Goal: Feedback & Contribution: Leave review/rating

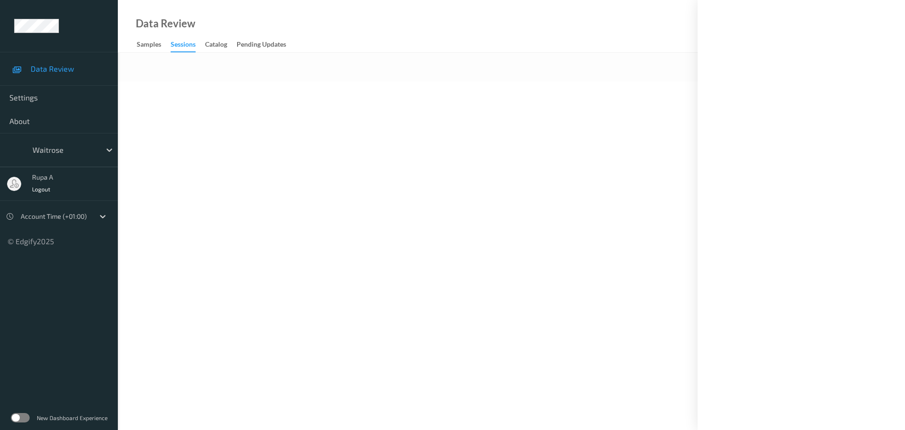
click at [890, 11] on div at bounding box center [800, 215] width 207 height 430
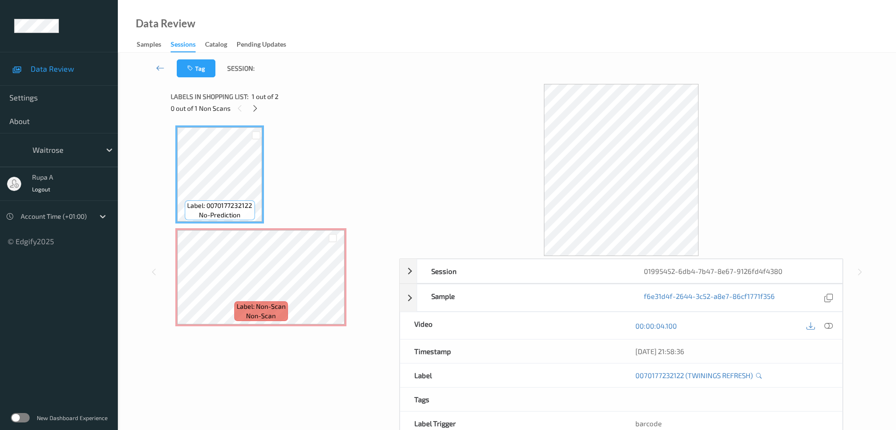
click at [255, 107] on icon at bounding box center [255, 108] width 8 height 8
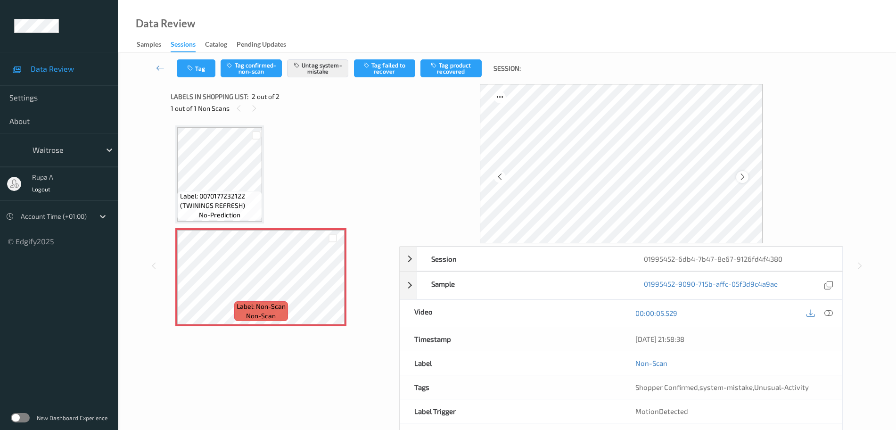
click at [747, 178] on div at bounding box center [742, 177] width 12 height 12
click at [828, 311] on icon at bounding box center [828, 313] width 8 height 8
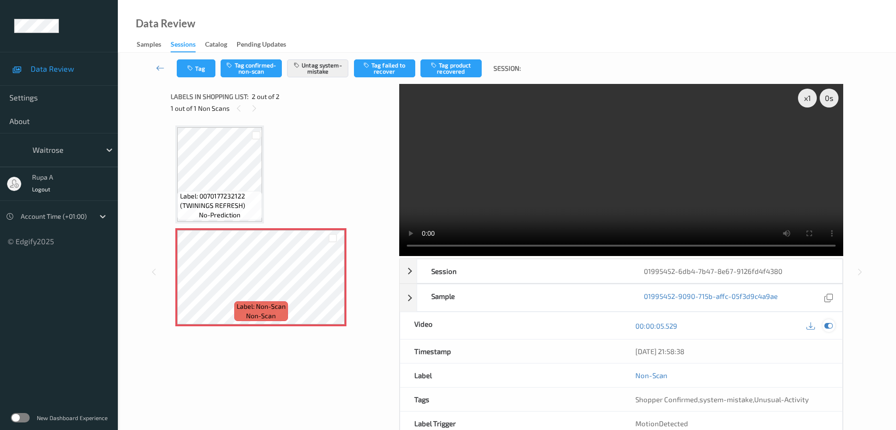
click at [831, 325] on icon at bounding box center [828, 325] width 8 height 8
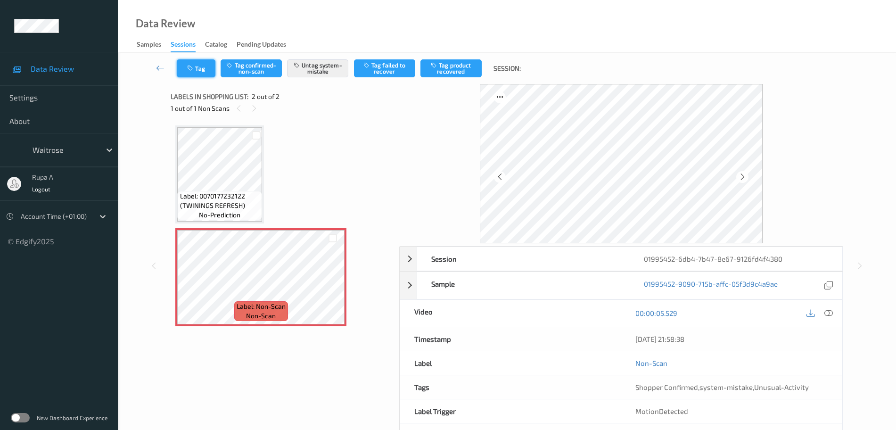
click at [182, 70] on button "Tag" at bounding box center [196, 68] width 39 height 18
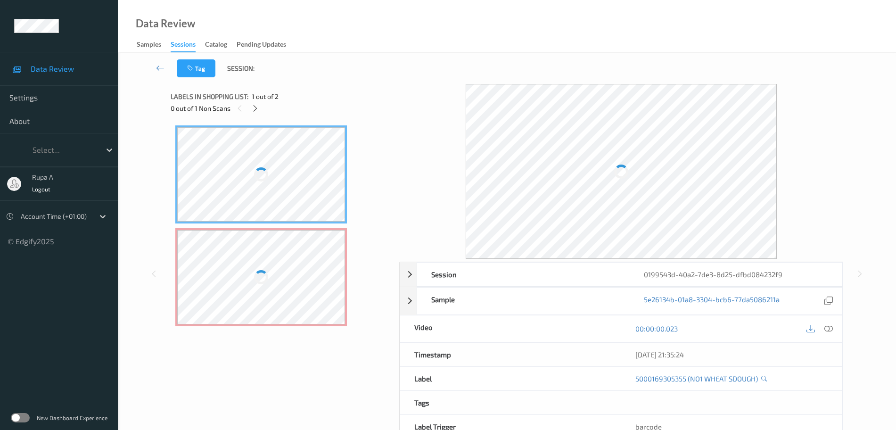
click at [343, 99] on div "Labels in shopping list: 1 out of 2" at bounding box center [282, 96] width 222 height 12
click at [256, 107] on icon at bounding box center [255, 108] width 8 height 8
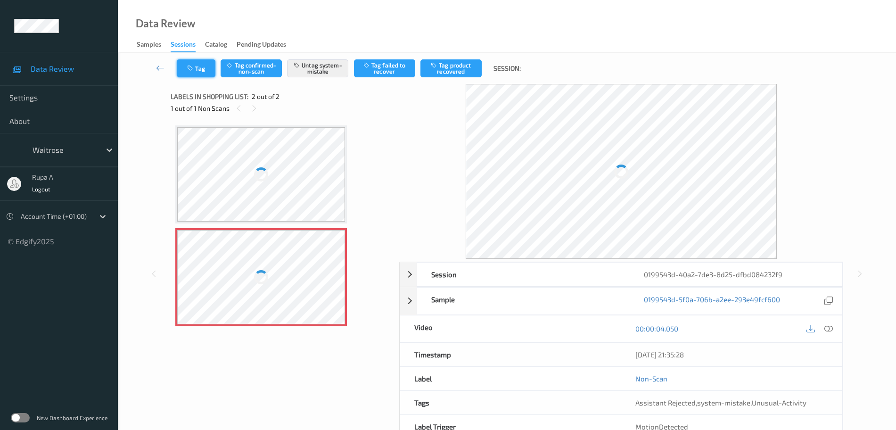
click at [200, 73] on button "Tag" at bounding box center [196, 68] width 39 height 18
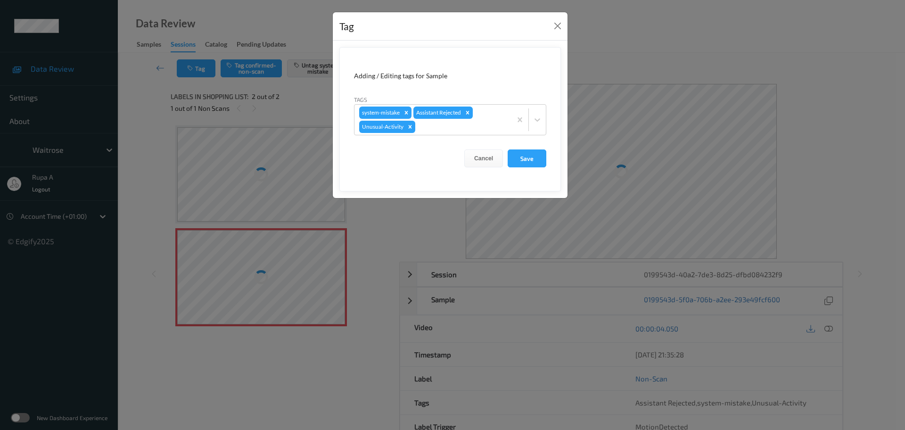
click at [169, 111] on div "Tag Adding / Editing tags for Sample Tags system-mistake Assistant Rejected Unu…" at bounding box center [452, 215] width 905 height 430
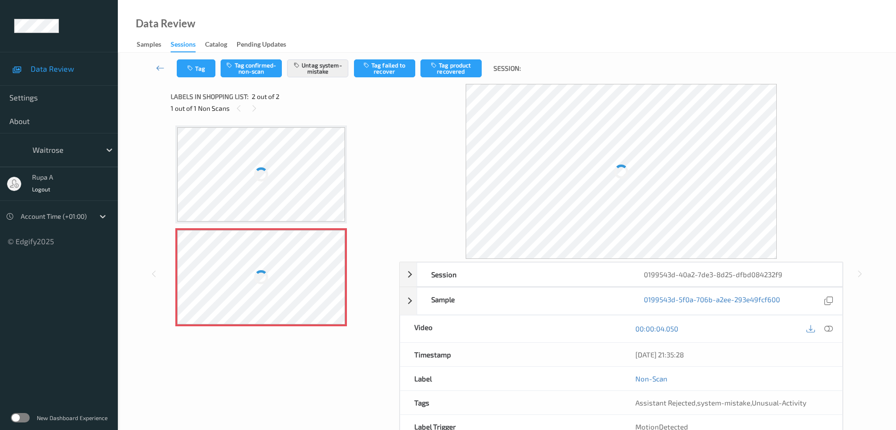
click at [248, 253] on div at bounding box center [261, 277] width 168 height 94
click at [243, 264] on div at bounding box center [261, 277] width 168 height 94
click at [242, 261] on div at bounding box center [261, 277] width 168 height 94
click at [239, 261] on div at bounding box center [261, 277] width 168 height 94
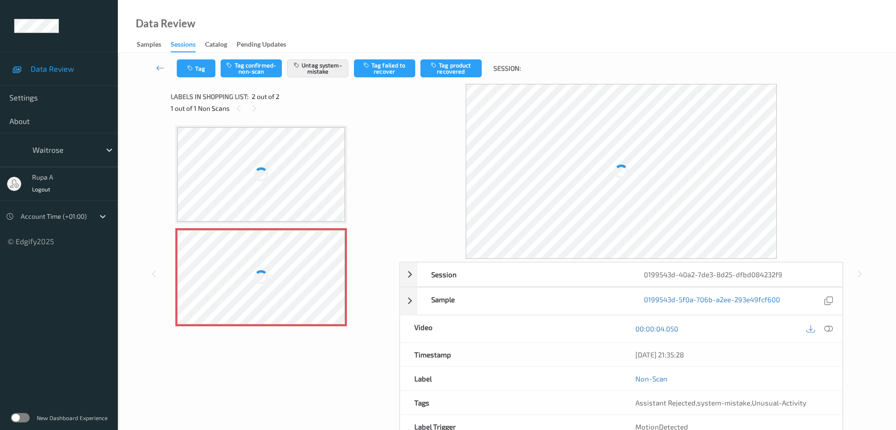
click at [239, 261] on div at bounding box center [261, 277] width 168 height 94
click at [237, 260] on div at bounding box center [261, 277] width 168 height 94
click at [222, 245] on div at bounding box center [261, 277] width 168 height 94
click at [187, 204] on div at bounding box center [261, 174] width 168 height 94
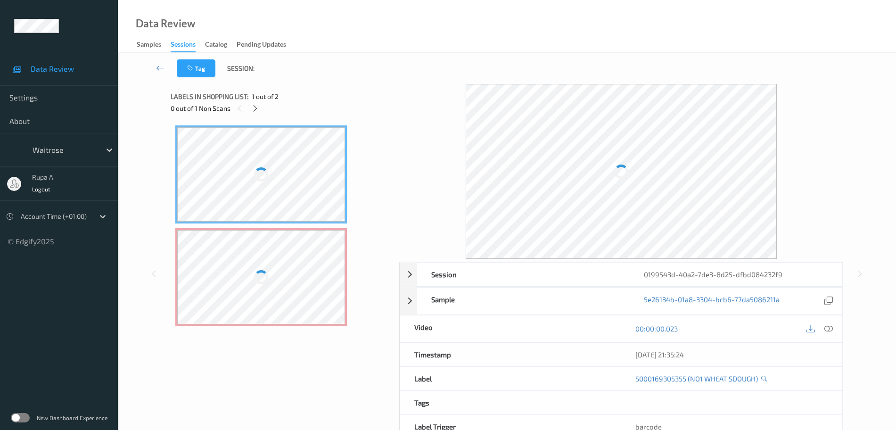
click at [187, 204] on div at bounding box center [261, 174] width 168 height 94
click at [257, 107] on icon at bounding box center [255, 108] width 8 height 8
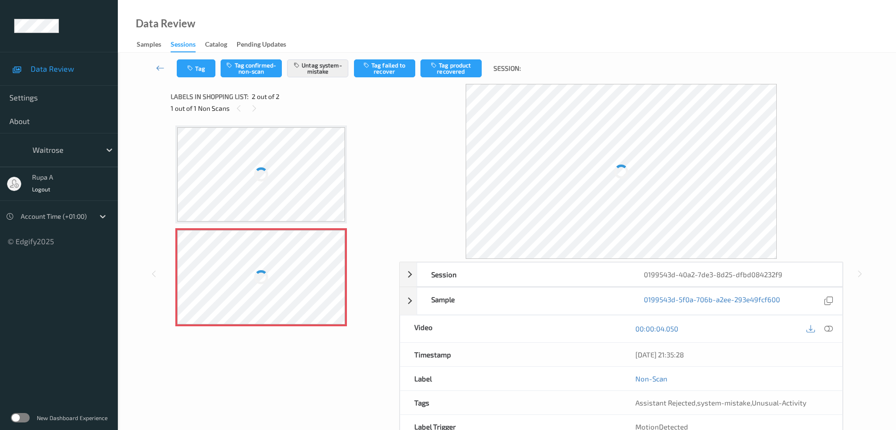
click at [261, 251] on div at bounding box center [261, 277] width 168 height 94
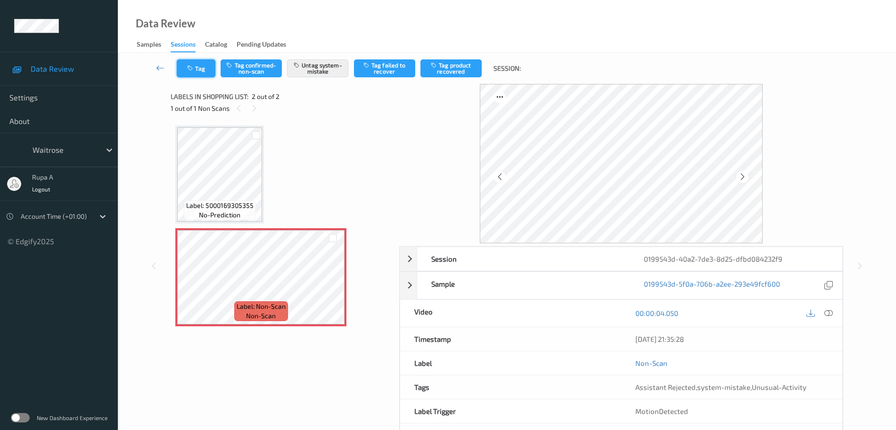
click at [196, 64] on button "Tag" at bounding box center [196, 68] width 39 height 18
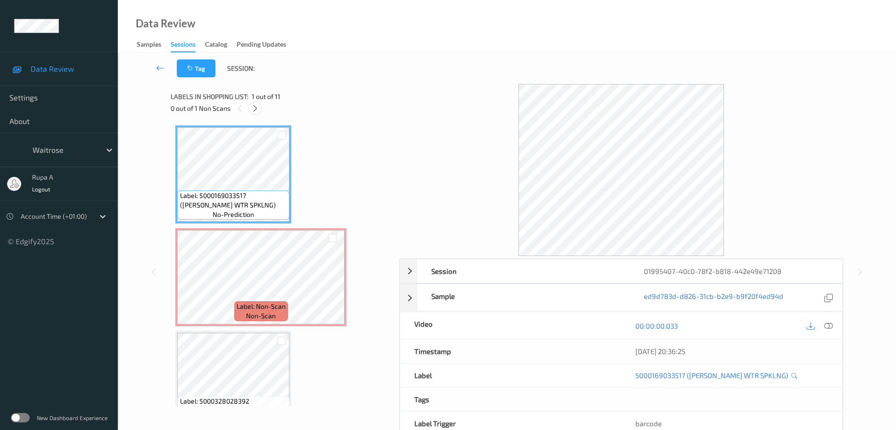
click at [253, 109] on icon at bounding box center [255, 108] width 8 height 8
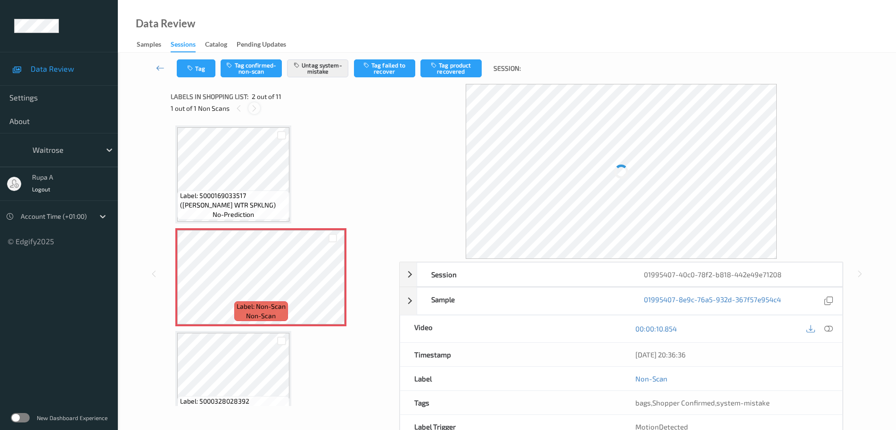
scroll to position [5, 0]
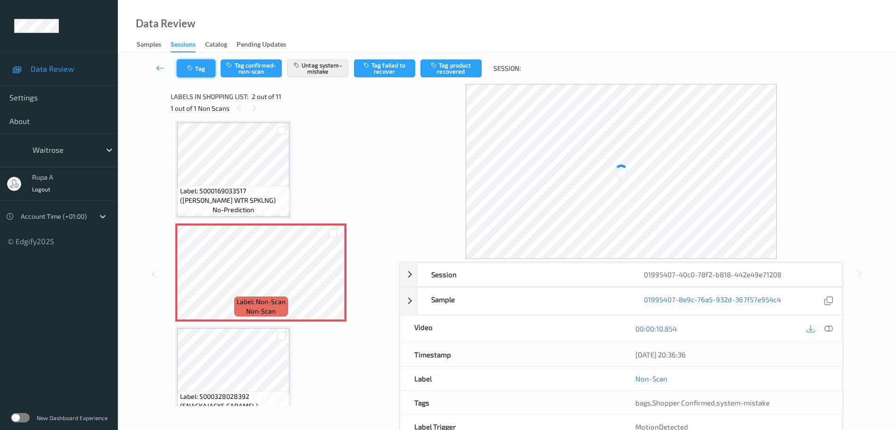
click at [195, 71] on icon "button" at bounding box center [191, 68] width 8 height 7
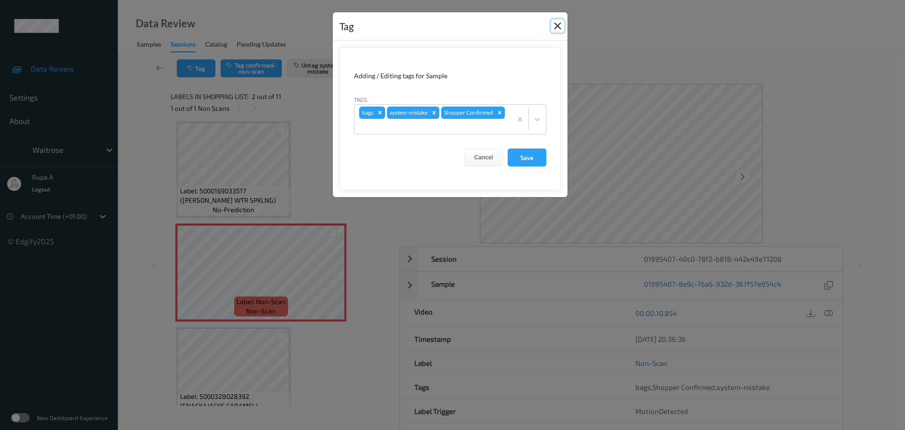
click at [556, 27] on button "Close" at bounding box center [557, 25] width 13 height 13
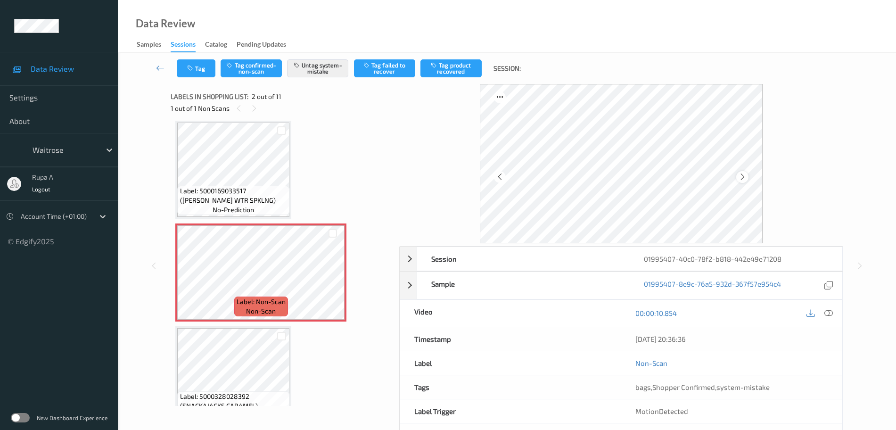
click at [743, 176] on icon at bounding box center [742, 176] width 8 height 8
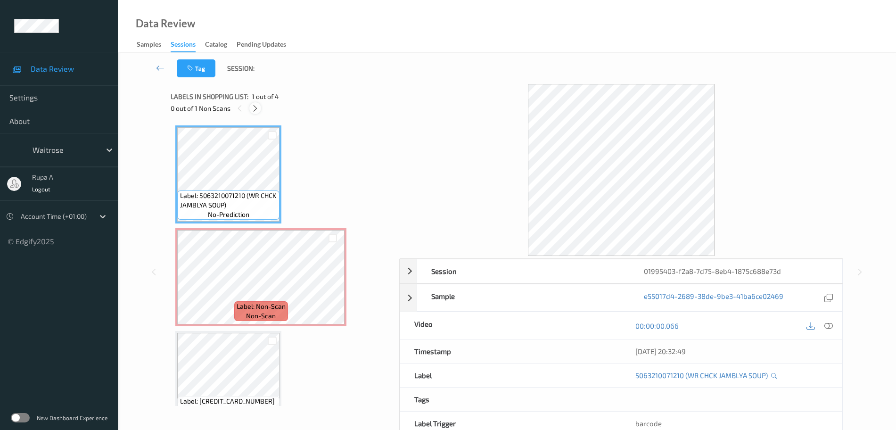
click at [257, 107] on icon at bounding box center [255, 108] width 8 height 8
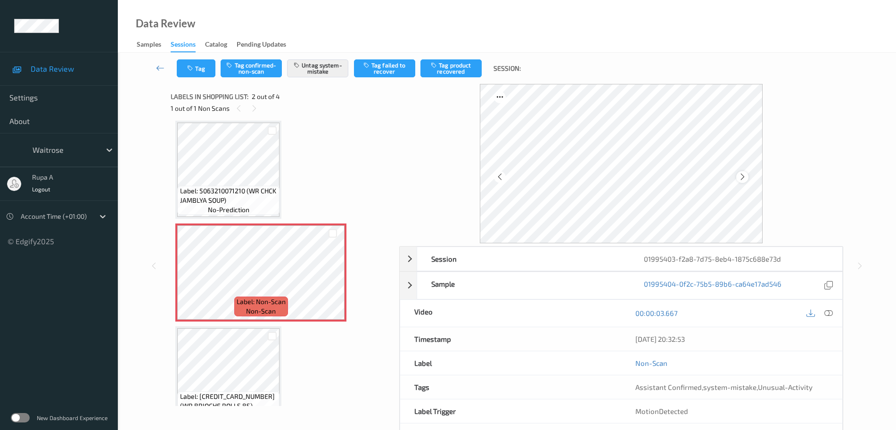
click at [741, 178] on icon at bounding box center [742, 176] width 8 height 8
click at [741, 176] on icon at bounding box center [742, 176] width 8 height 8
click at [202, 61] on button "Tag" at bounding box center [196, 68] width 39 height 18
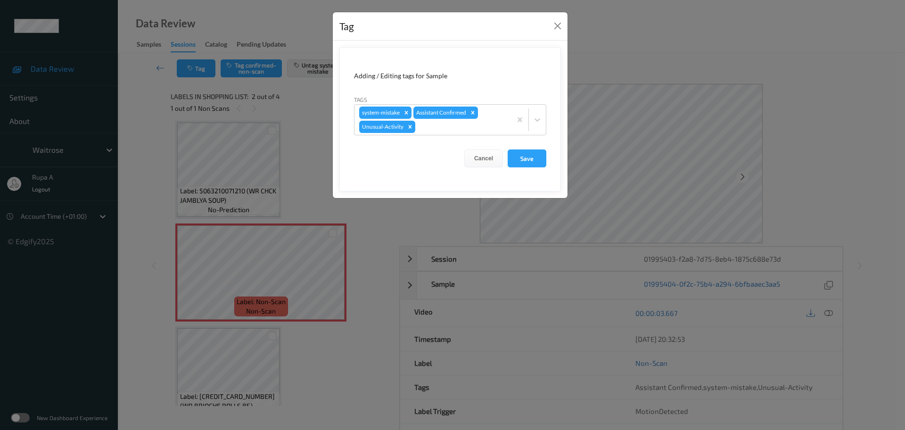
click at [198, 165] on div "Tag Adding / Editing tags for Sample Tags system-mistake Assistant Confirmed Un…" at bounding box center [452, 215] width 905 height 430
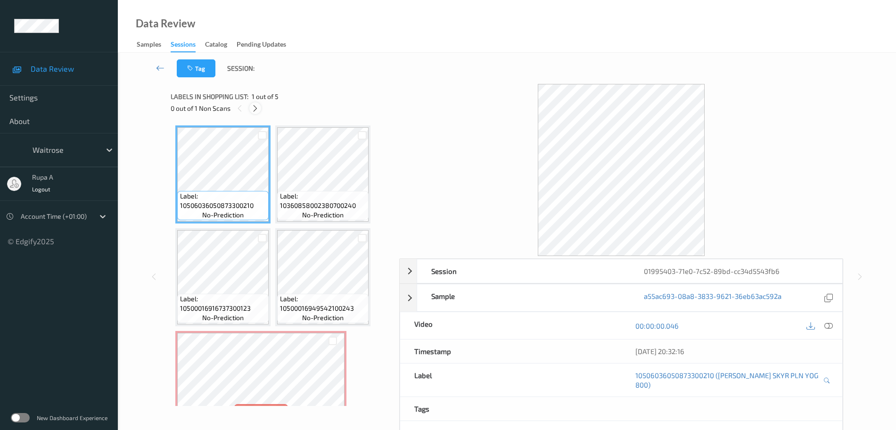
click at [254, 111] on icon at bounding box center [255, 108] width 8 height 8
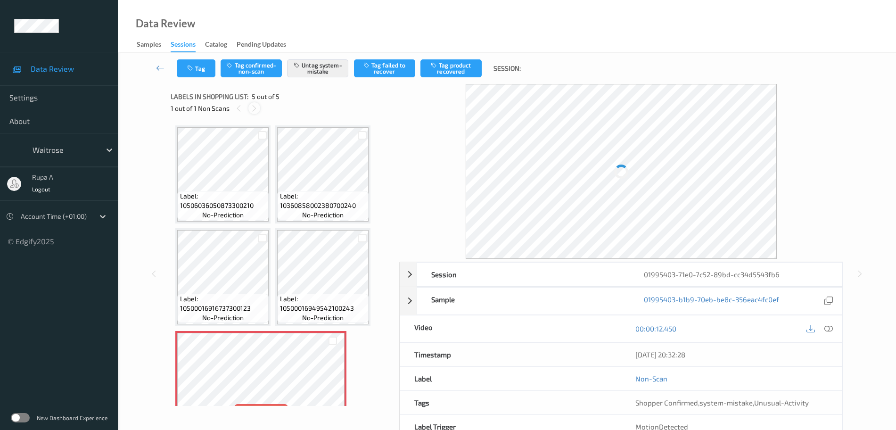
scroll to position [28, 0]
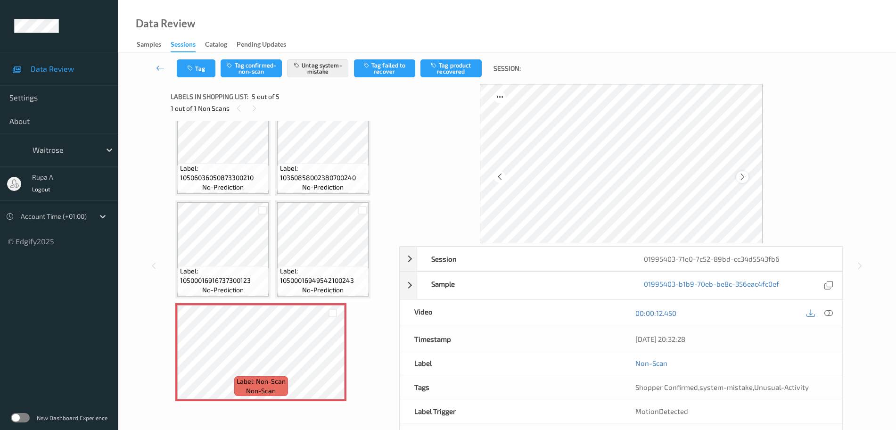
click at [747, 179] on div at bounding box center [742, 177] width 12 height 12
click at [747, 180] on div at bounding box center [742, 177] width 12 height 12
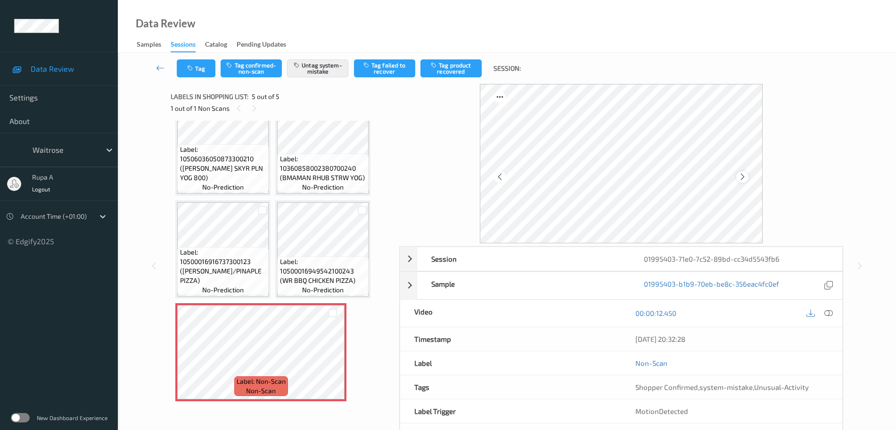
scroll to position [18, 0]
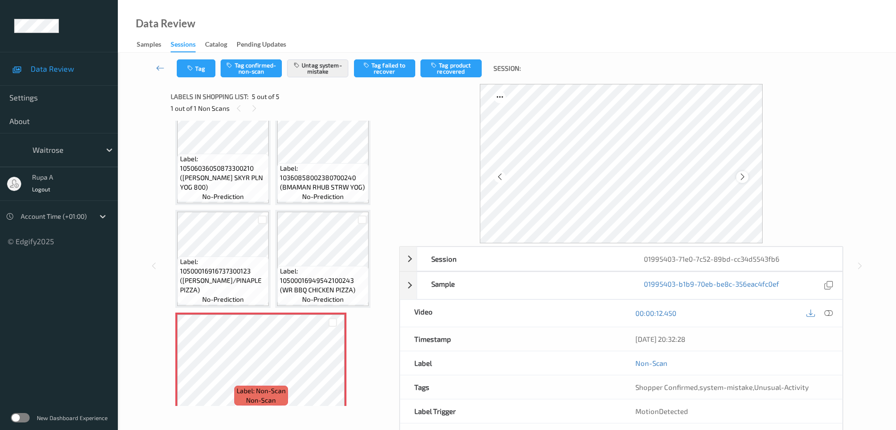
click at [744, 175] on icon at bounding box center [742, 176] width 8 height 8
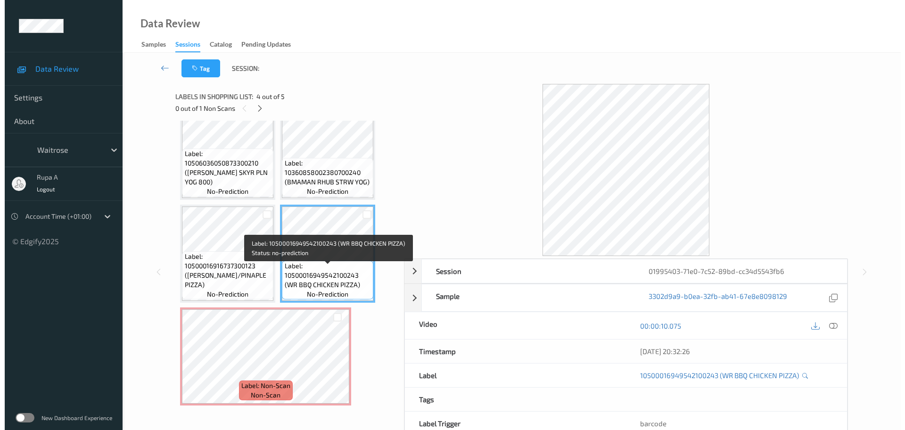
scroll to position [28, 0]
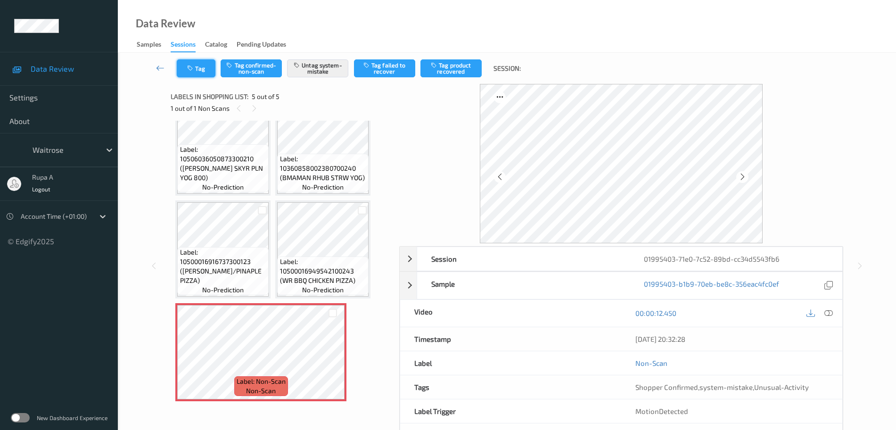
click at [186, 70] on button "Tag" at bounding box center [196, 68] width 39 height 18
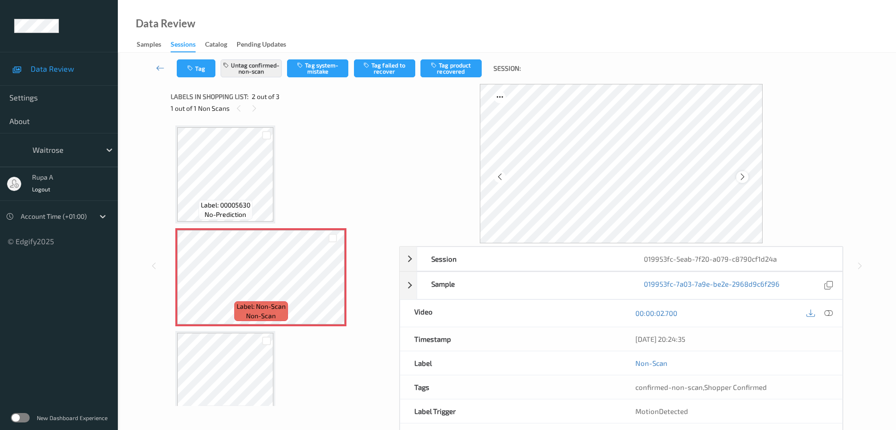
click at [745, 180] on icon at bounding box center [742, 176] width 8 height 8
click at [207, 70] on button "Tag" at bounding box center [196, 68] width 39 height 18
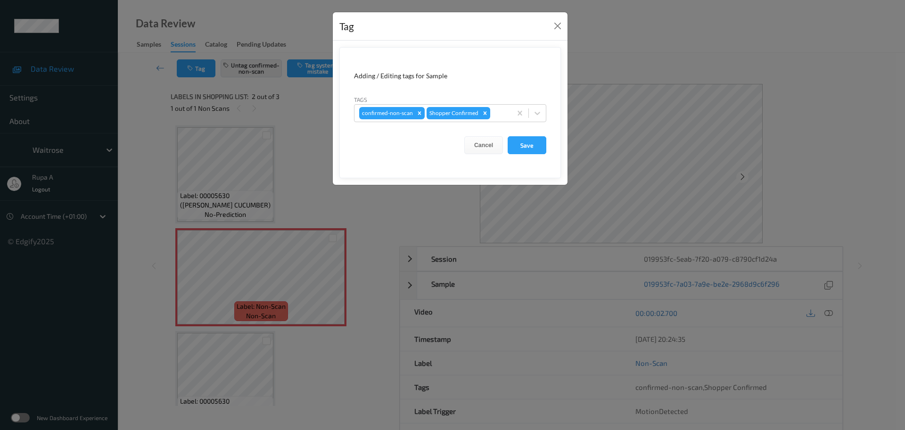
click at [221, 260] on div "Tag Adding / Editing tags for Sample Tags confirmed-non-scan Shopper Confirmed …" at bounding box center [452, 215] width 905 height 430
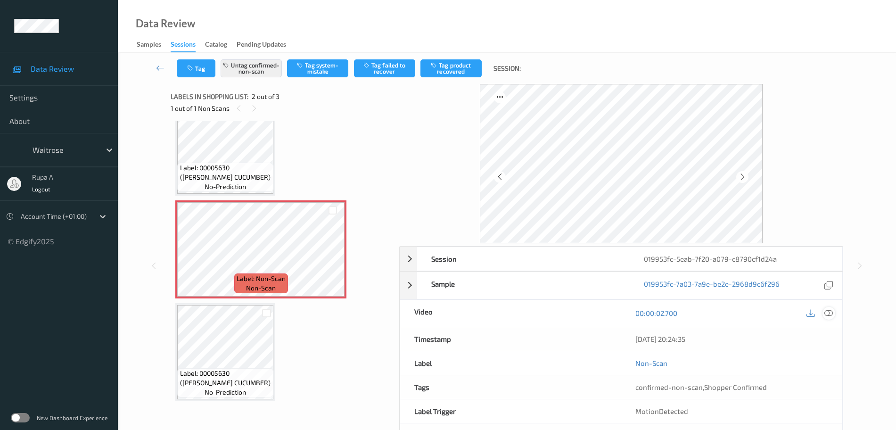
click at [828, 313] on icon at bounding box center [828, 313] width 8 height 8
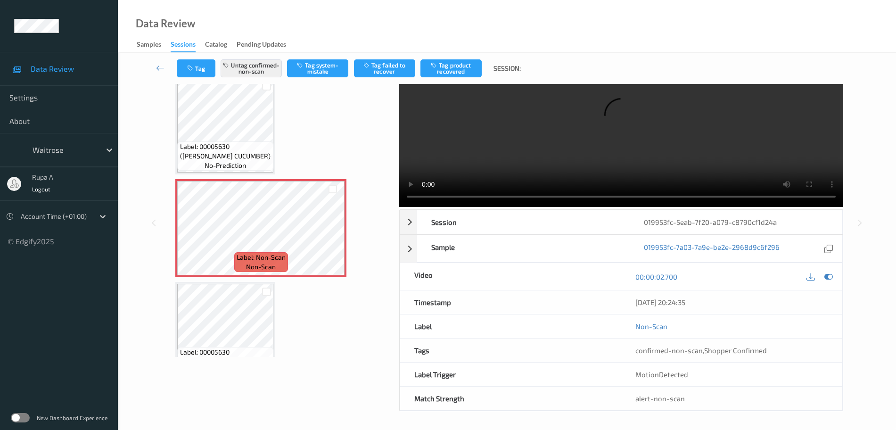
scroll to position [49, 0]
click at [829, 276] on icon at bounding box center [828, 276] width 8 height 8
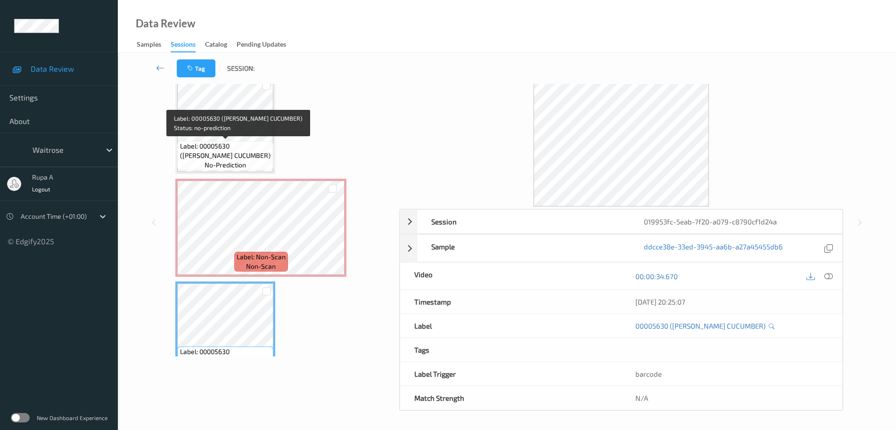
click at [260, 87] on div at bounding box center [267, 86] width 14 height 16
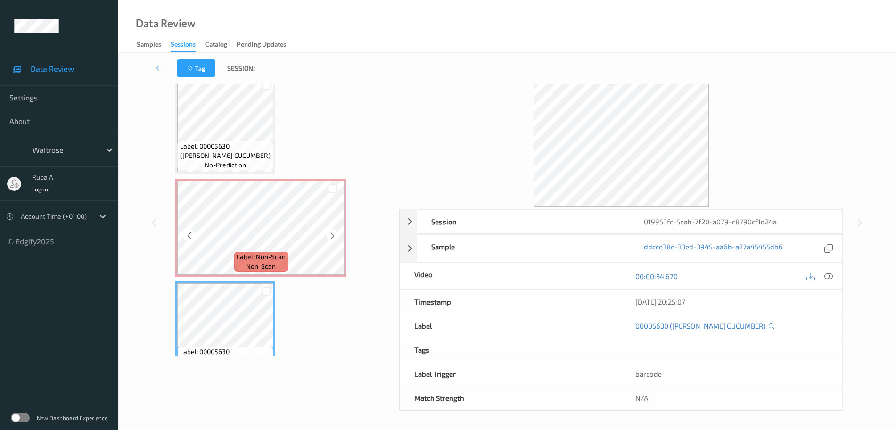
scroll to position [37, 0]
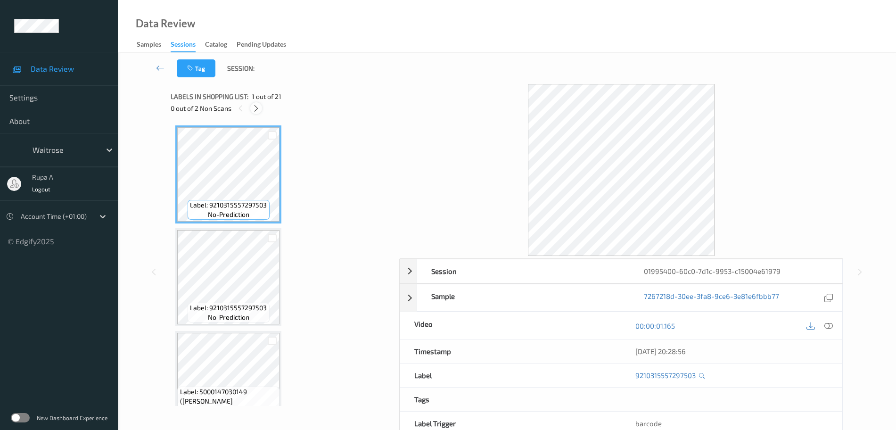
click at [257, 108] on icon at bounding box center [256, 108] width 8 height 8
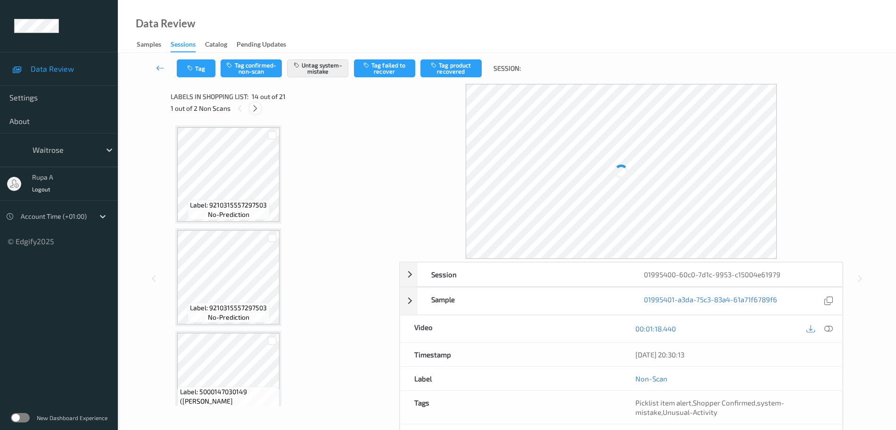
scroll to position [1237, 0]
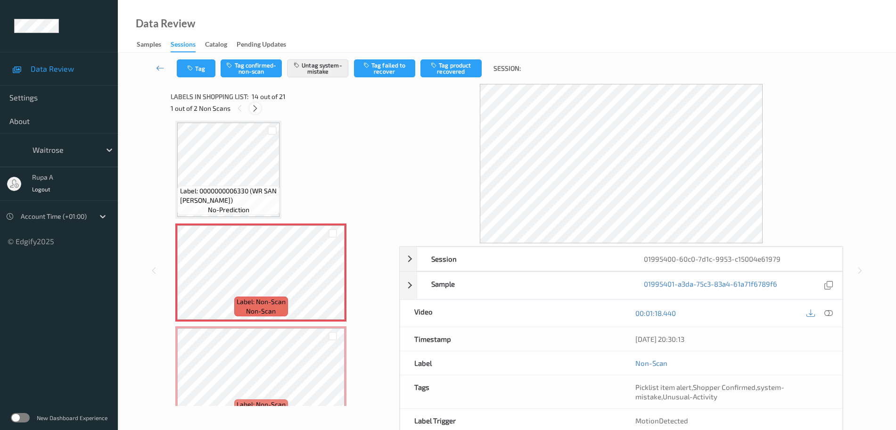
click at [251, 113] on div at bounding box center [255, 108] width 12 height 12
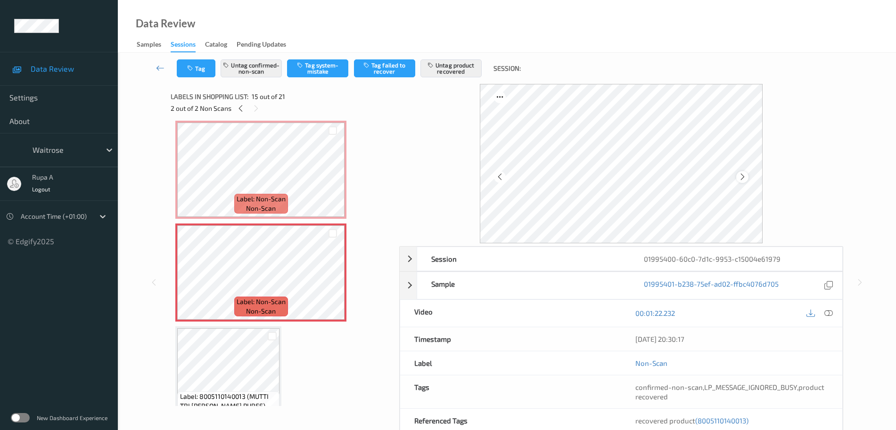
click at [723, 175] on icon at bounding box center [742, 176] width 8 height 8
click at [242, 113] on div at bounding box center [241, 108] width 12 height 12
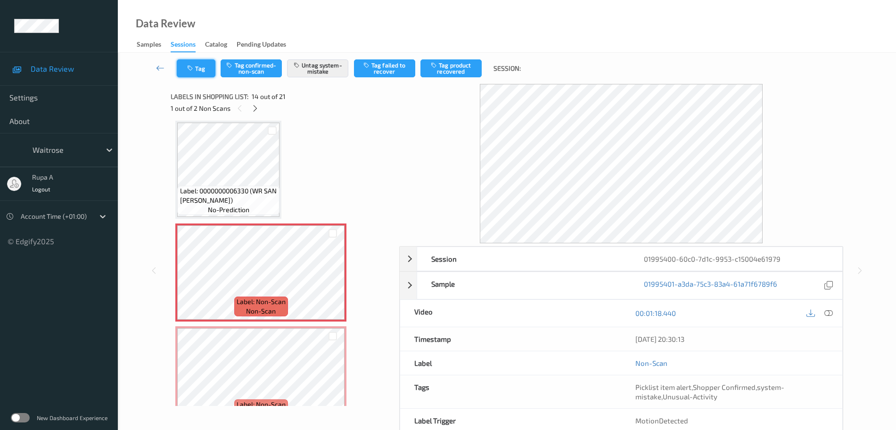
click at [195, 74] on button "Tag" at bounding box center [196, 68] width 39 height 18
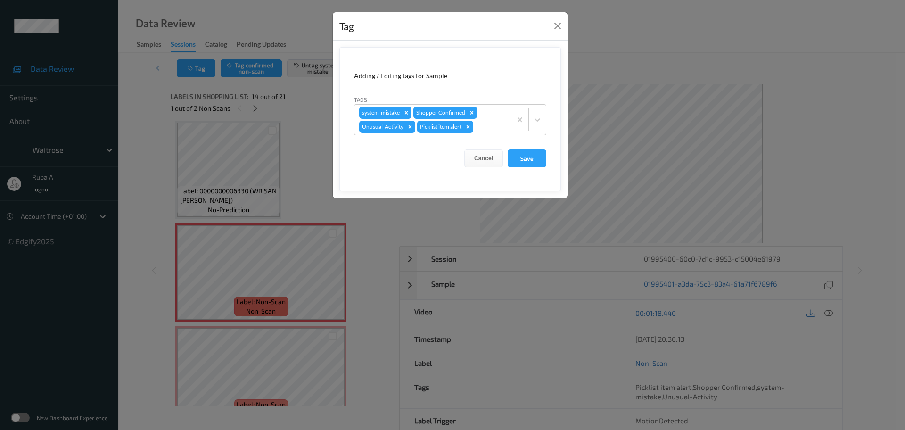
click at [232, 261] on div "Tag Adding / Editing tags for Sample Tags system-mistake Shopper Confirmed Unus…" at bounding box center [452, 215] width 905 height 430
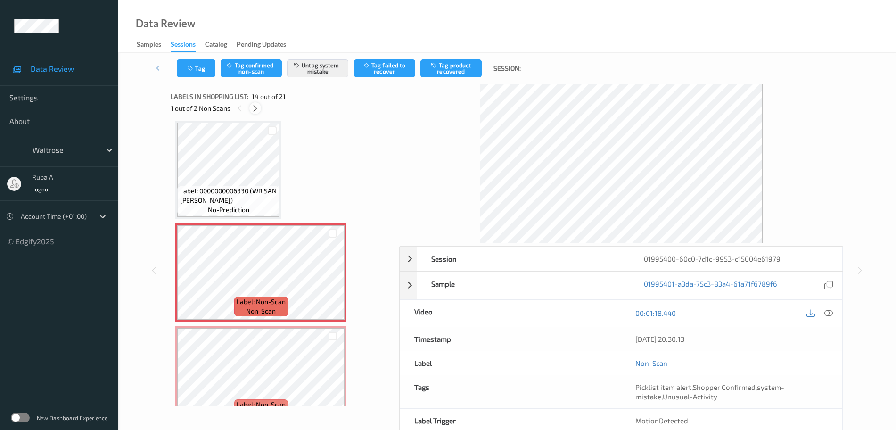
click at [255, 107] on icon at bounding box center [255, 108] width 8 height 8
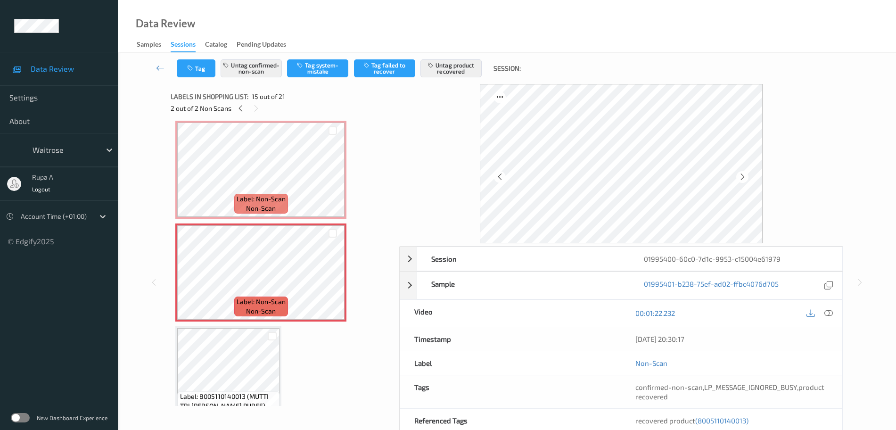
click at [242, 114] on div "Labels in shopping list: 15 out of 21 2 out of 2 Non Scans" at bounding box center [282, 102] width 222 height 37
click at [239, 112] on icon at bounding box center [241, 108] width 8 height 8
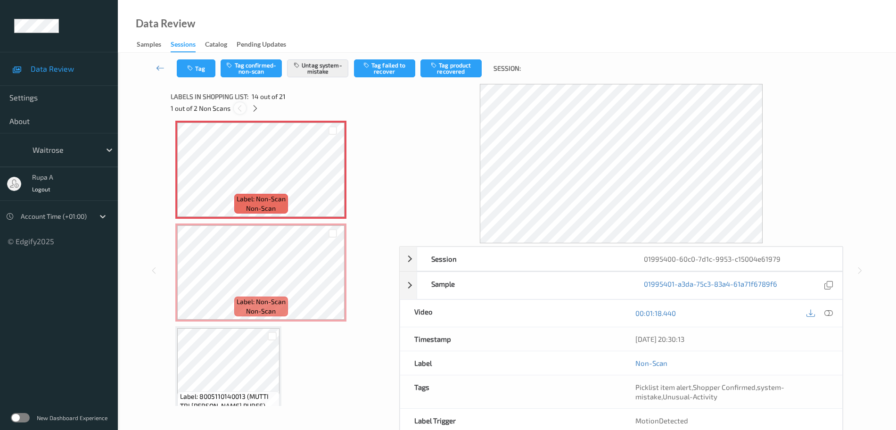
scroll to position [1237, 0]
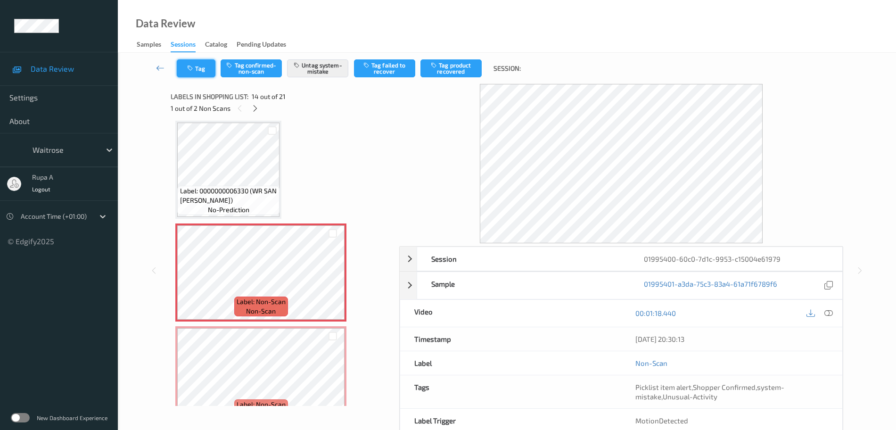
click at [206, 74] on button "Tag" at bounding box center [196, 68] width 39 height 18
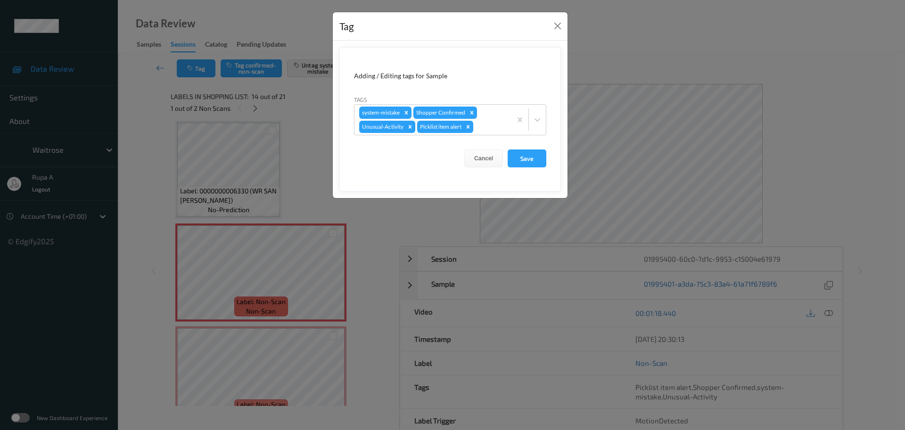
click at [274, 343] on div "Tag Adding / Editing tags for Sample Tags system-mistake Shopper Confirmed Unus…" at bounding box center [452, 215] width 905 height 430
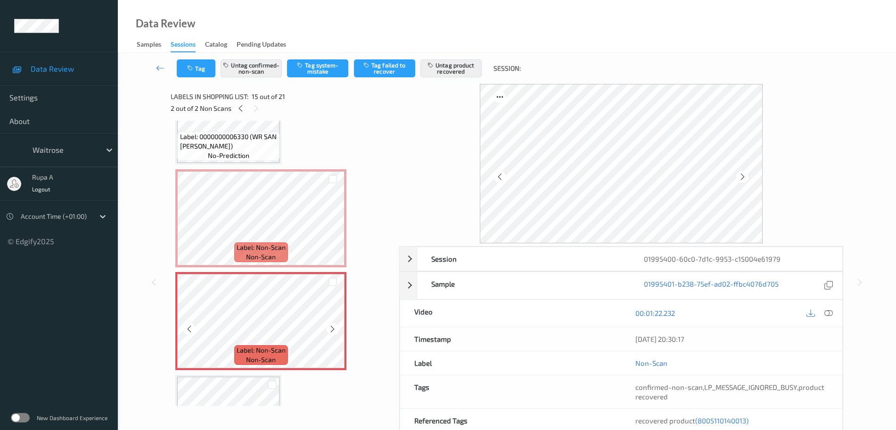
scroll to position [1355, 0]
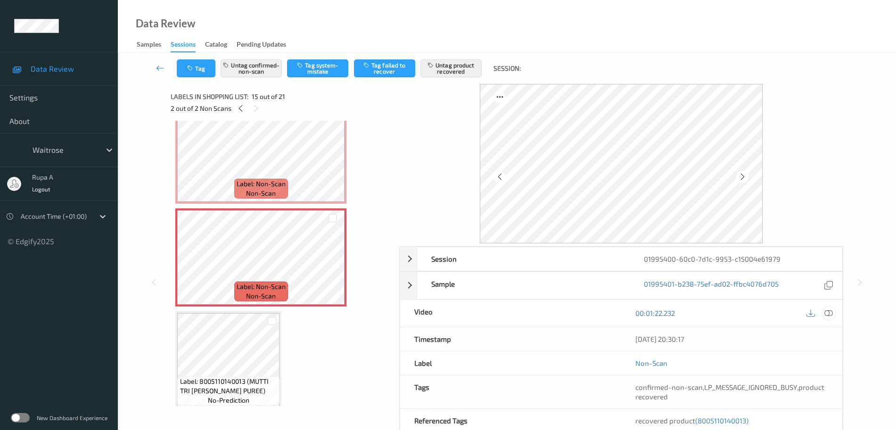
click at [723, 316] on icon at bounding box center [828, 313] width 8 height 8
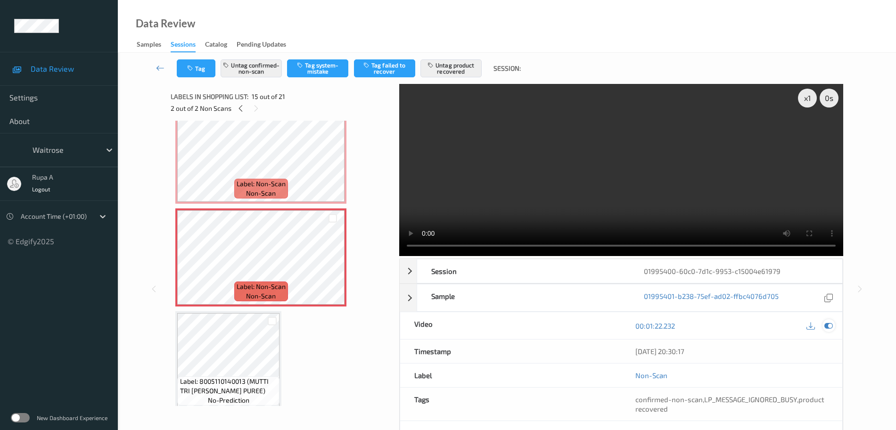
click at [723, 323] on icon at bounding box center [828, 325] width 8 height 8
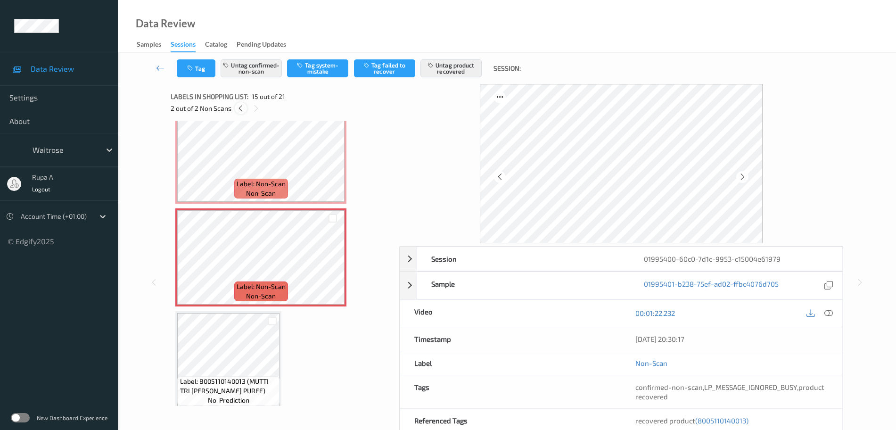
click at [237, 112] on icon at bounding box center [241, 108] width 8 height 8
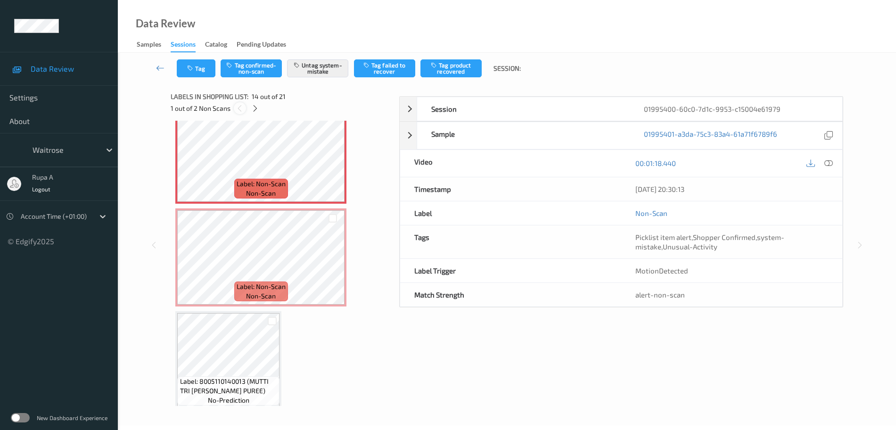
scroll to position [1237, 0]
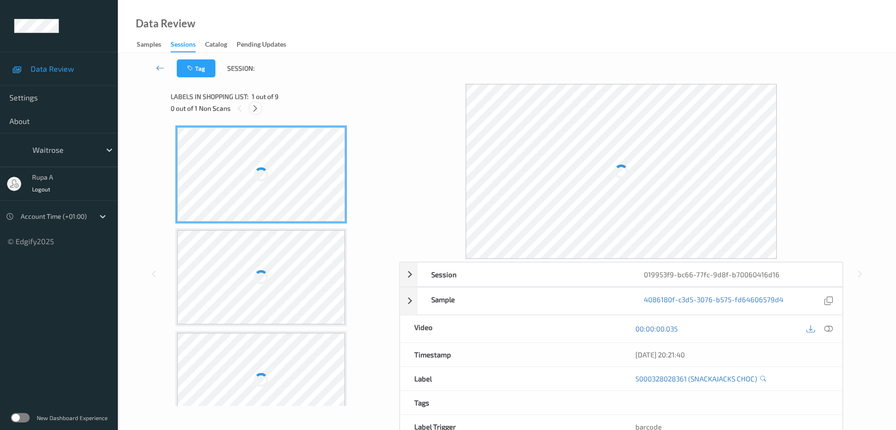
click at [254, 109] on icon at bounding box center [255, 108] width 8 height 8
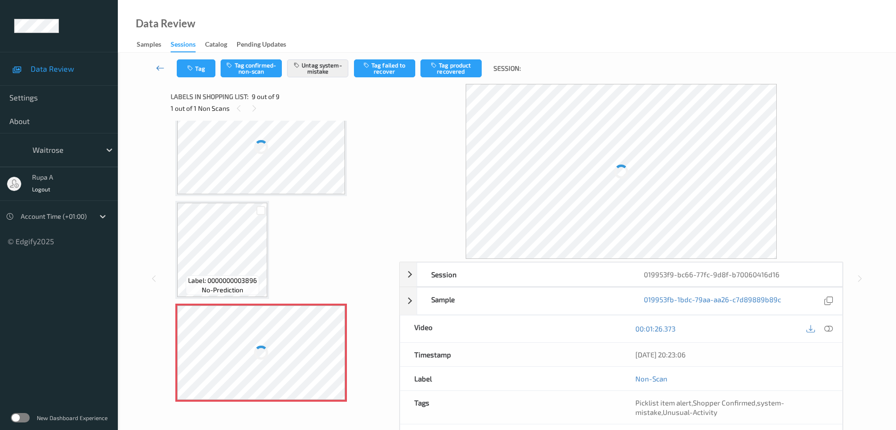
scroll to position [233, 0]
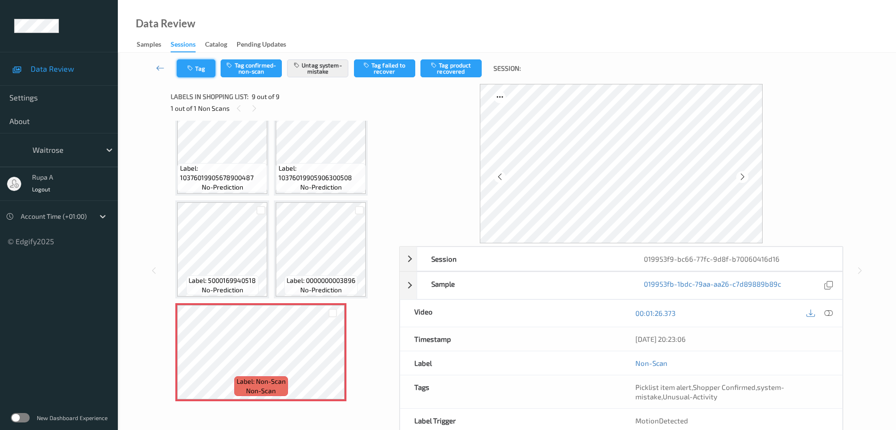
click at [200, 65] on button "Tag" at bounding box center [196, 68] width 39 height 18
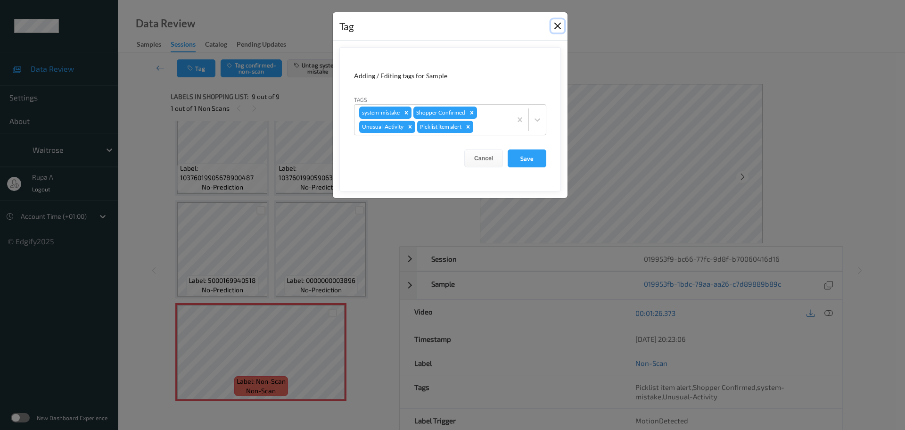
click at [559, 25] on button "Close" at bounding box center [557, 25] width 13 height 13
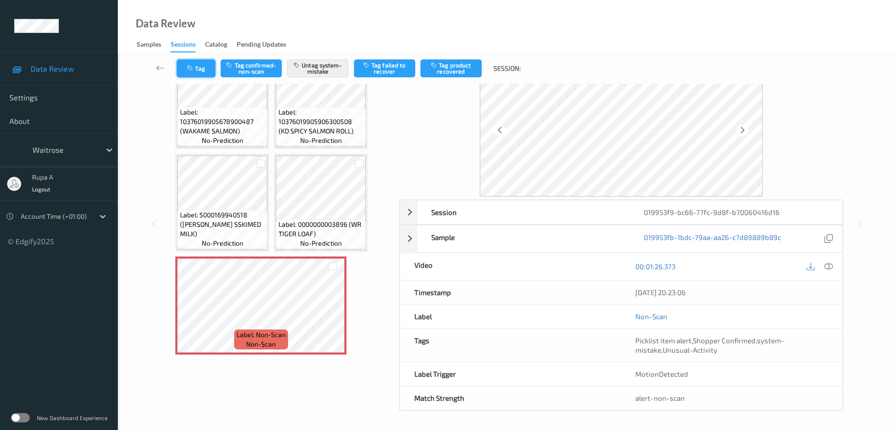
click at [191, 70] on icon "button" at bounding box center [191, 68] width 8 height 7
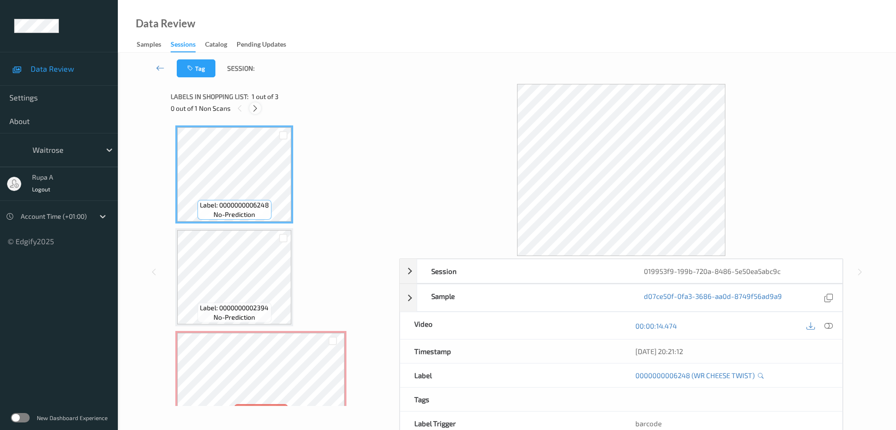
click at [254, 113] on div at bounding box center [255, 108] width 12 height 12
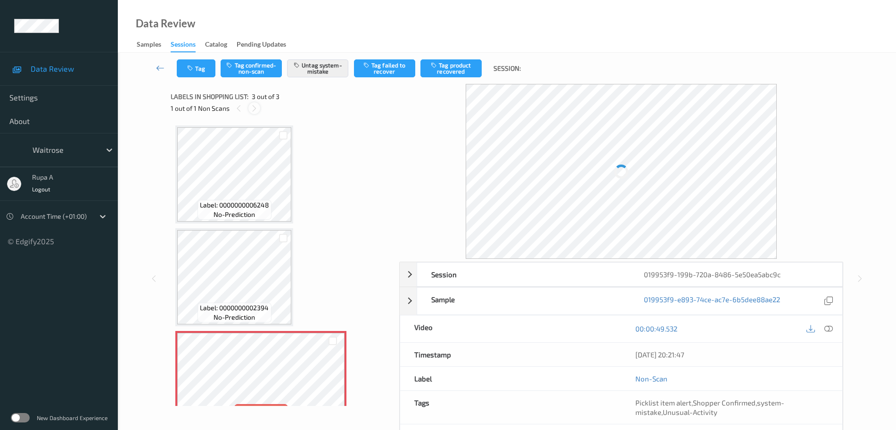
scroll to position [28, 0]
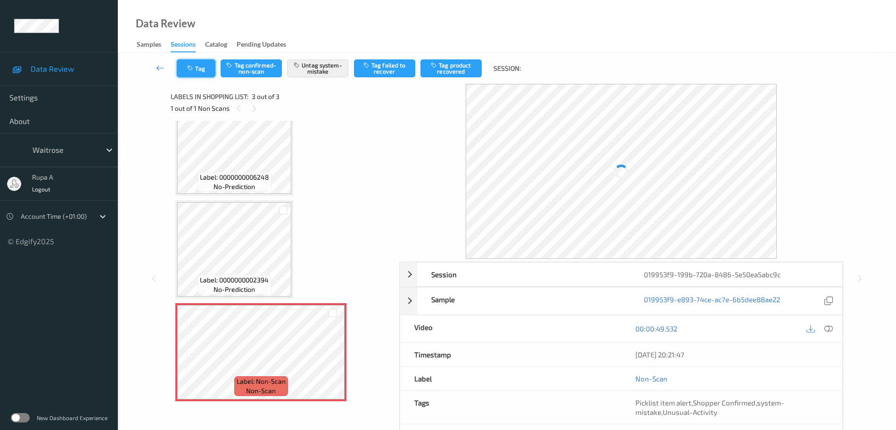
click at [187, 67] on icon "button" at bounding box center [191, 68] width 8 height 7
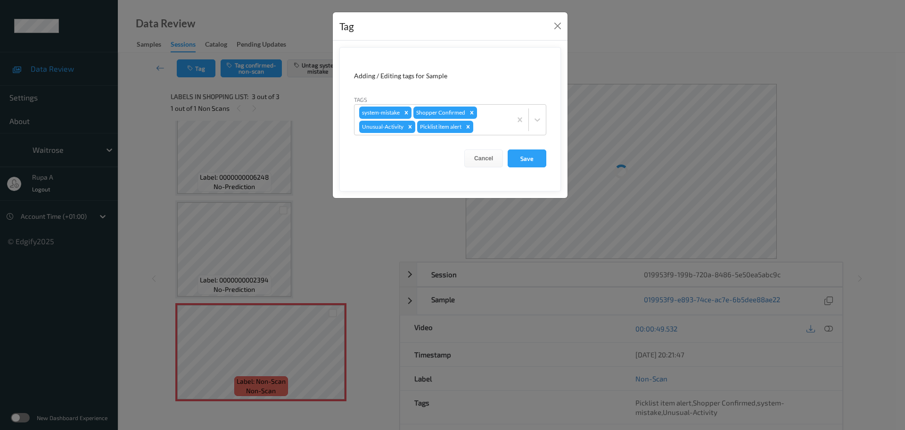
click at [250, 343] on div "Tag Adding / Editing tags for Sample Tags system-mistake Shopper Confirmed Unus…" at bounding box center [452, 215] width 905 height 430
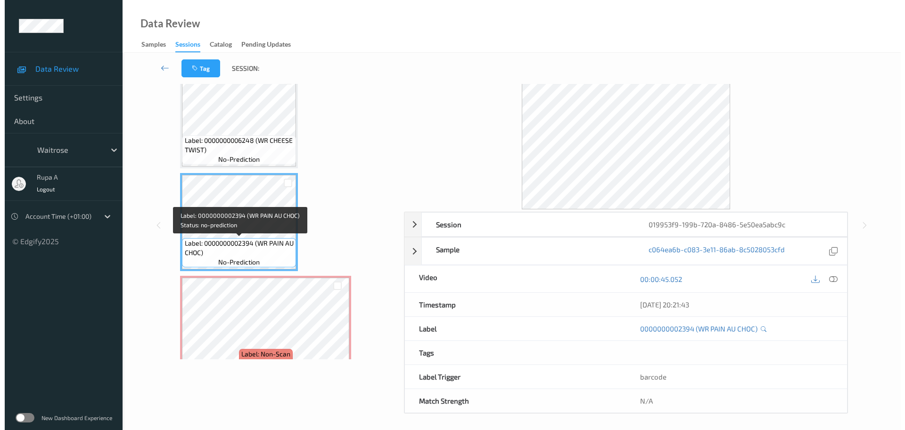
scroll to position [0, 0]
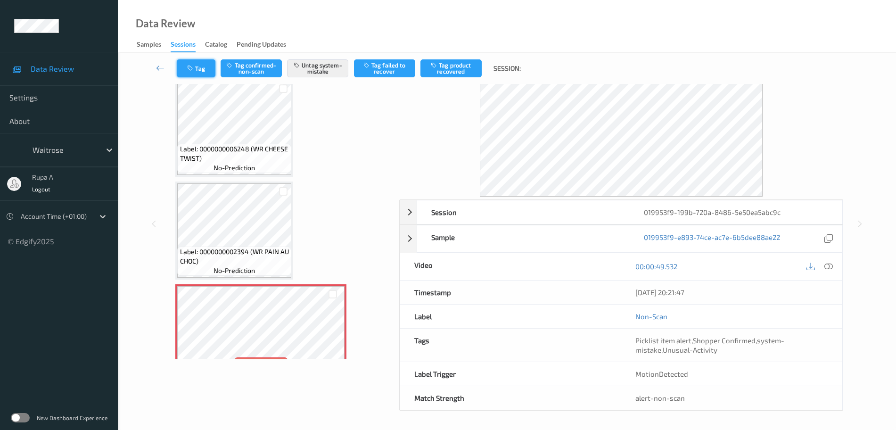
click at [192, 68] on icon "button" at bounding box center [191, 68] width 8 height 7
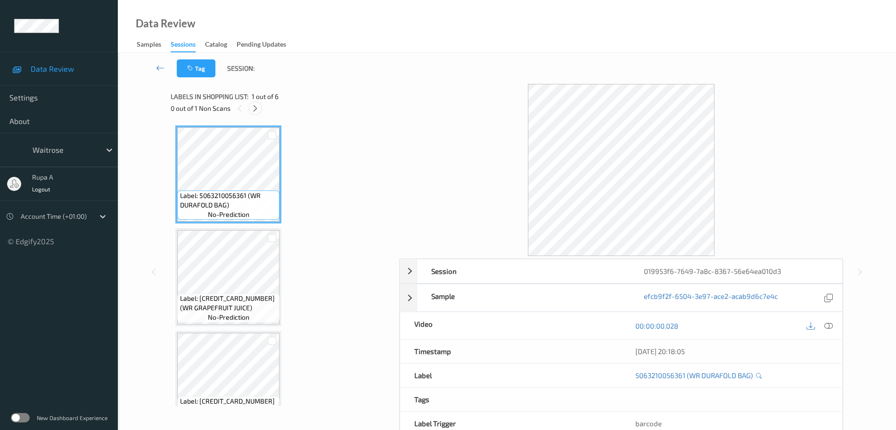
click at [259, 110] on div at bounding box center [255, 108] width 12 height 12
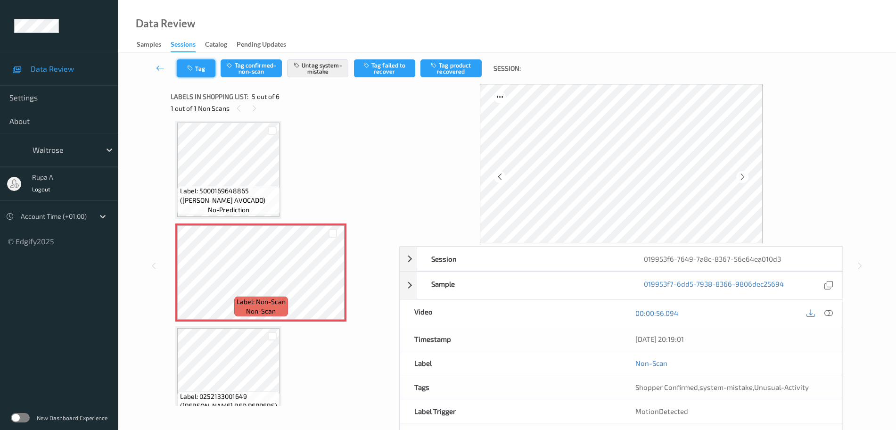
click at [213, 74] on button "Tag" at bounding box center [196, 68] width 39 height 18
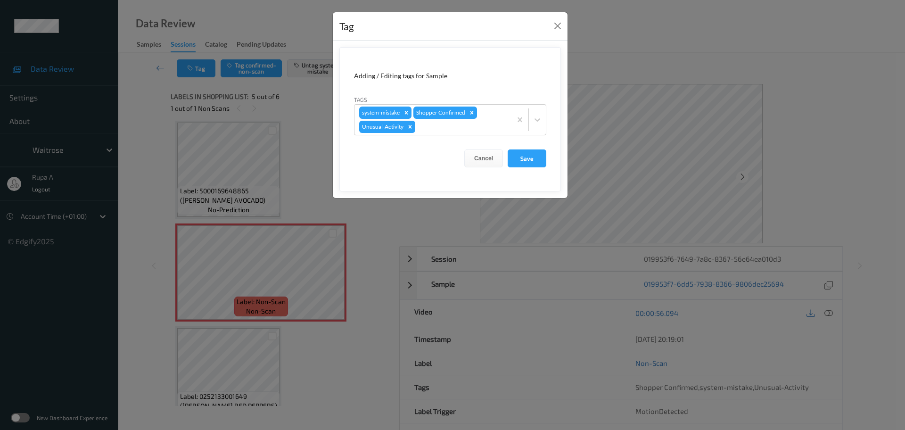
click at [215, 254] on div "Tag Adding / Editing tags for Sample Tags system-mistake Shopper Confirmed Unus…" at bounding box center [452, 215] width 905 height 430
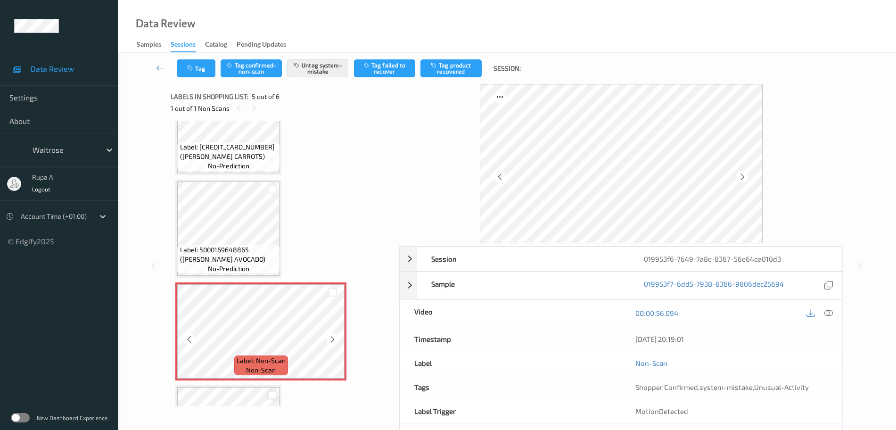
scroll to position [336, 0]
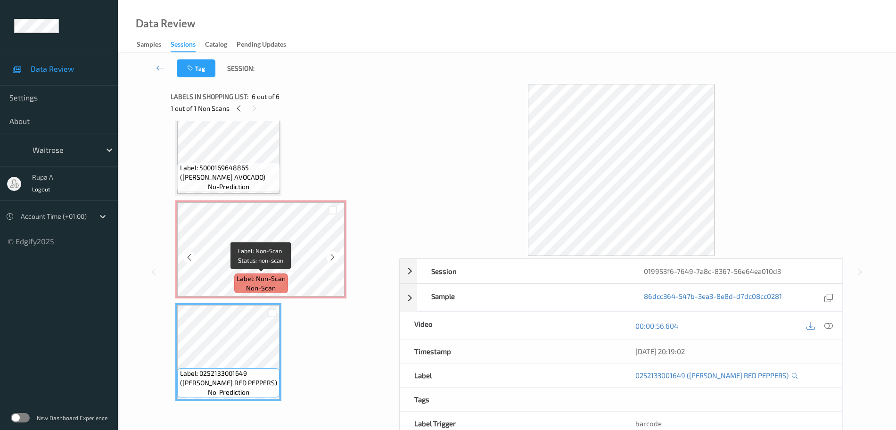
click at [251, 274] on span "Label: Non-Scan" at bounding box center [261, 278] width 49 height 9
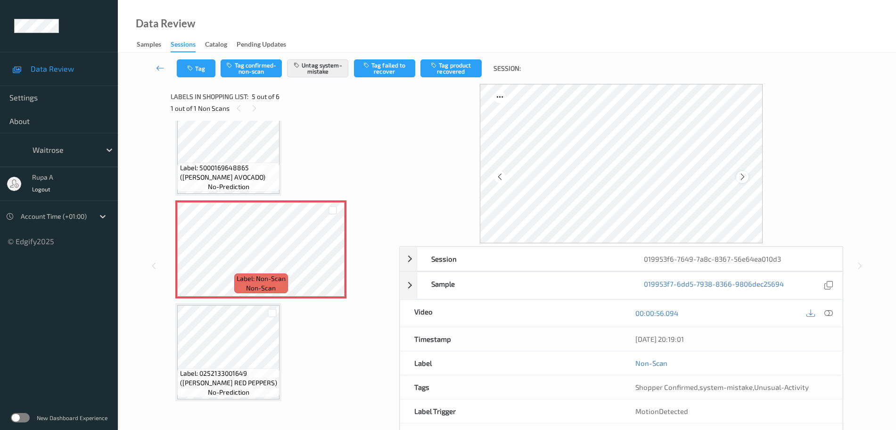
click at [747, 175] on div at bounding box center [742, 177] width 12 height 12
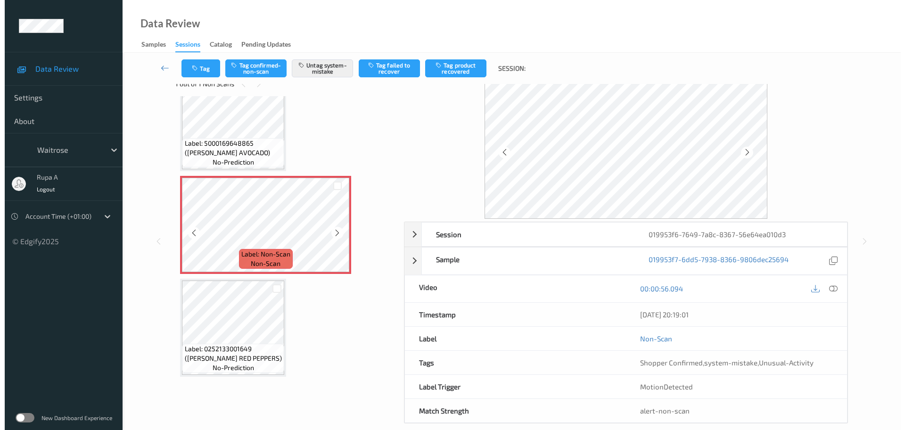
scroll to position [37, 0]
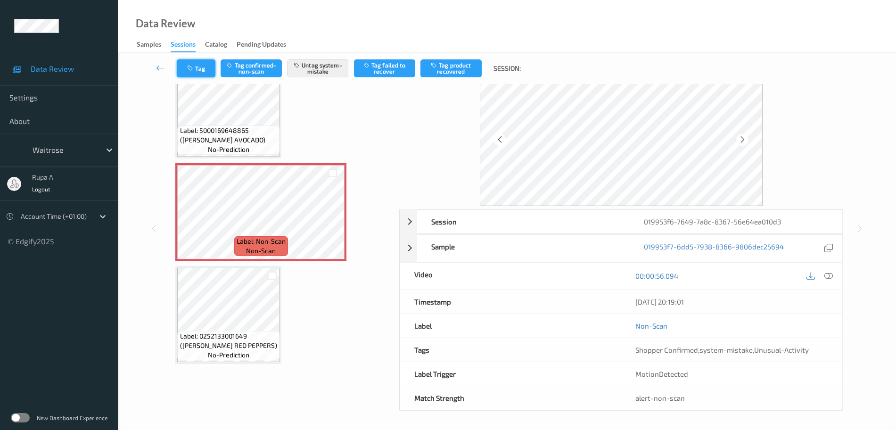
click at [196, 66] on button "Tag" at bounding box center [196, 68] width 39 height 18
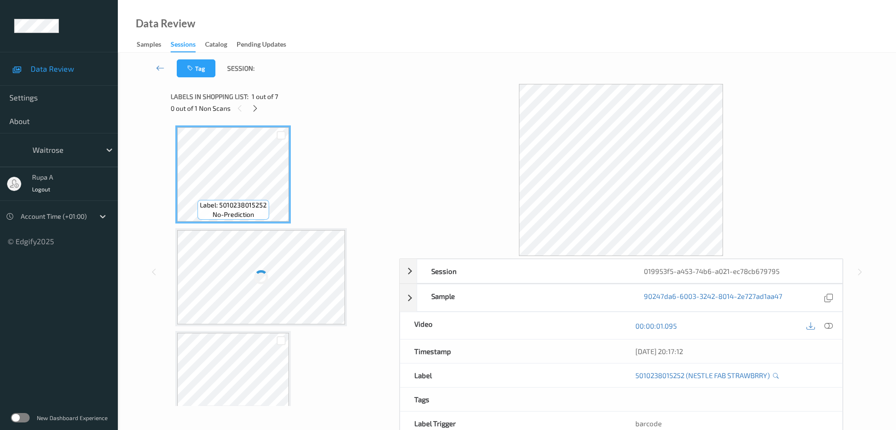
click at [262, 105] on div "0 out of 1 Non Scans" at bounding box center [282, 108] width 222 height 12
click at [259, 106] on div at bounding box center [255, 108] width 12 height 12
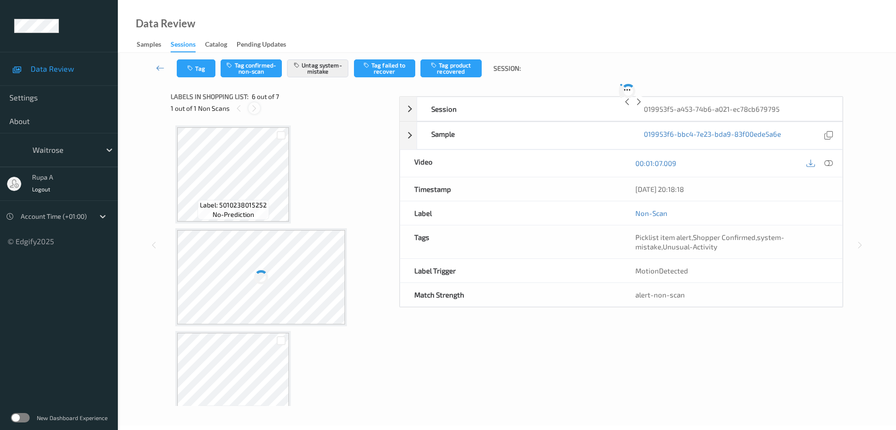
scroll to position [416, 0]
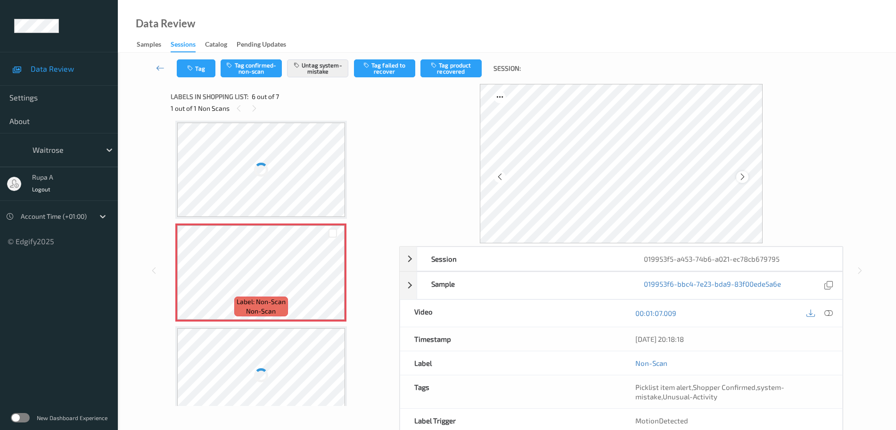
click at [743, 180] on icon at bounding box center [742, 176] width 8 height 8
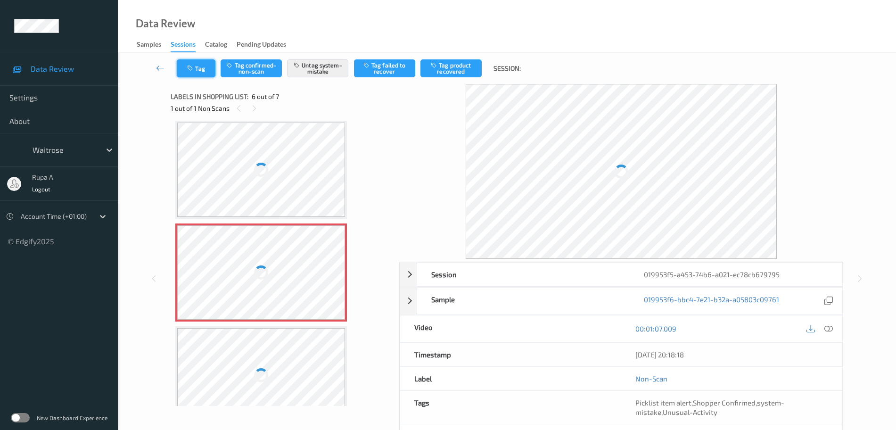
click at [201, 66] on button "Tag" at bounding box center [196, 68] width 39 height 18
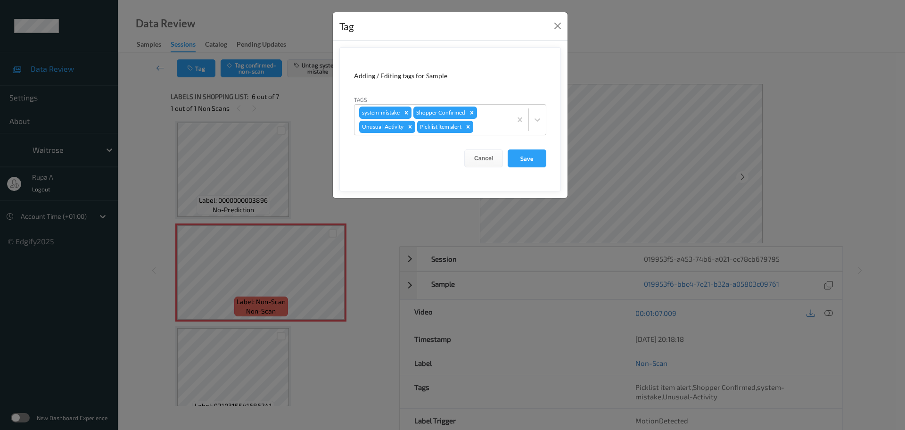
click at [282, 279] on div "Tag Adding / Editing tags for Sample Tags system-mistake Shopper Confirmed Unus…" at bounding box center [452, 215] width 905 height 430
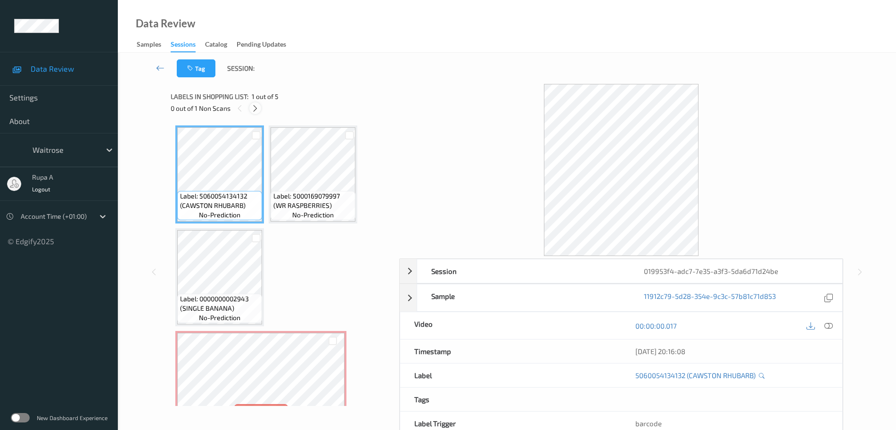
click at [253, 106] on icon at bounding box center [255, 108] width 8 height 8
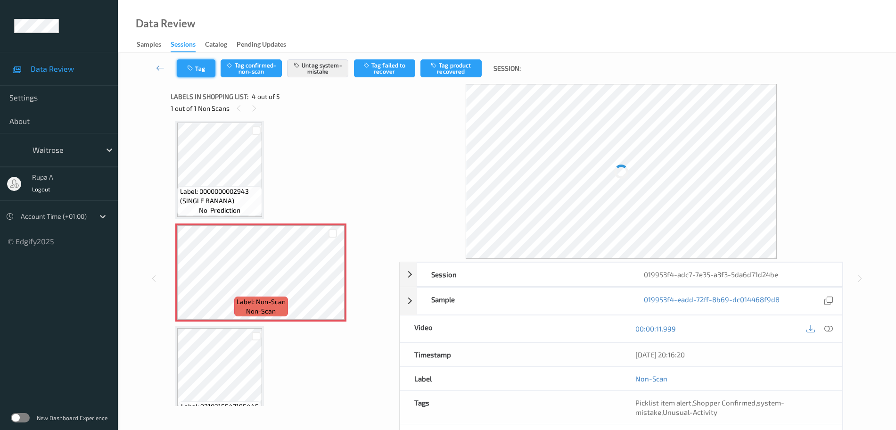
click at [194, 77] on button "Tag" at bounding box center [196, 68] width 39 height 18
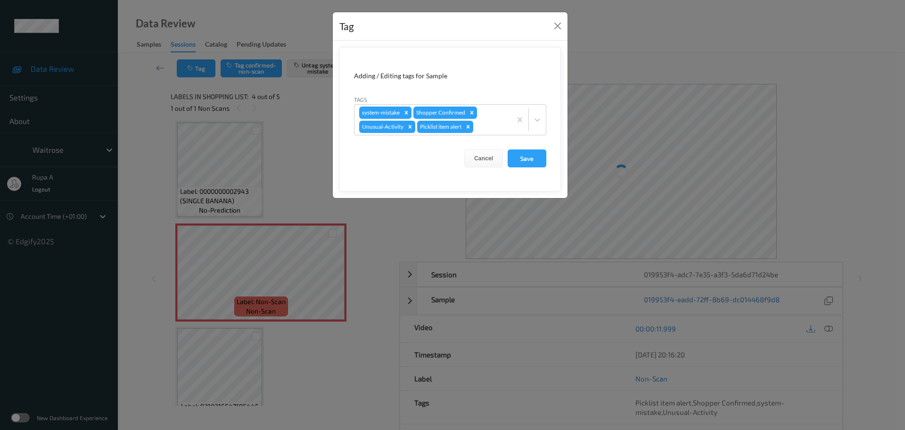
click at [220, 285] on div "Tag Adding / Editing tags for Sample Tags system-mistake Shopper Confirmed Unus…" at bounding box center [452, 215] width 905 height 430
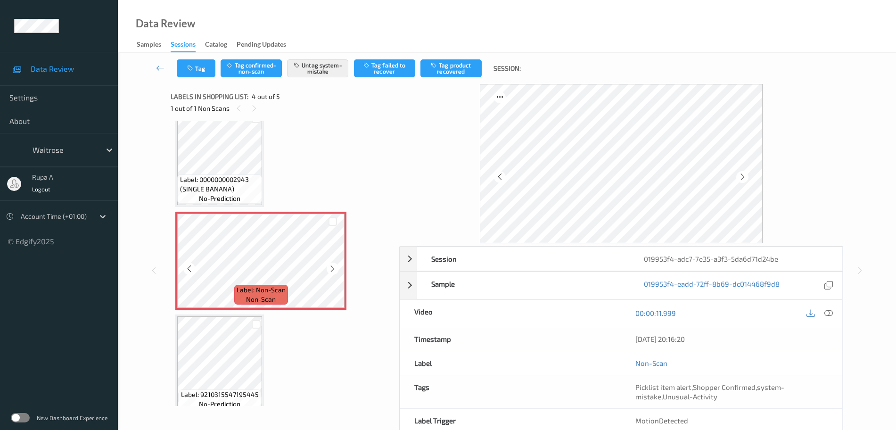
scroll to position [131, 0]
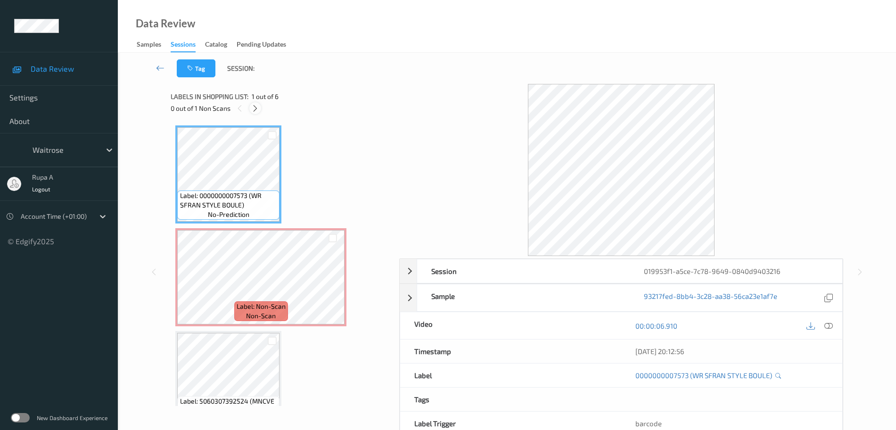
click at [253, 103] on div at bounding box center [255, 108] width 12 height 12
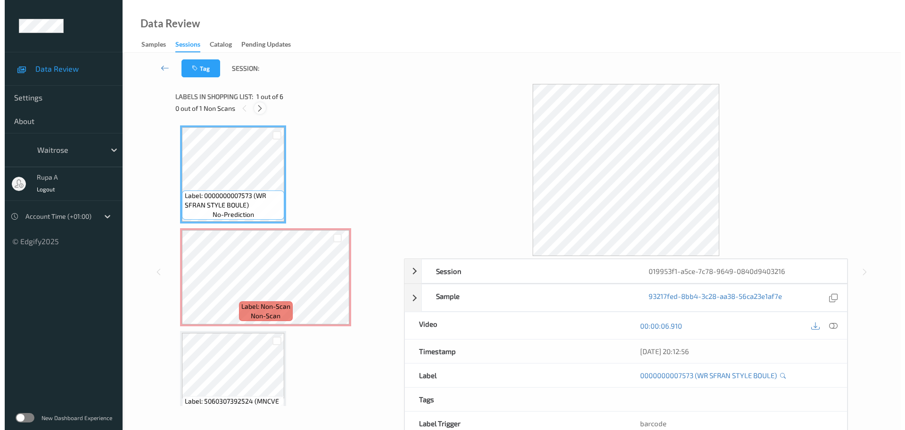
scroll to position [5, 0]
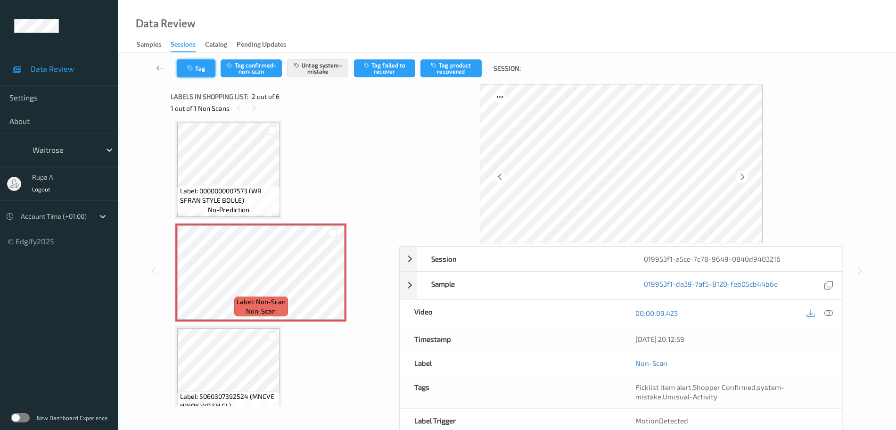
click at [189, 72] on button "Tag" at bounding box center [196, 68] width 39 height 18
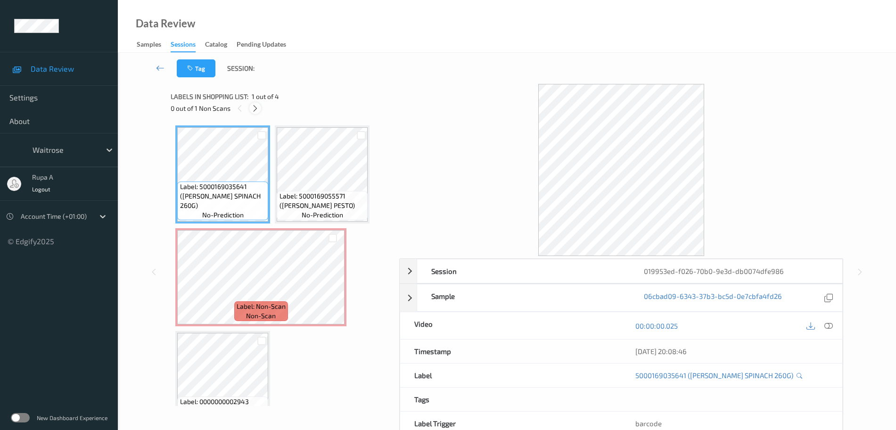
click at [254, 108] on icon at bounding box center [255, 108] width 8 height 8
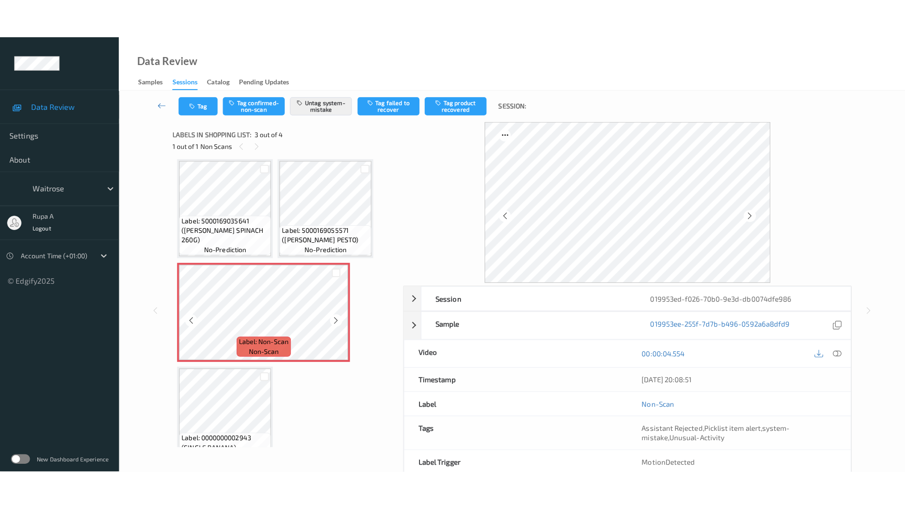
scroll to position [28, 0]
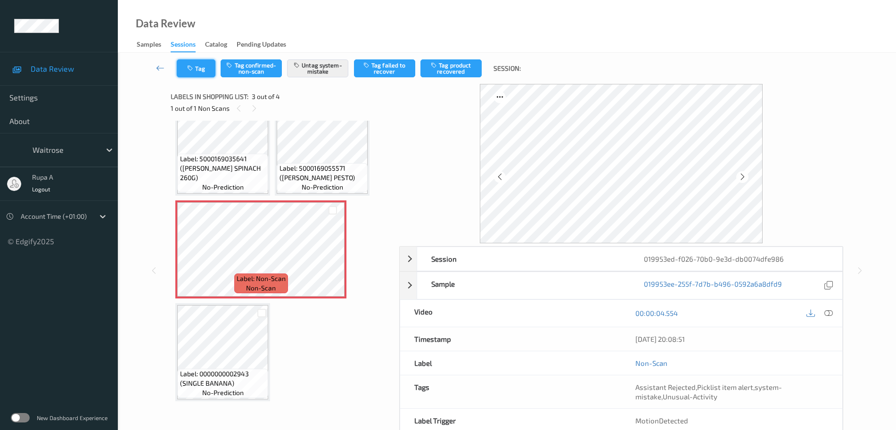
click at [194, 72] on button "Tag" at bounding box center [196, 68] width 39 height 18
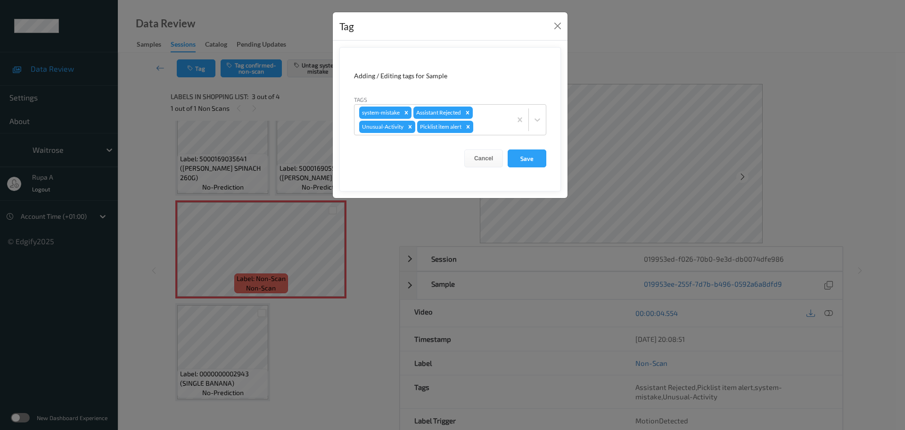
click at [225, 263] on div "Tag Adding / Editing tags for Sample Tags system-mistake Assistant Rejected Unu…" at bounding box center [452, 215] width 905 height 430
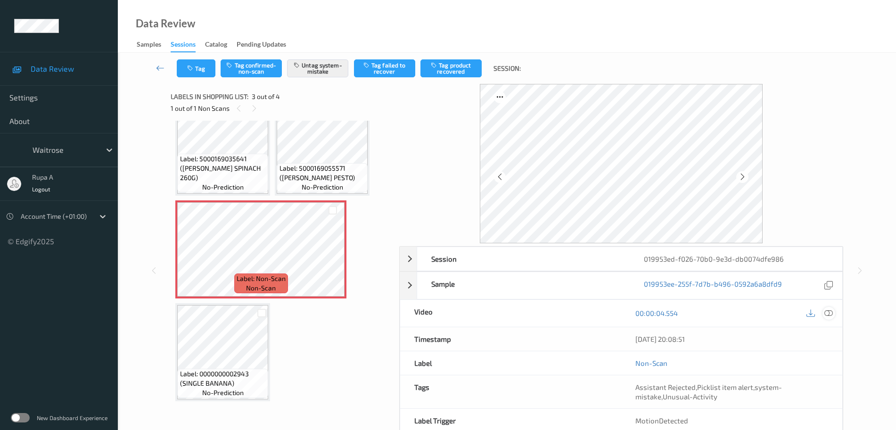
click at [834, 313] on div at bounding box center [828, 313] width 13 height 13
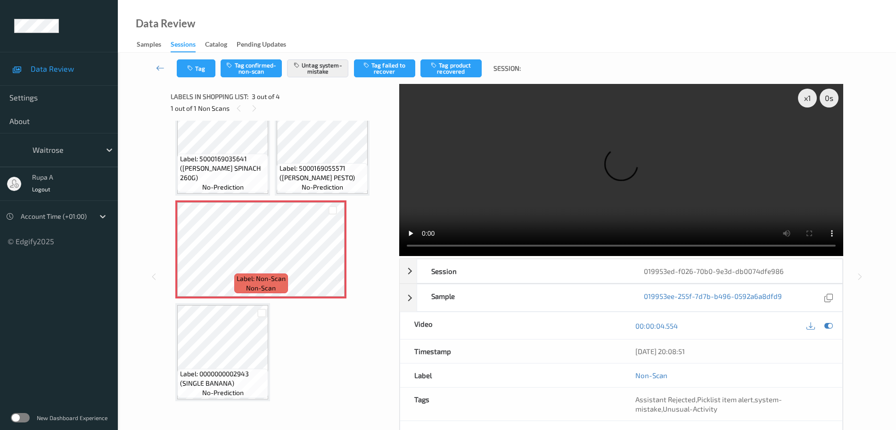
scroll to position [0, 0]
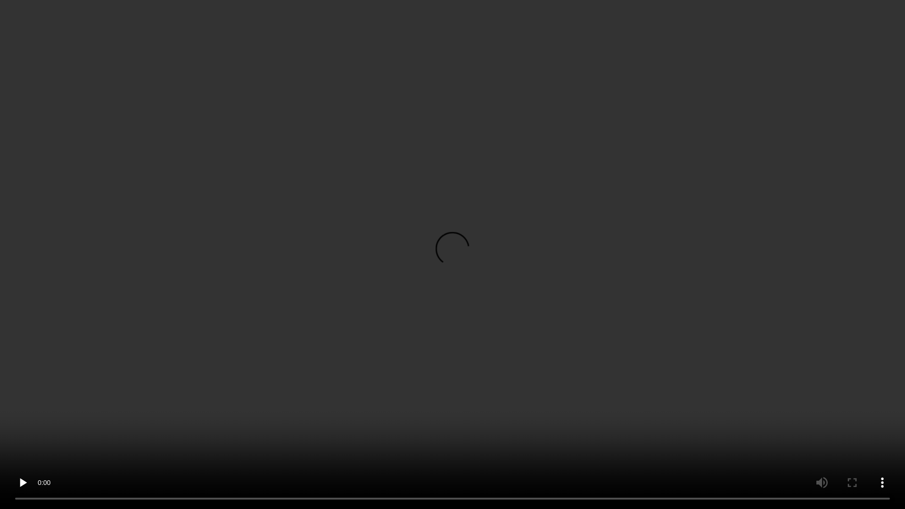
click at [191, 429] on video at bounding box center [452, 254] width 905 height 509
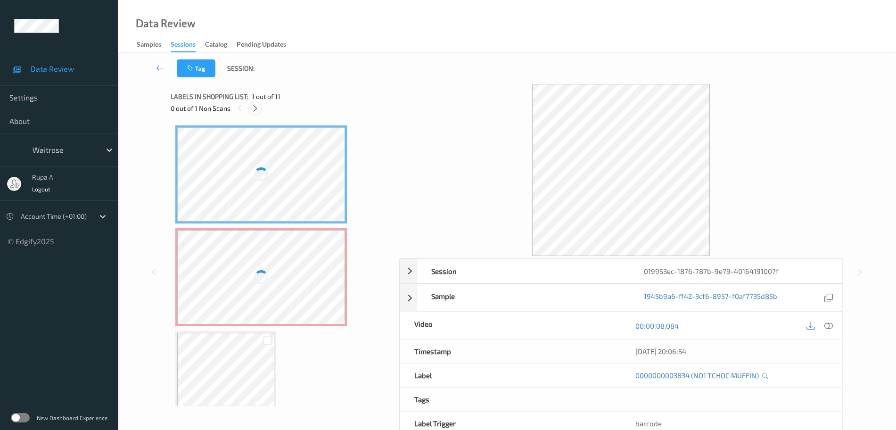
click at [252, 107] on icon at bounding box center [255, 108] width 8 height 8
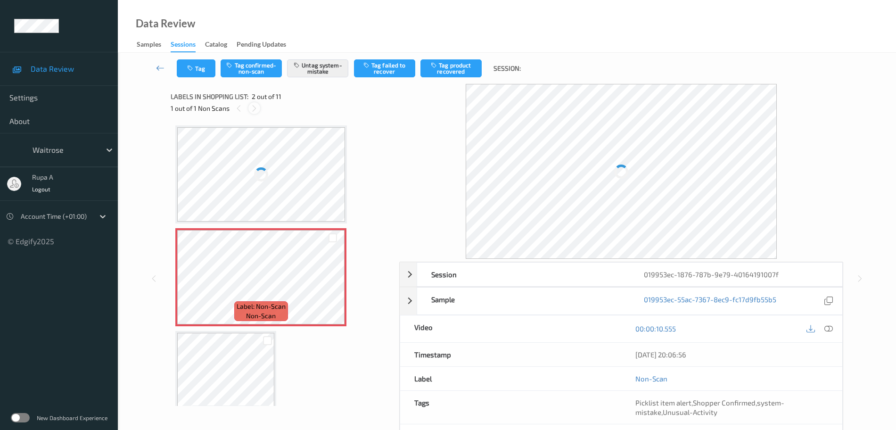
scroll to position [5, 0]
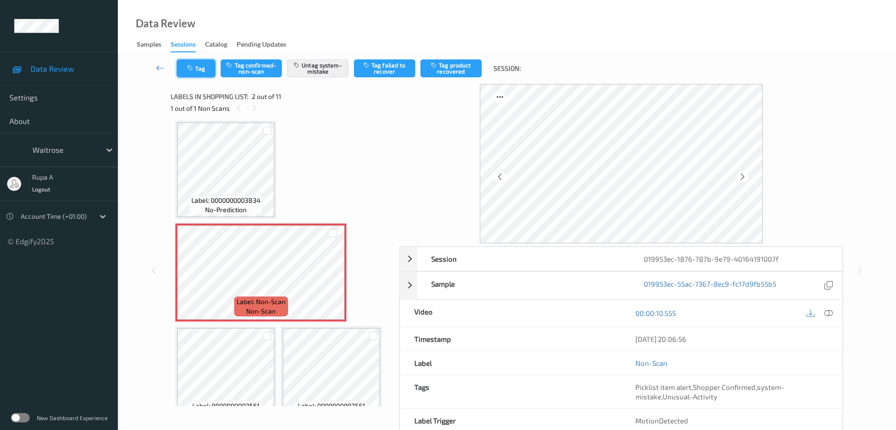
click at [212, 73] on button "Tag" at bounding box center [196, 68] width 39 height 18
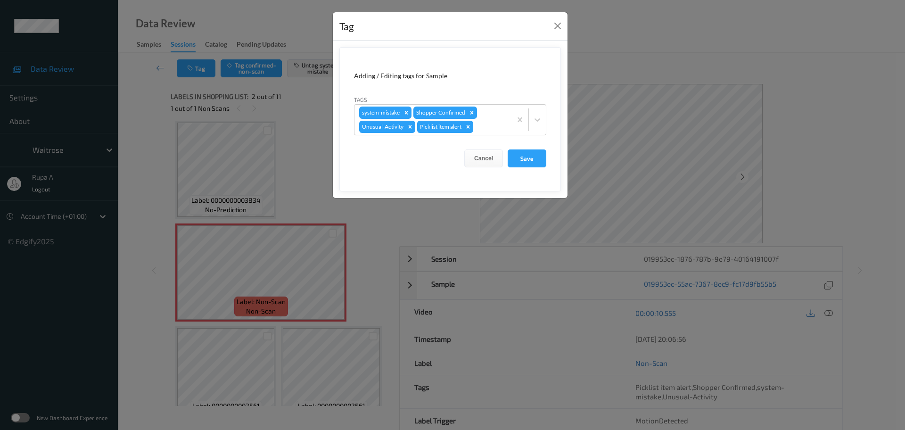
click at [260, 285] on div "Tag Adding / Editing tags for Sample Tags system-mistake Shopper Confirmed Unus…" at bounding box center [452, 215] width 905 height 430
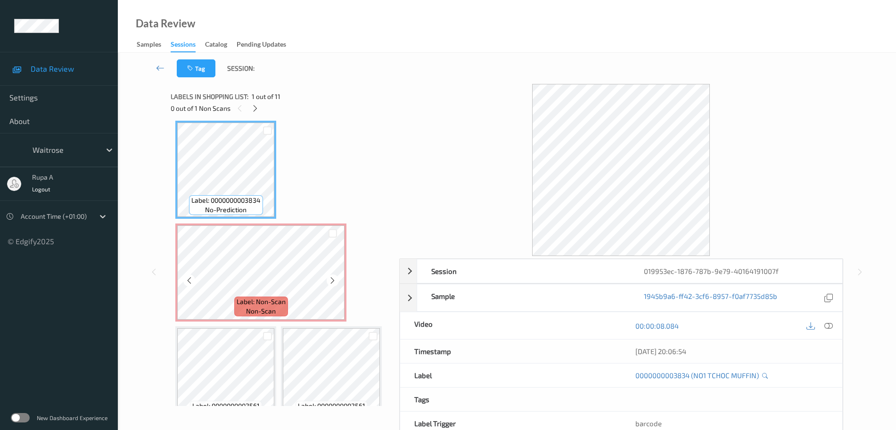
scroll to position [0, 0]
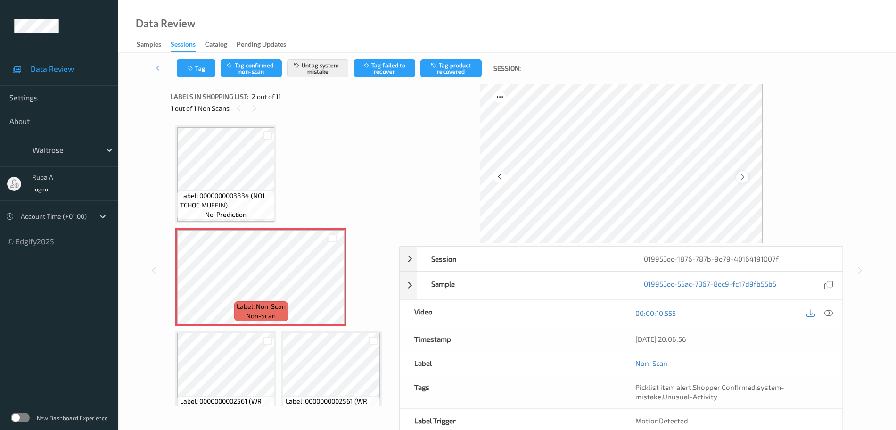
click at [742, 174] on icon at bounding box center [742, 176] width 8 height 8
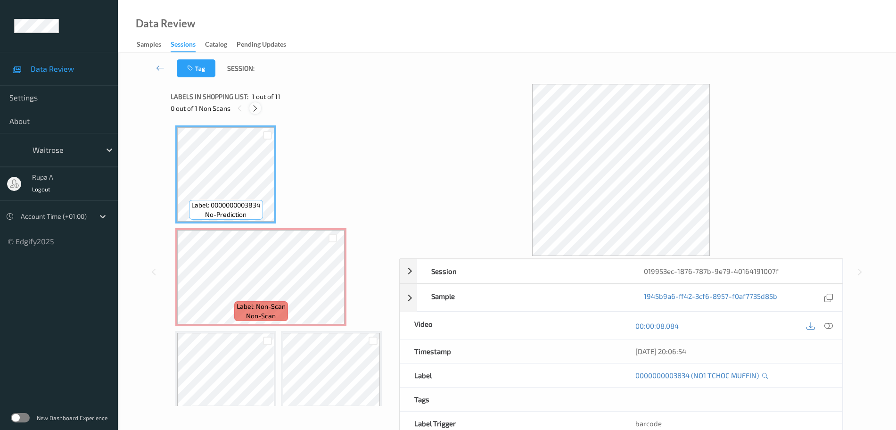
click at [255, 105] on icon at bounding box center [255, 108] width 8 height 8
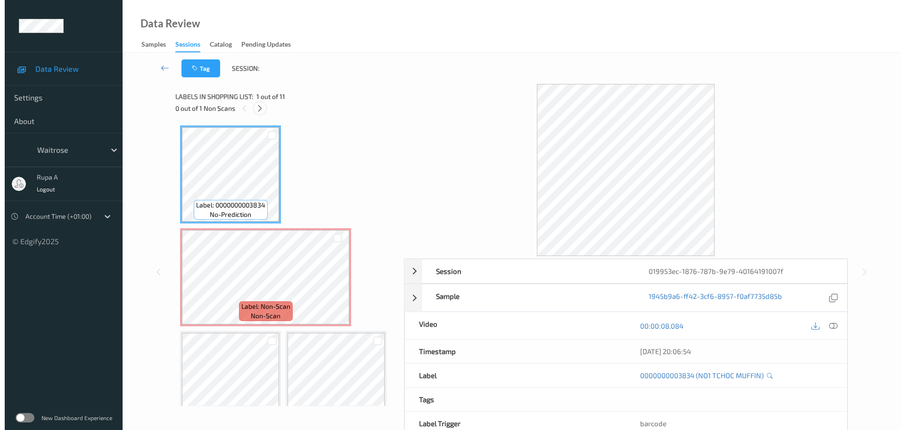
scroll to position [5, 0]
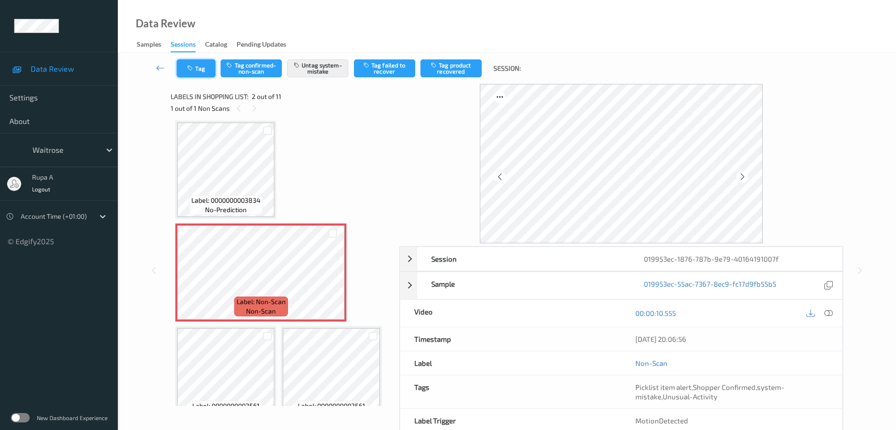
click at [202, 68] on button "Tag" at bounding box center [196, 68] width 39 height 18
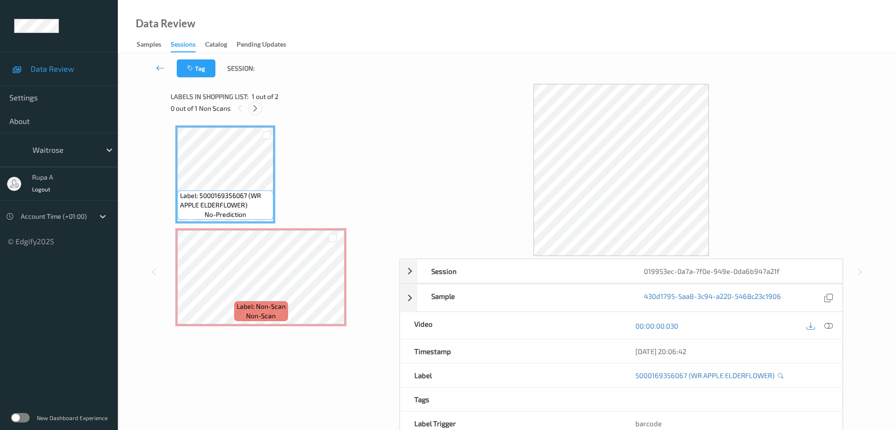
click at [258, 107] on icon at bounding box center [255, 108] width 8 height 8
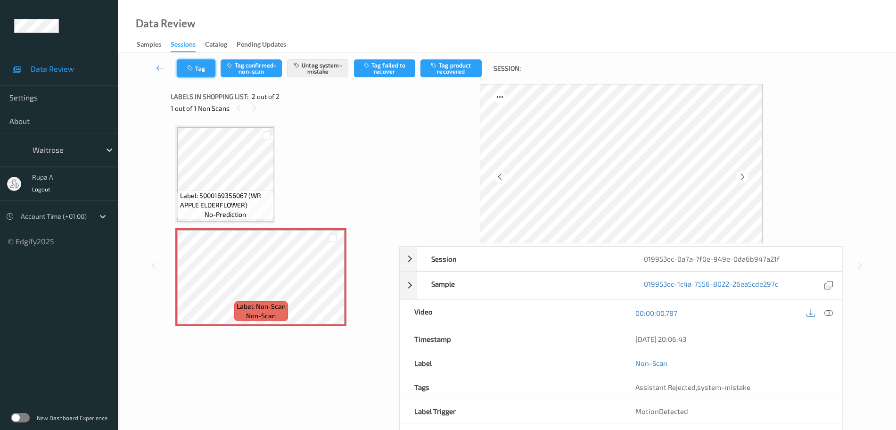
click at [212, 65] on button "Tag" at bounding box center [196, 68] width 39 height 18
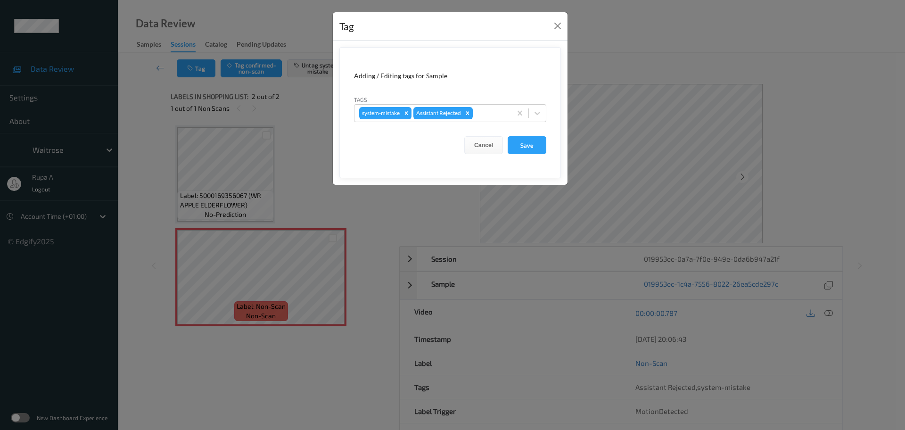
click at [274, 278] on div "Tag Adding / Editing tags for Sample Tags system-mistake Assistant Rejected Can…" at bounding box center [452, 215] width 905 height 430
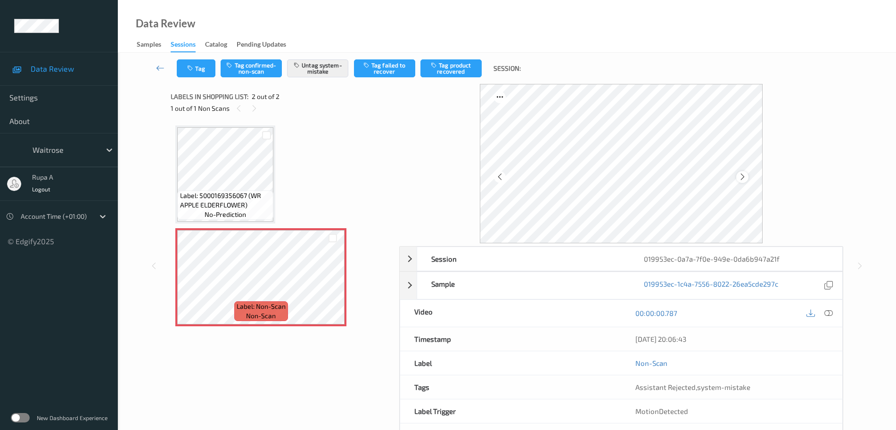
click at [743, 172] on icon at bounding box center [742, 176] width 8 height 8
click at [745, 172] on icon at bounding box center [742, 176] width 8 height 8
click at [831, 308] on div at bounding box center [828, 313] width 13 height 13
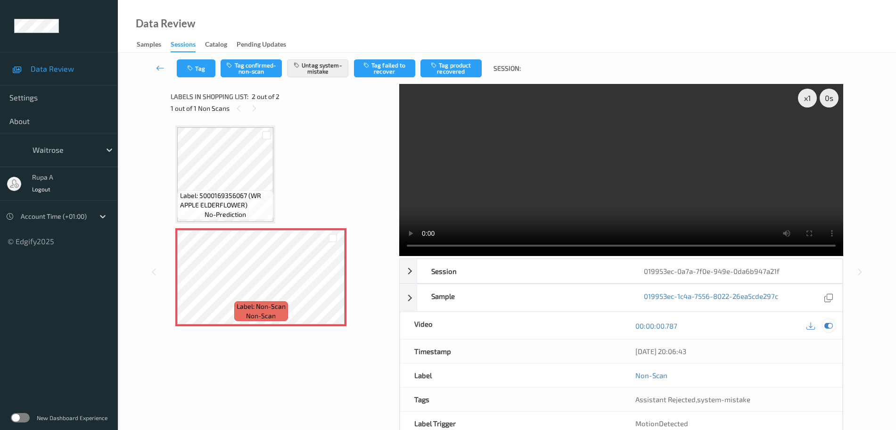
click at [828, 326] on icon at bounding box center [828, 325] width 8 height 8
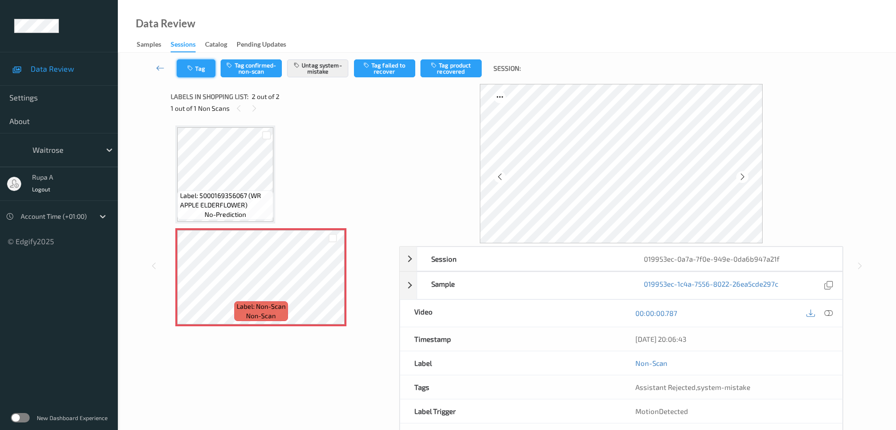
click at [194, 68] on icon "button" at bounding box center [191, 68] width 8 height 7
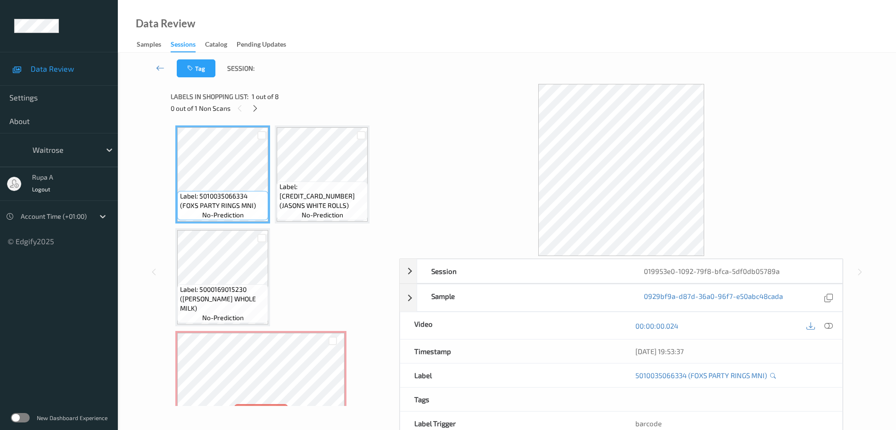
click at [260, 100] on span "1 out of 8" at bounding box center [265, 96] width 27 height 9
click at [256, 109] on icon at bounding box center [255, 108] width 8 height 8
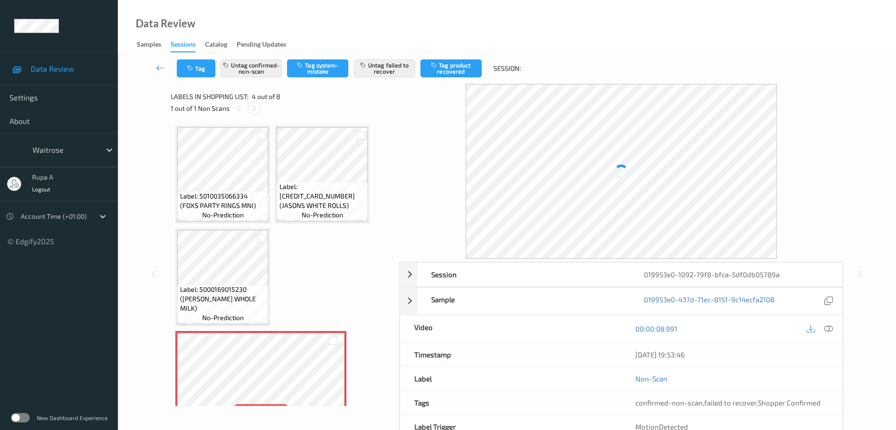
scroll to position [107, 0]
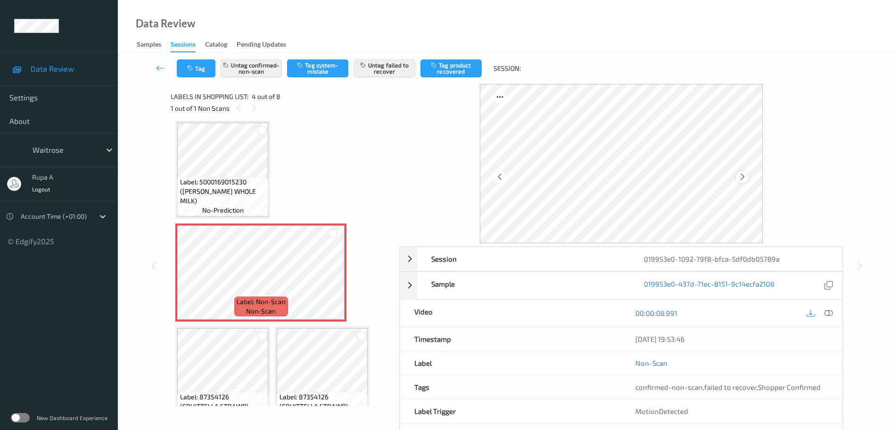
click at [723, 175] on icon at bounding box center [742, 176] width 8 height 8
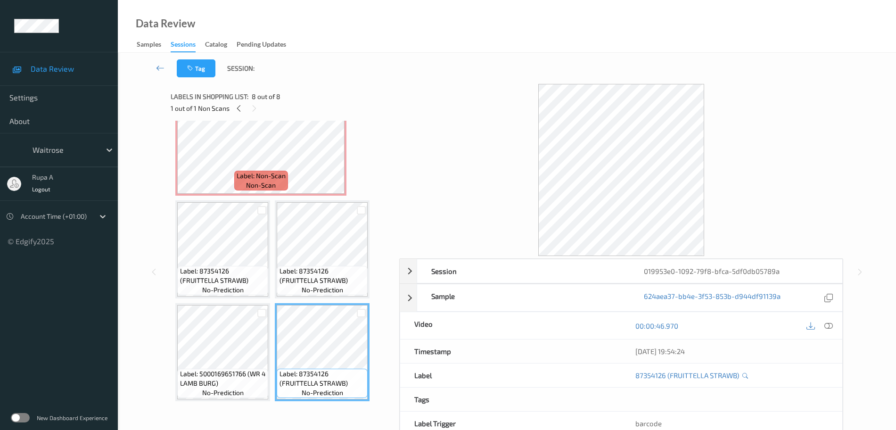
scroll to position [115, 0]
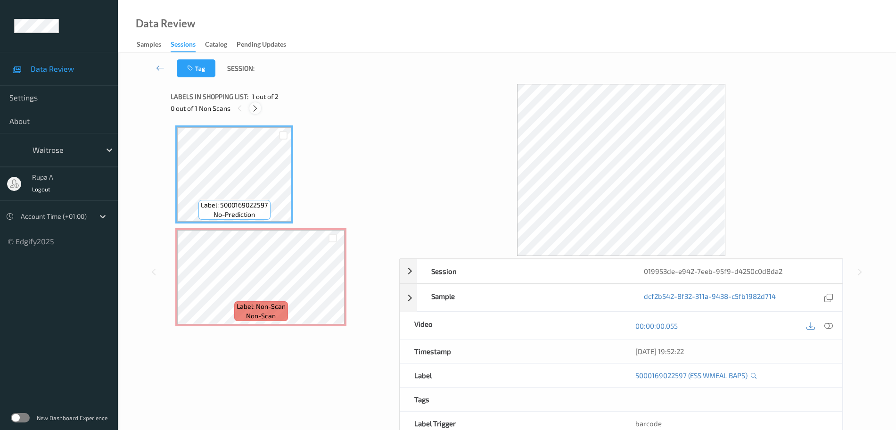
click at [257, 109] on icon at bounding box center [255, 108] width 8 height 8
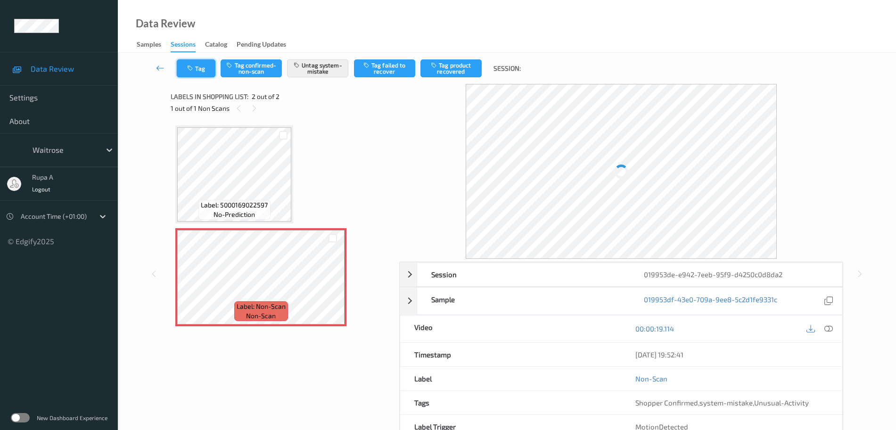
click at [189, 74] on button "Tag" at bounding box center [196, 68] width 39 height 18
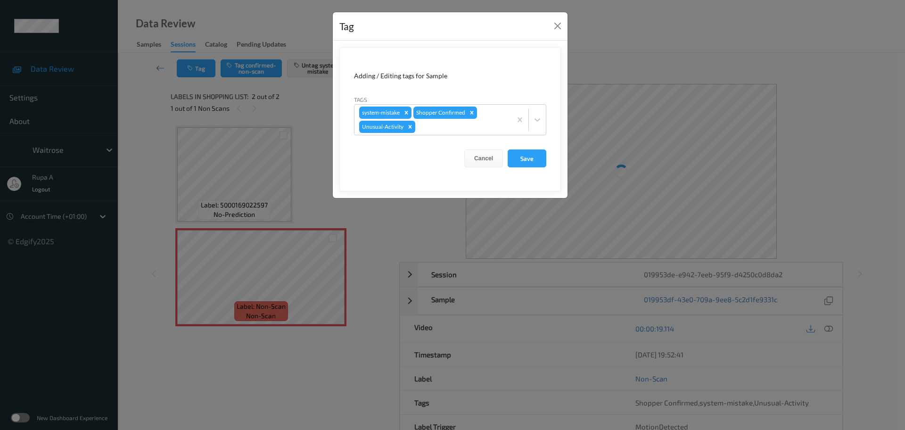
click at [238, 266] on div "Tag Adding / Editing tags for Sample Tags system-mistake Shopper Confirmed Unus…" at bounding box center [452, 215] width 905 height 430
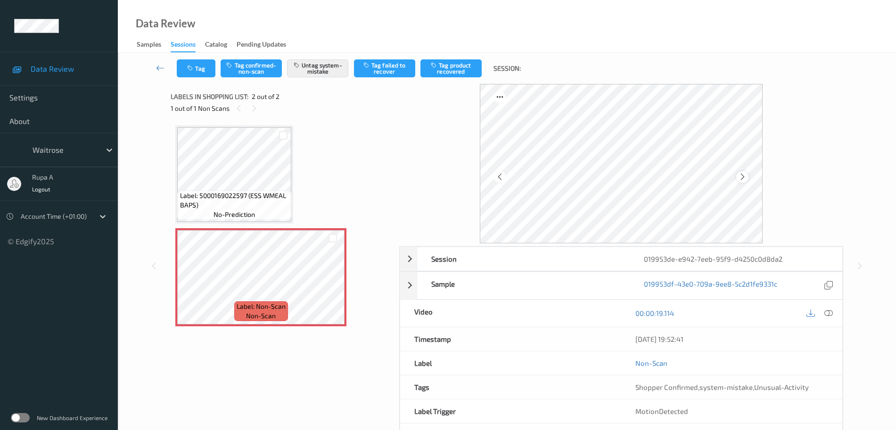
click at [740, 175] on icon at bounding box center [742, 176] width 8 height 8
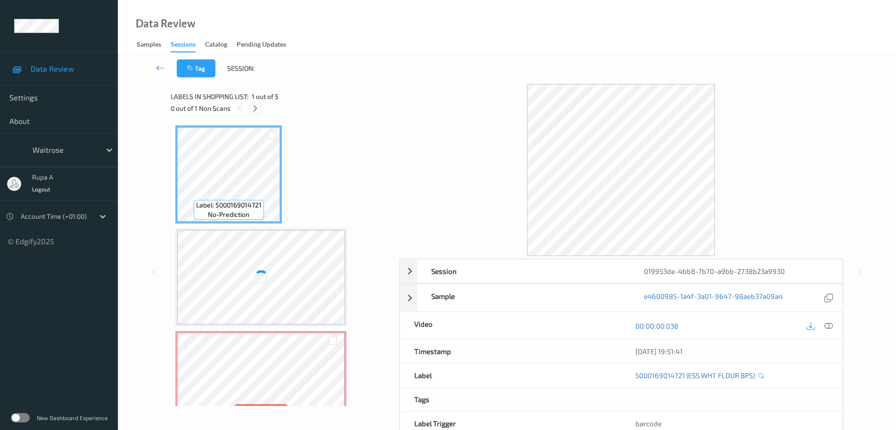
click at [255, 111] on icon at bounding box center [255, 108] width 8 height 8
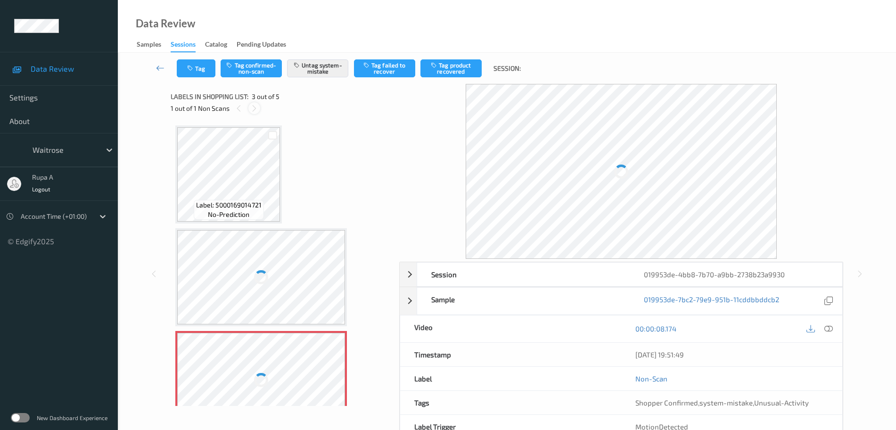
scroll to position [107, 0]
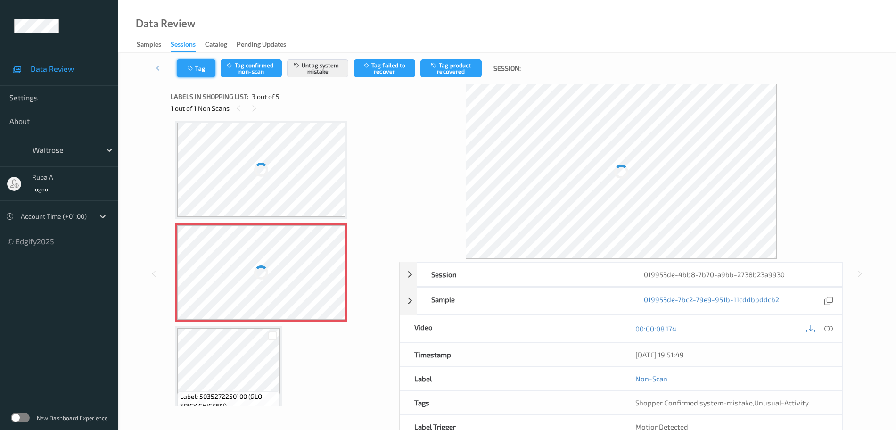
click at [188, 70] on icon "button" at bounding box center [191, 68] width 8 height 7
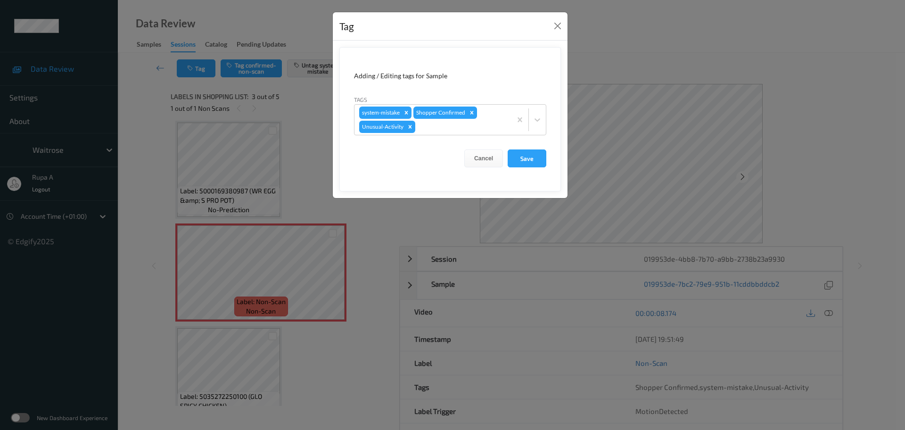
click at [149, 198] on div "Tag Adding / Editing tags for Sample Tags system-mistake Shopper Confirmed Unus…" at bounding box center [452, 215] width 905 height 430
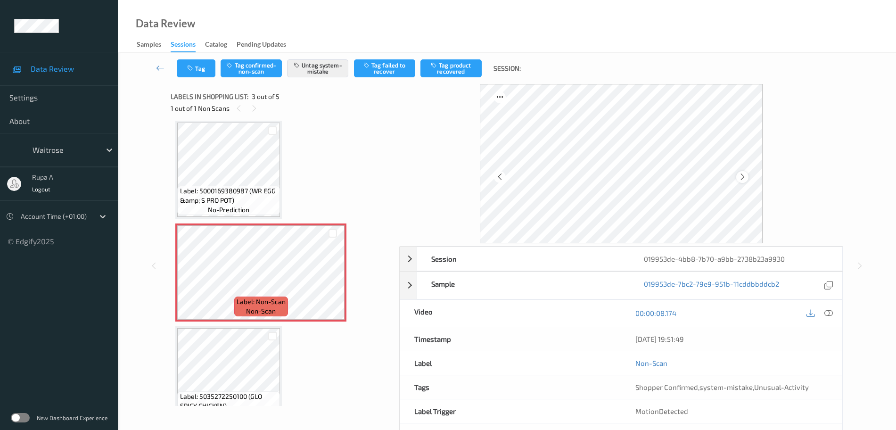
click at [743, 178] on icon at bounding box center [742, 176] width 8 height 8
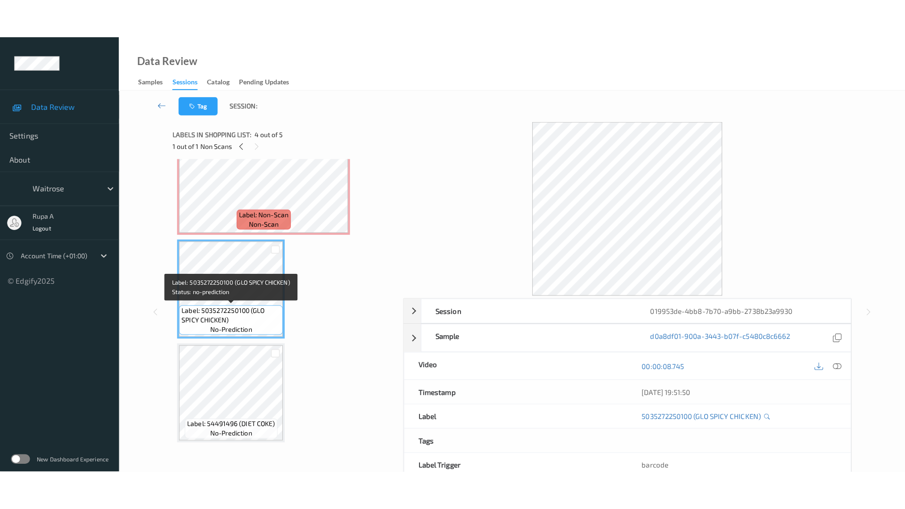
scroll to position [174, 0]
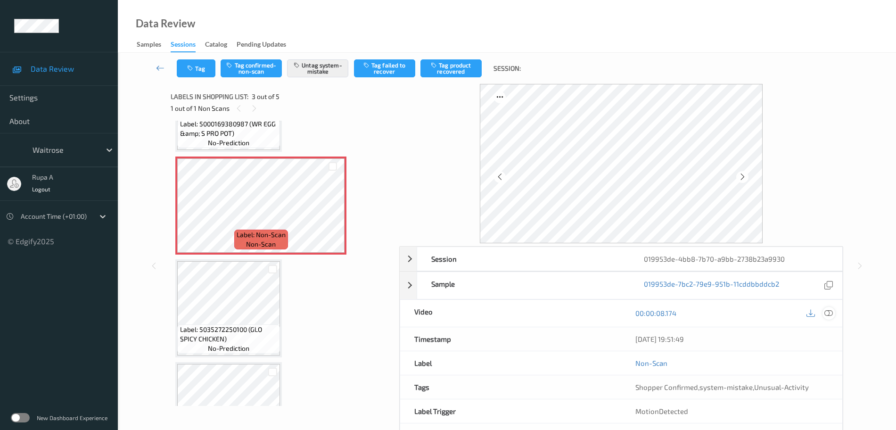
click at [825, 311] on icon at bounding box center [828, 313] width 8 height 8
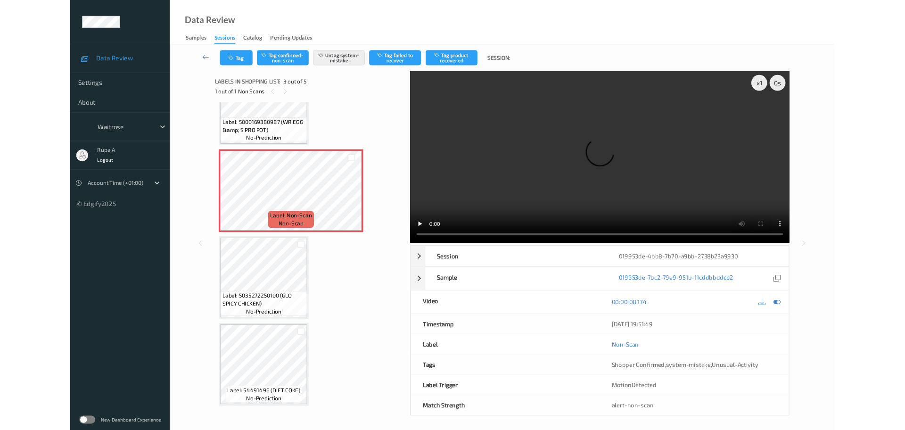
scroll to position [154, 0]
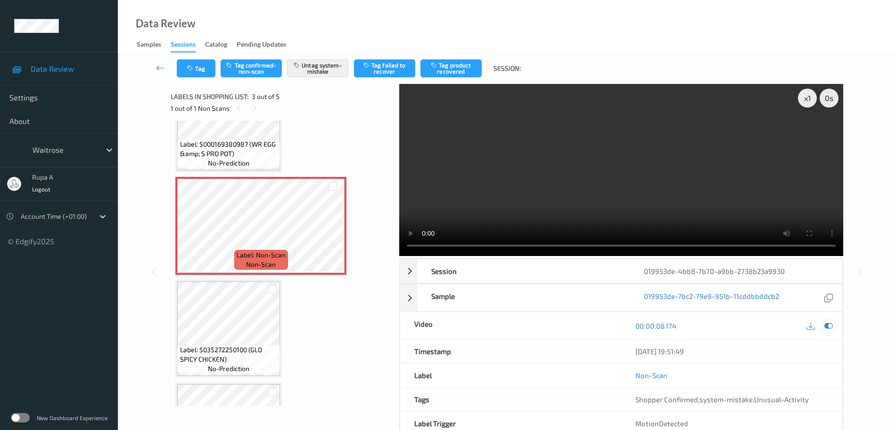
click at [829, 323] on icon at bounding box center [828, 325] width 8 height 8
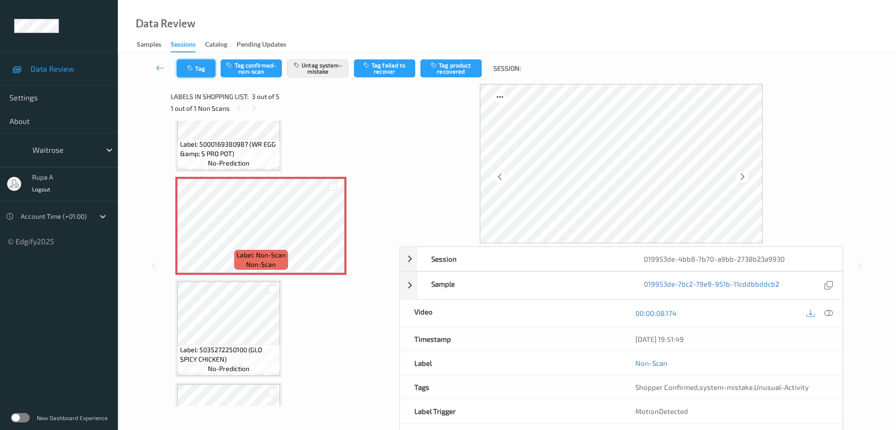
click at [191, 72] on button "Tag" at bounding box center [196, 68] width 39 height 18
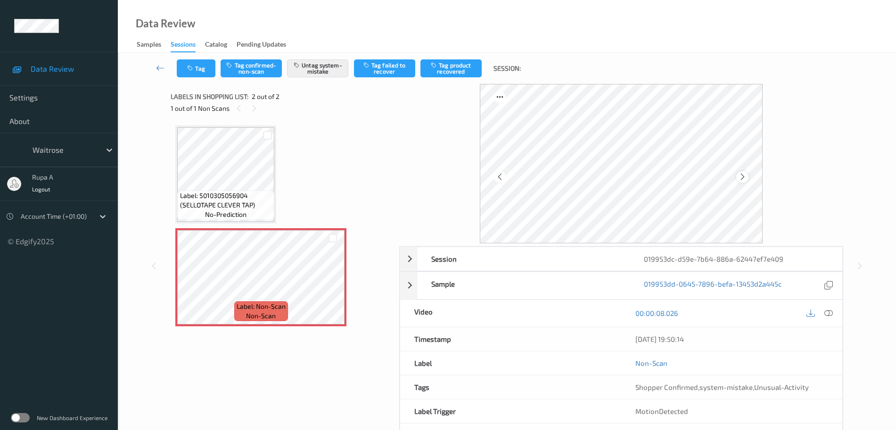
click at [747, 178] on div at bounding box center [742, 177] width 12 height 12
click at [204, 65] on button "Tag" at bounding box center [196, 68] width 39 height 18
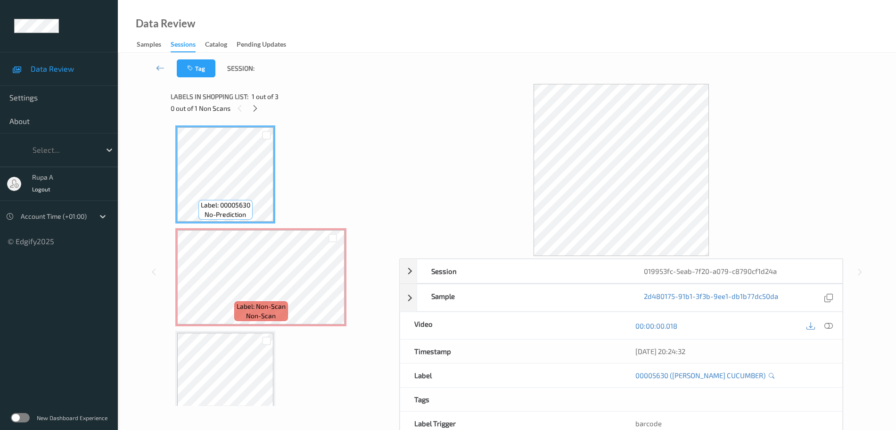
click at [261, 107] on div "0 out of 1 Non Scans" at bounding box center [282, 108] width 222 height 12
click at [258, 106] on icon at bounding box center [255, 108] width 8 height 8
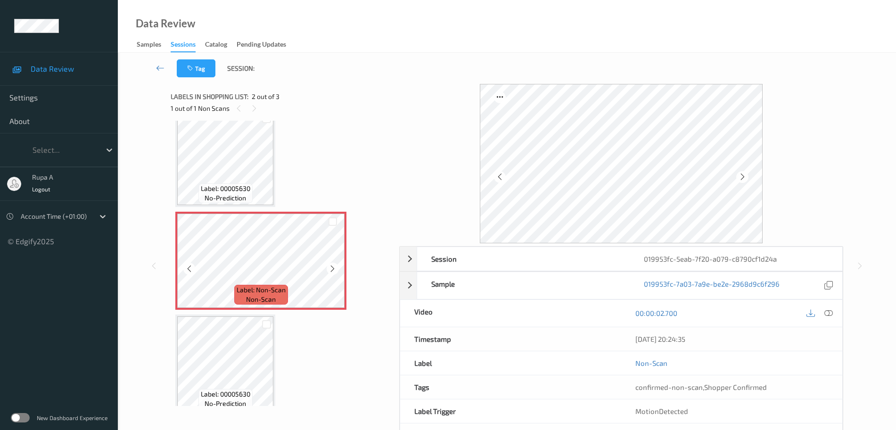
scroll to position [28, 0]
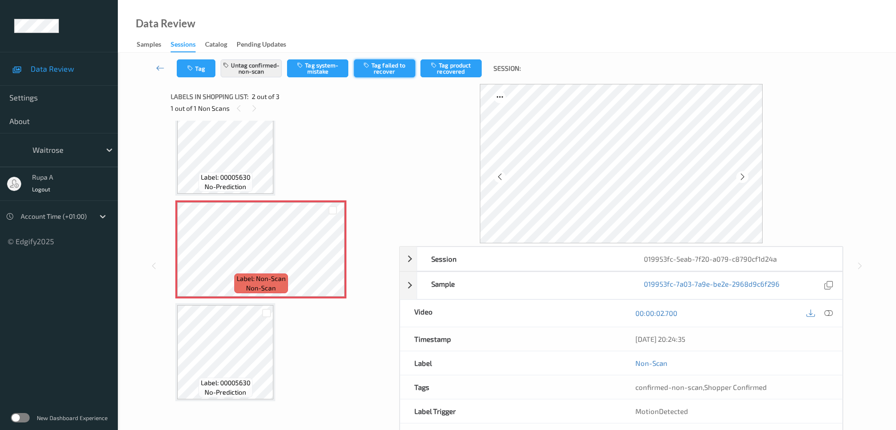
click at [390, 70] on button "Tag failed to recover" at bounding box center [384, 68] width 61 height 18
click at [193, 70] on icon "button" at bounding box center [191, 68] width 8 height 7
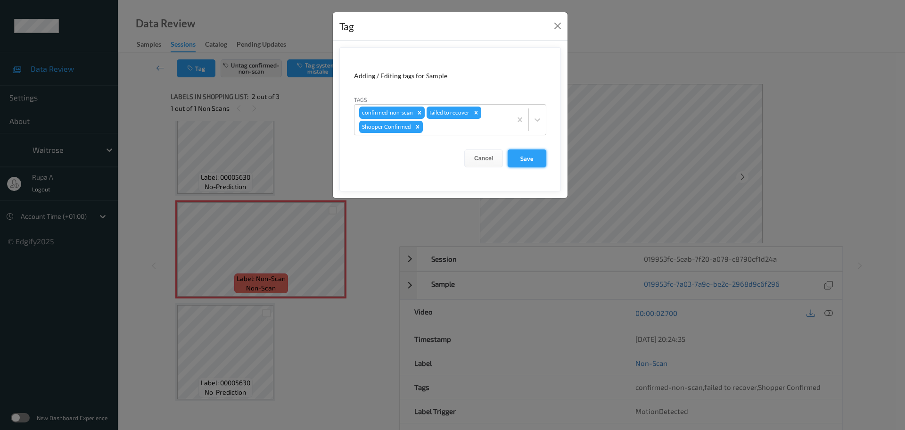
click at [518, 155] on button "Save" at bounding box center [526, 158] width 39 height 18
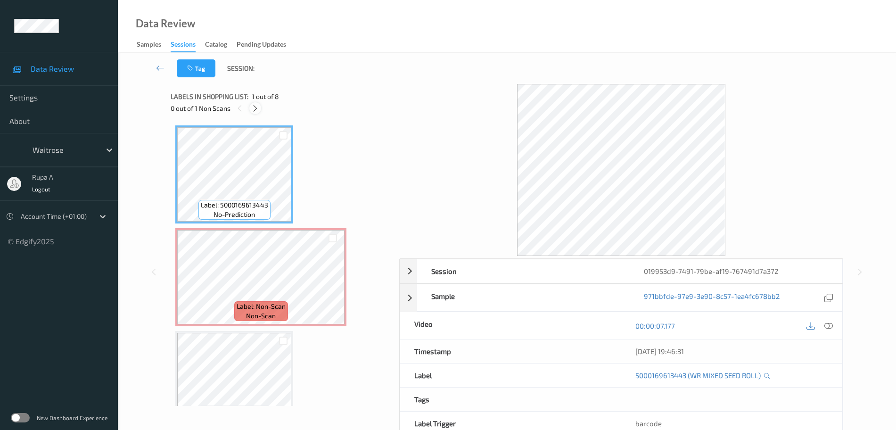
click at [259, 112] on div at bounding box center [255, 108] width 12 height 12
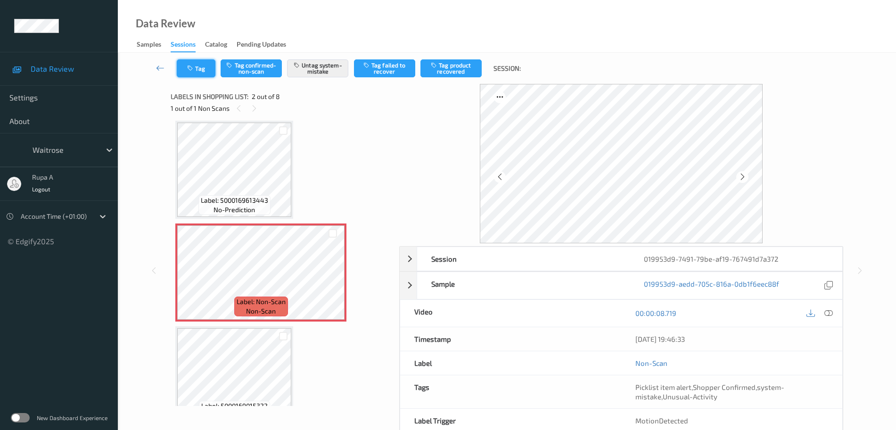
click at [193, 69] on icon "button" at bounding box center [191, 68] width 8 height 7
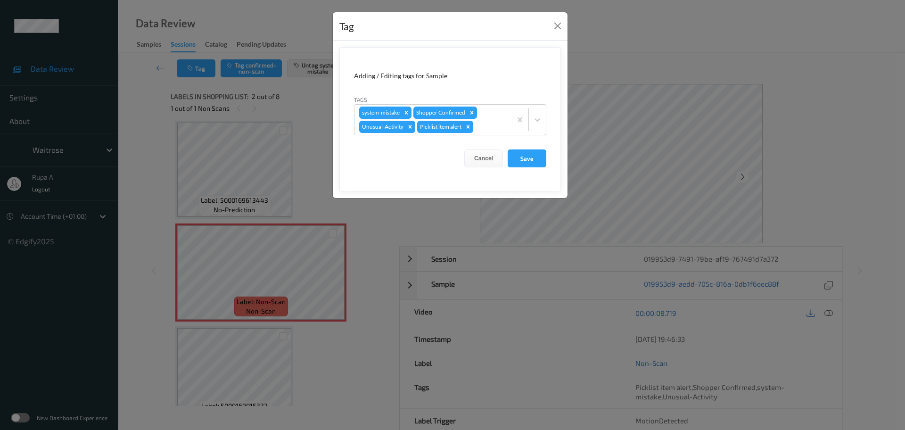
click at [242, 170] on div "Tag Adding / Editing tags for Sample Tags system-mistake Shopper Confirmed Unus…" at bounding box center [452, 215] width 905 height 430
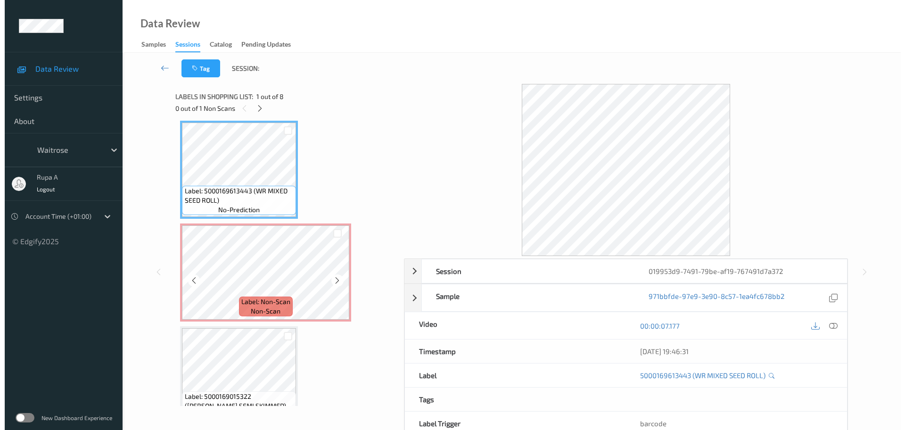
scroll to position [0, 0]
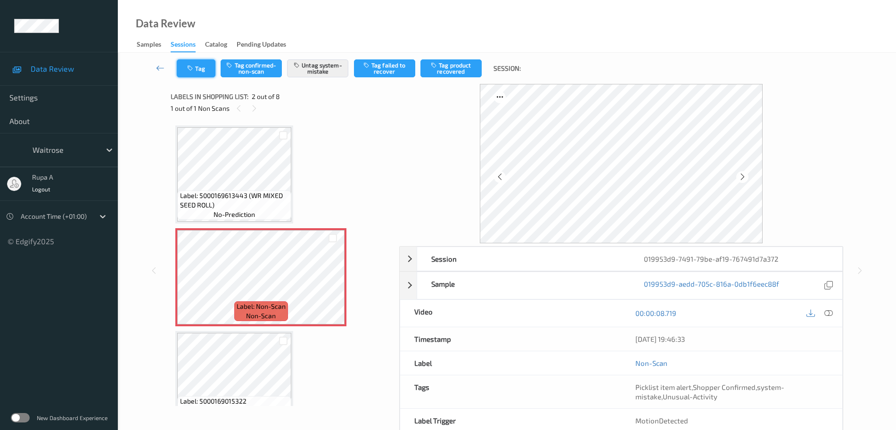
click at [201, 64] on button "Tag" at bounding box center [196, 68] width 39 height 18
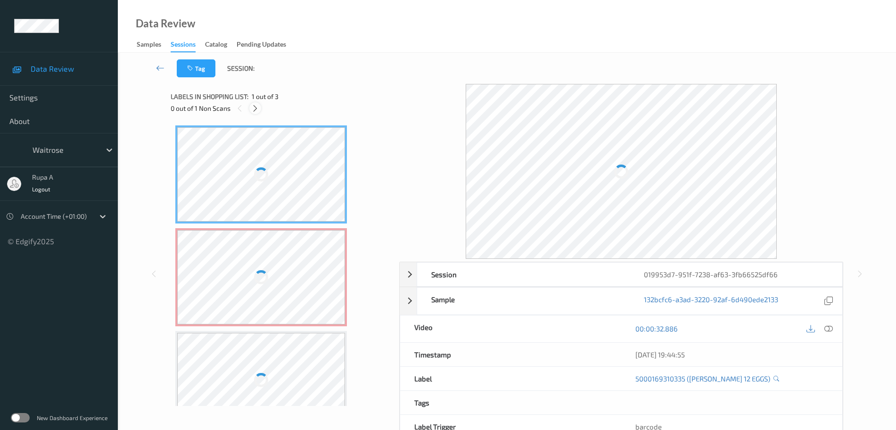
click at [254, 112] on icon at bounding box center [255, 108] width 8 height 8
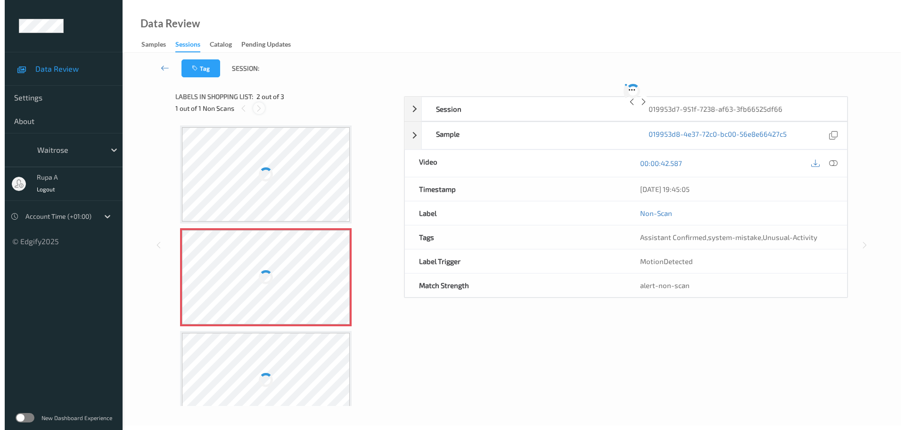
scroll to position [5, 0]
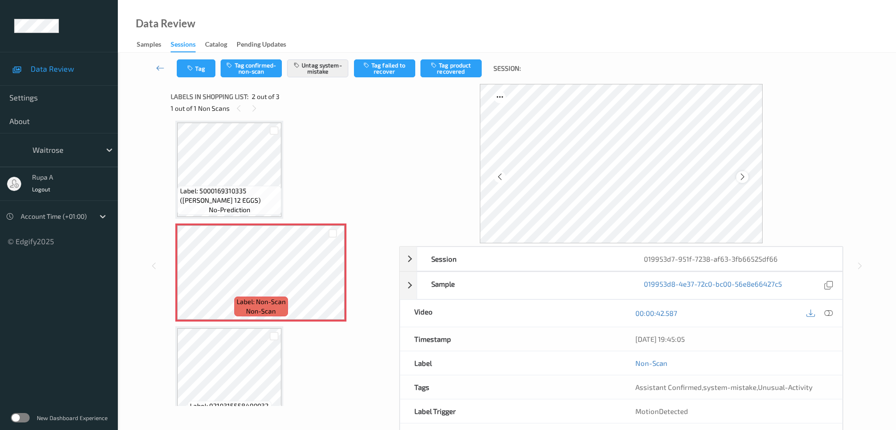
click at [746, 179] on icon at bounding box center [742, 176] width 8 height 8
click at [186, 74] on button "Tag" at bounding box center [196, 68] width 39 height 18
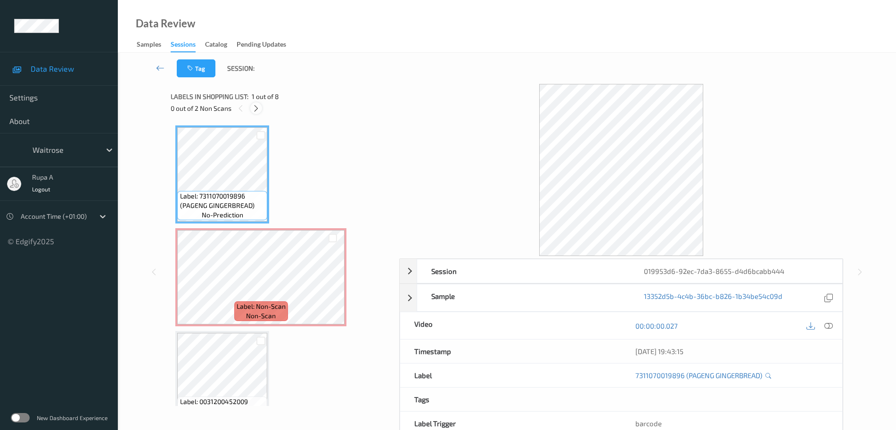
click at [259, 106] on icon at bounding box center [256, 108] width 8 height 8
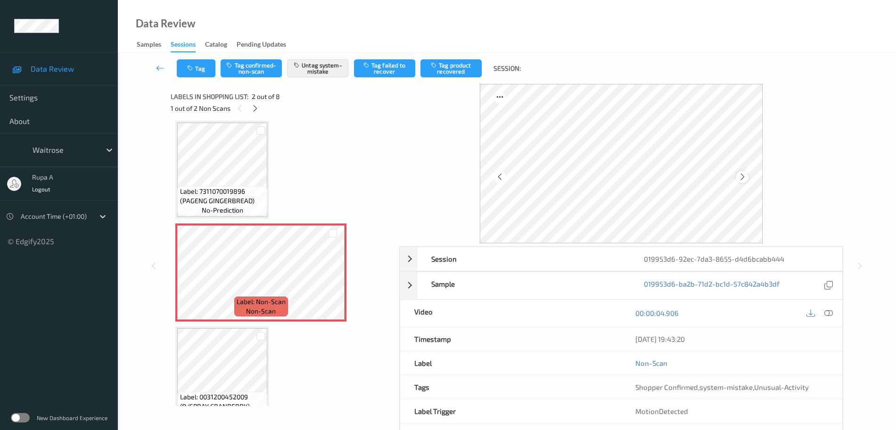
click at [723, 177] on icon at bounding box center [742, 176] width 8 height 8
click at [191, 74] on button "Tag" at bounding box center [196, 68] width 39 height 18
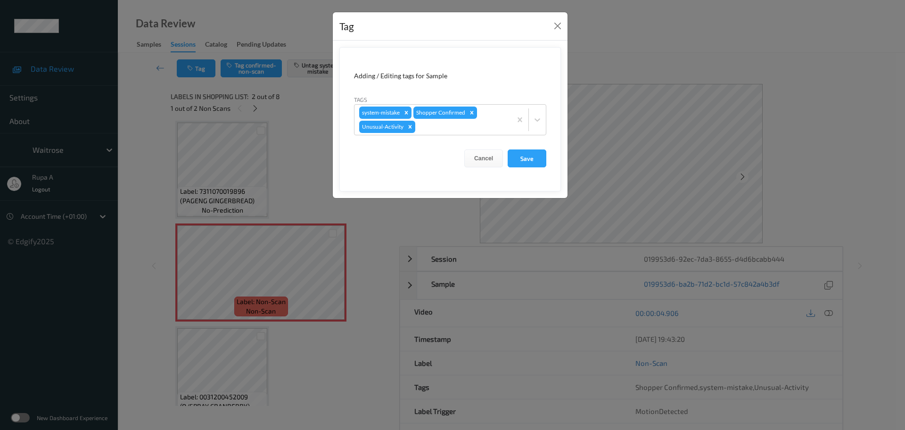
click at [240, 249] on div "Tag Adding / Editing tags for Sample Tags system-mistake Shopper Confirmed Unus…" at bounding box center [452, 215] width 905 height 430
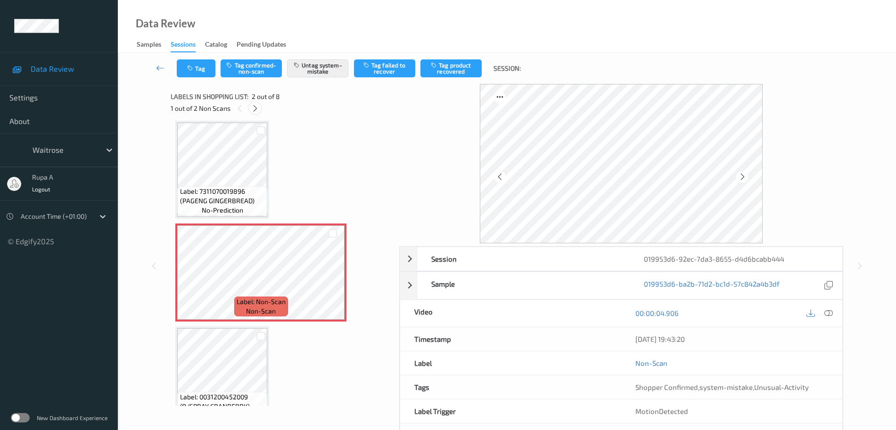
click at [254, 112] on icon at bounding box center [255, 108] width 8 height 8
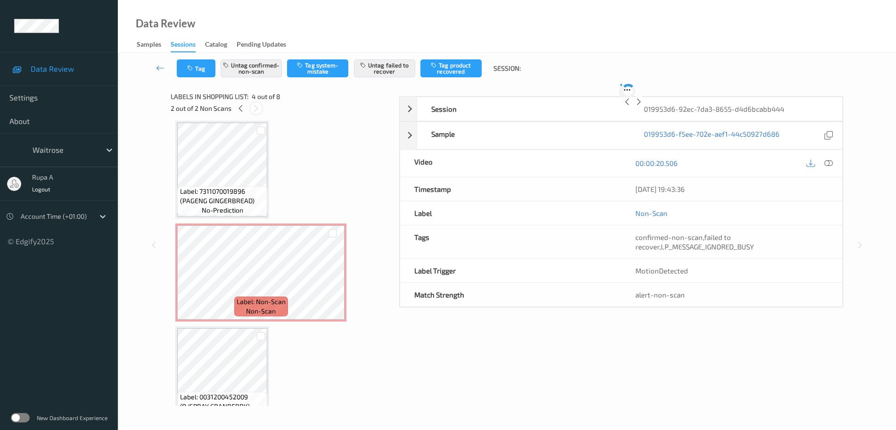
scroll to position [210, 0]
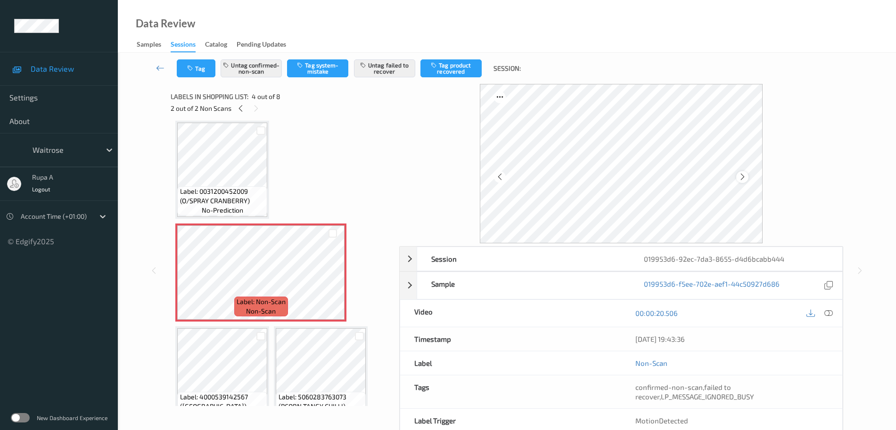
click at [723, 172] on icon at bounding box center [742, 176] width 8 height 8
click at [723, 176] on icon at bounding box center [742, 176] width 8 height 8
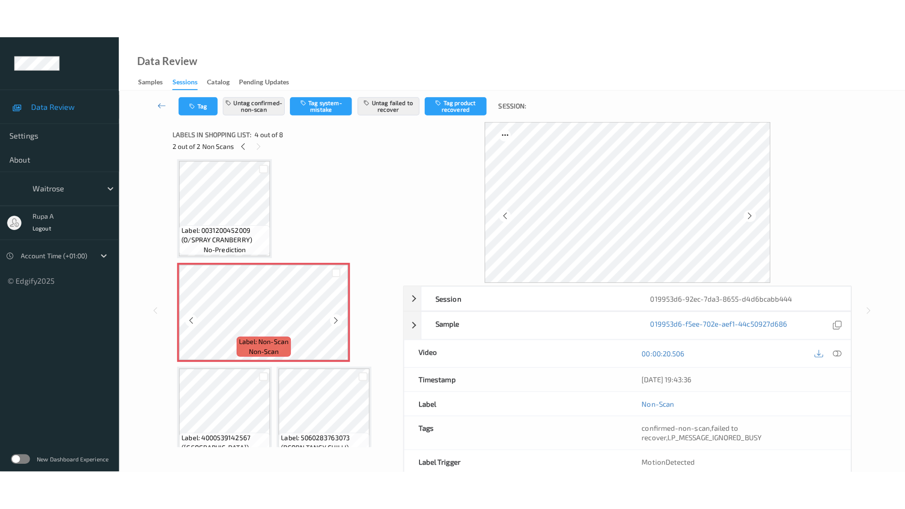
scroll to position [269, 0]
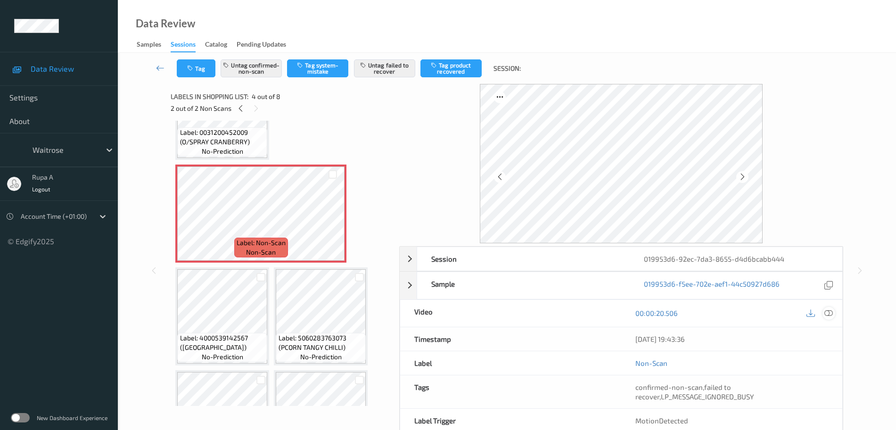
click at [723, 316] on icon at bounding box center [828, 313] width 8 height 8
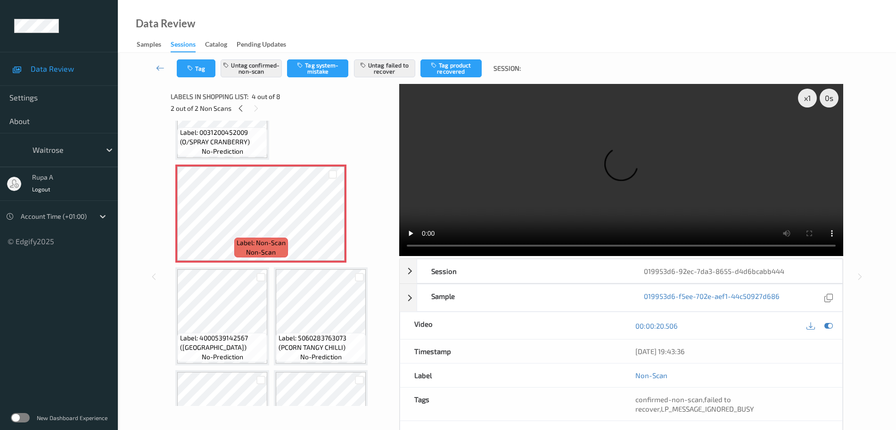
scroll to position [257, 0]
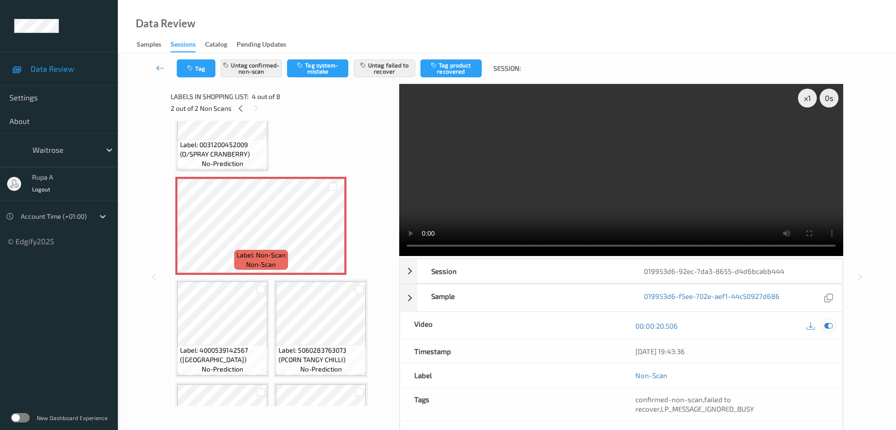
click at [723, 327] on icon at bounding box center [828, 325] width 8 height 8
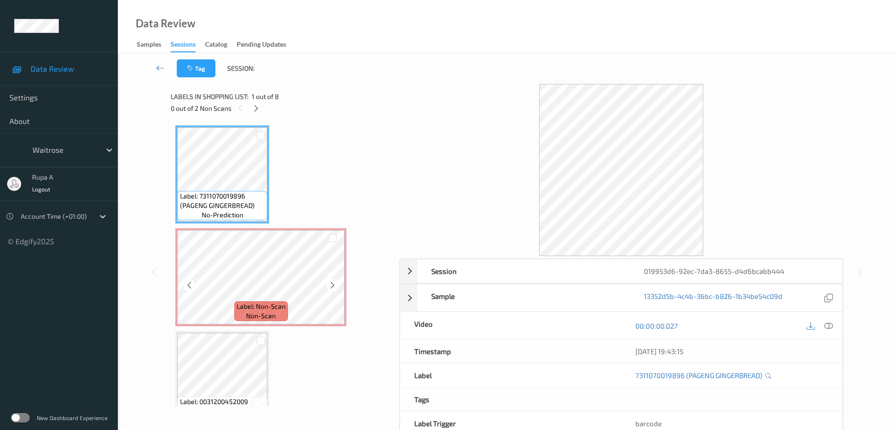
scroll to position [118, 0]
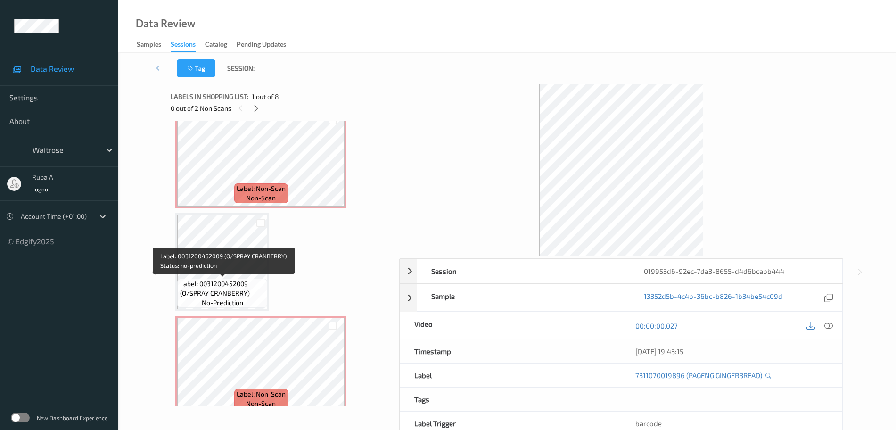
click at [225, 286] on span "Label: 0031200452009 (O/SPRAY CRANBERRY)" at bounding box center [222, 288] width 85 height 19
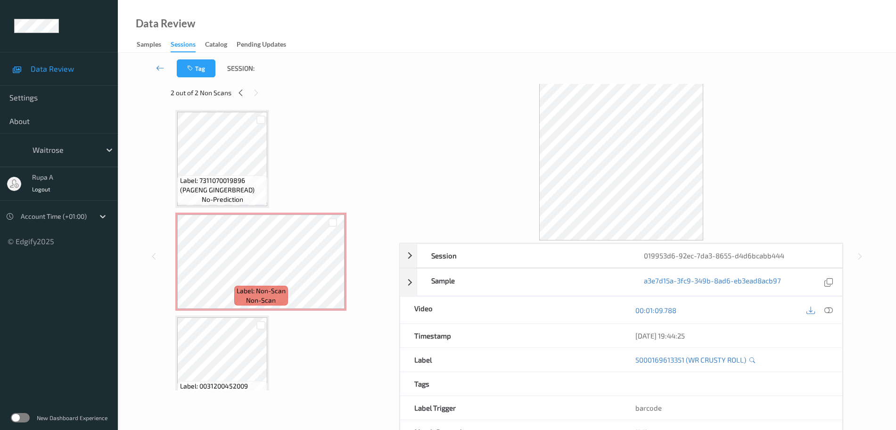
scroll to position [0, 0]
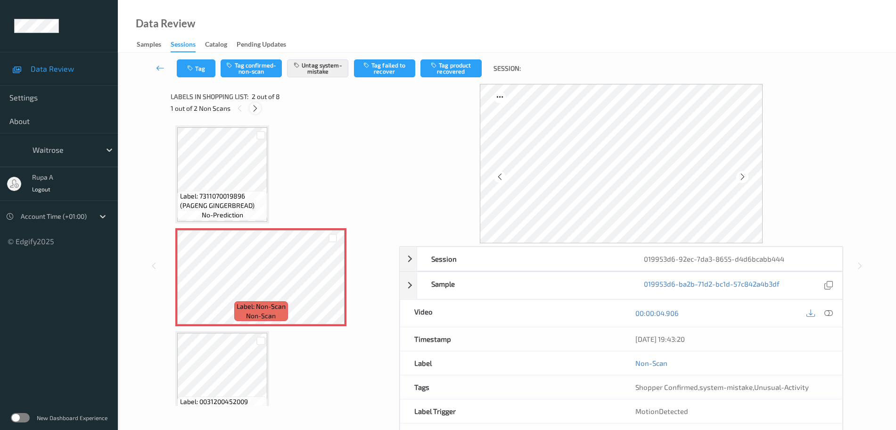
click at [254, 110] on icon at bounding box center [255, 108] width 8 height 8
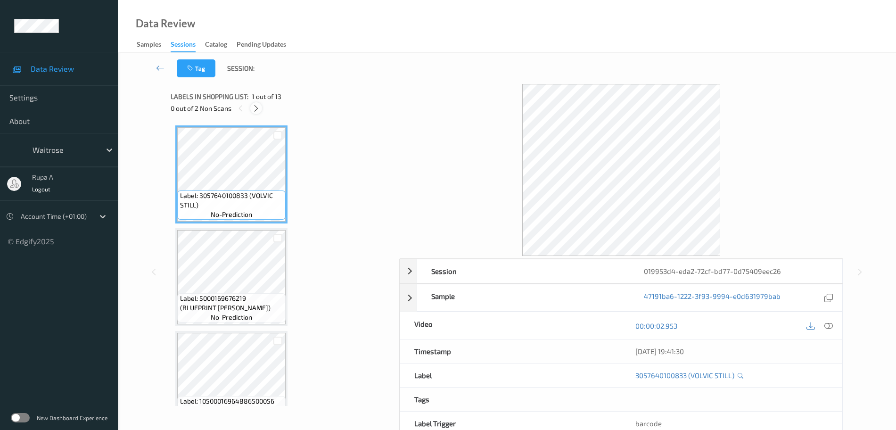
click at [254, 109] on icon at bounding box center [256, 108] width 8 height 8
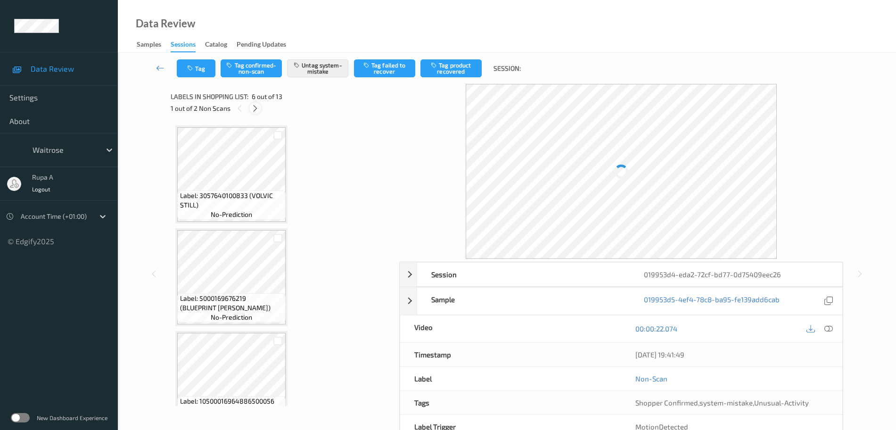
scroll to position [416, 0]
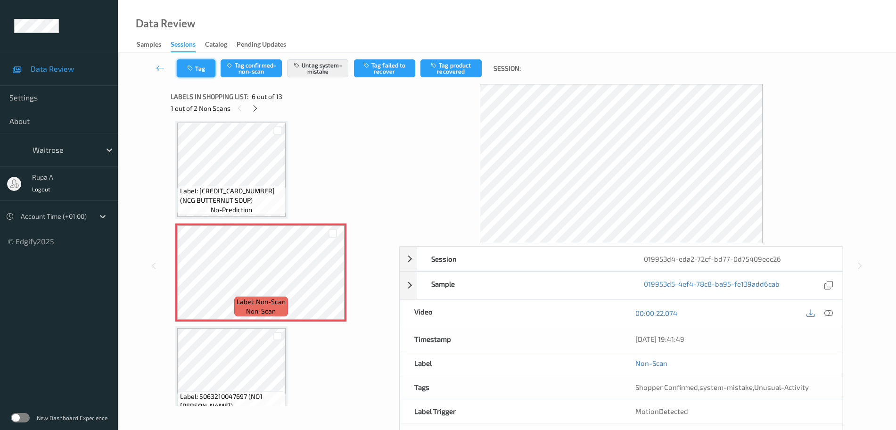
click at [202, 74] on button "Tag" at bounding box center [196, 68] width 39 height 18
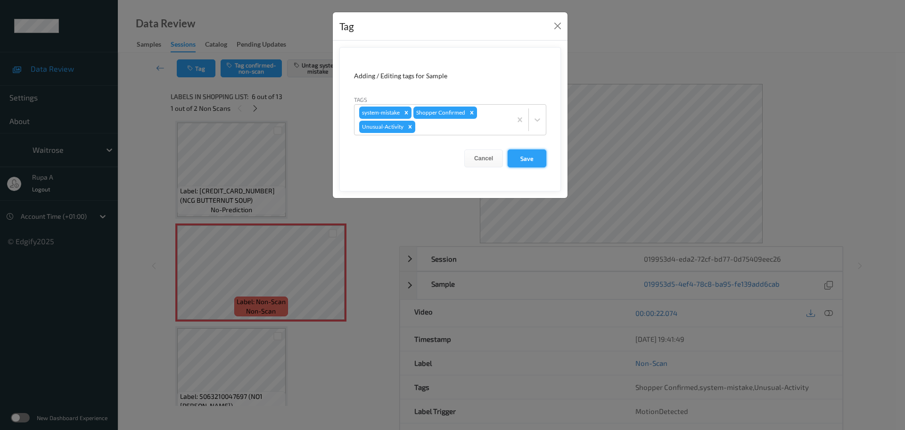
click at [521, 157] on button "Save" at bounding box center [526, 158] width 39 height 18
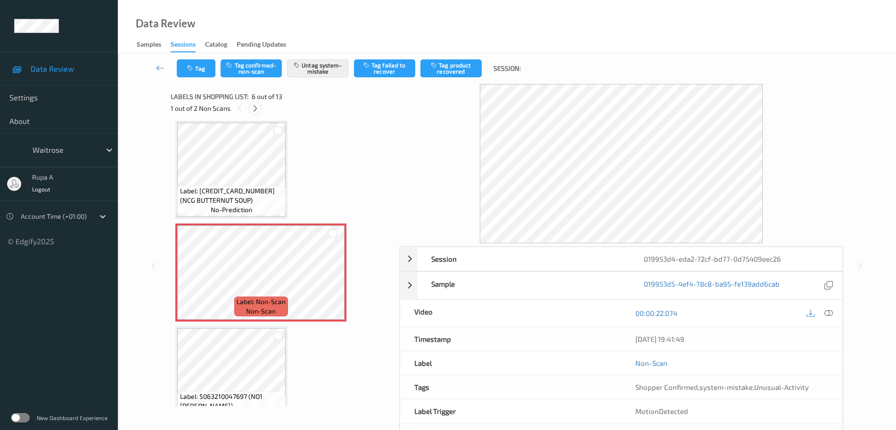
click at [254, 105] on icon at bounding box center [255, 108] width 8 height 8
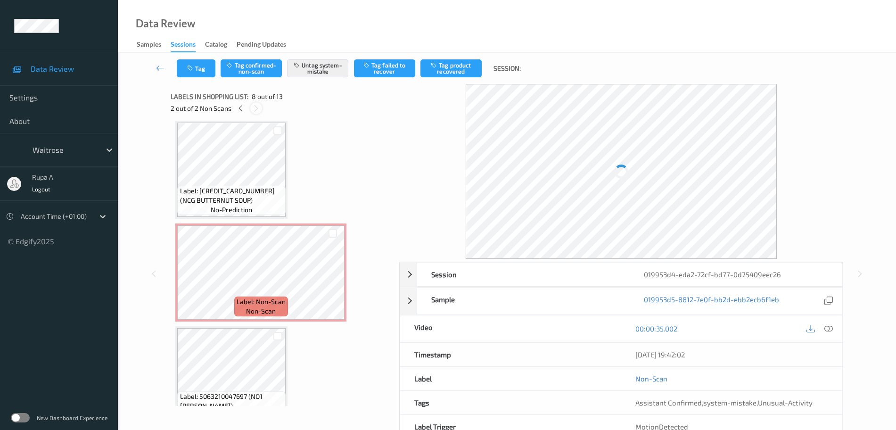
scroll to position [621, 0]
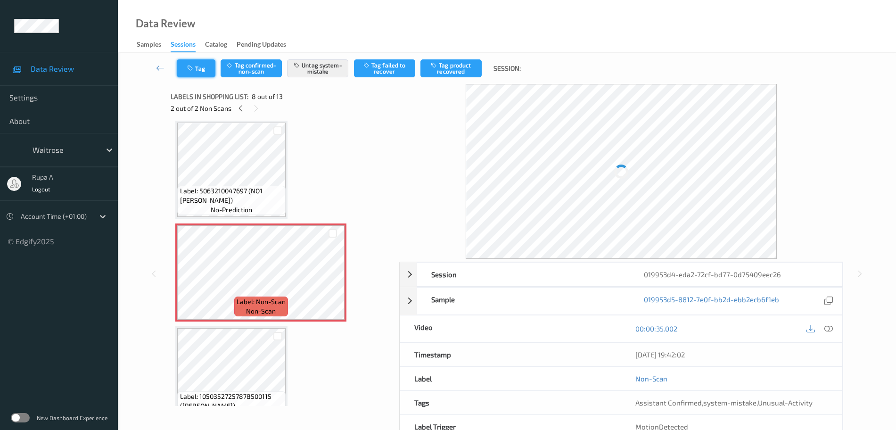
click at [210, 75] on button "Tag" at bounding box center [196, 68] width 39 height 18
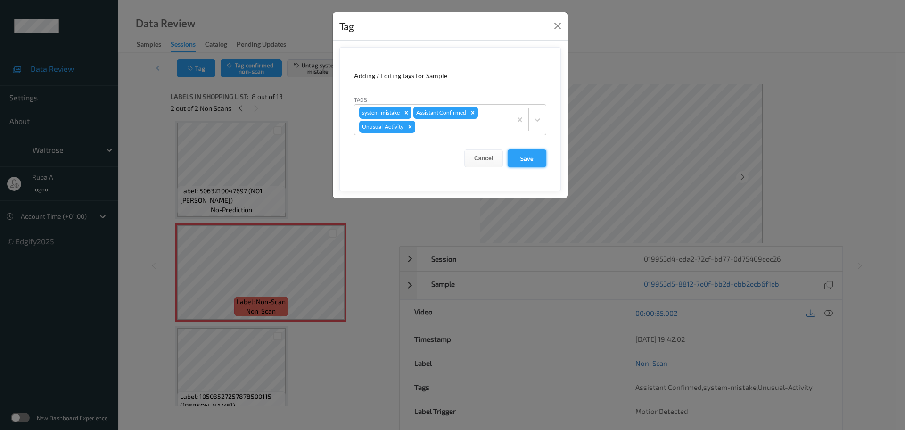
click at [533, 159] on button "Save" at bounding box center [526, 158] width 39 height 18
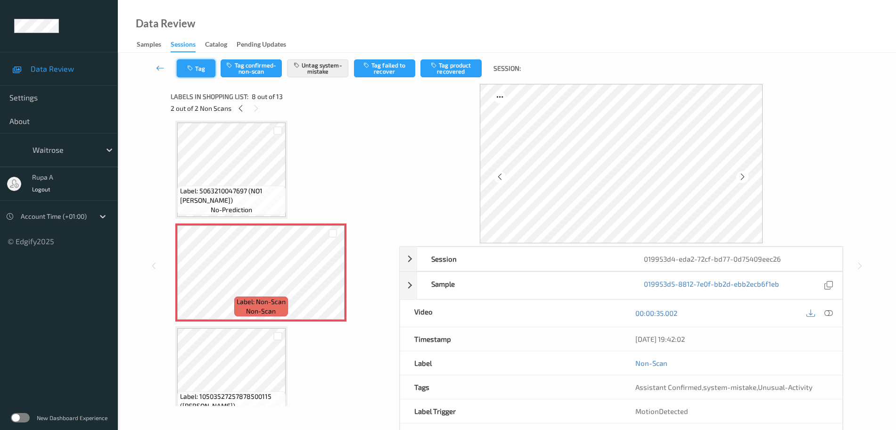
click at [195, 67] on icon "button" at bounding box center [191, 68] width 8 height 7
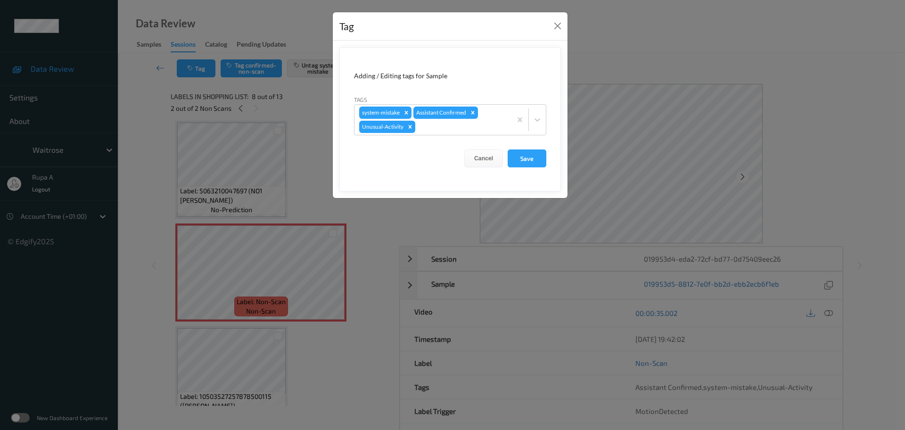
click at [250, 136] on div "Tag Adding / Editing tags for Sample Tags system-mistake Assistant Confirmed Un…" at bounding box center [452, 215] width 905 height 430
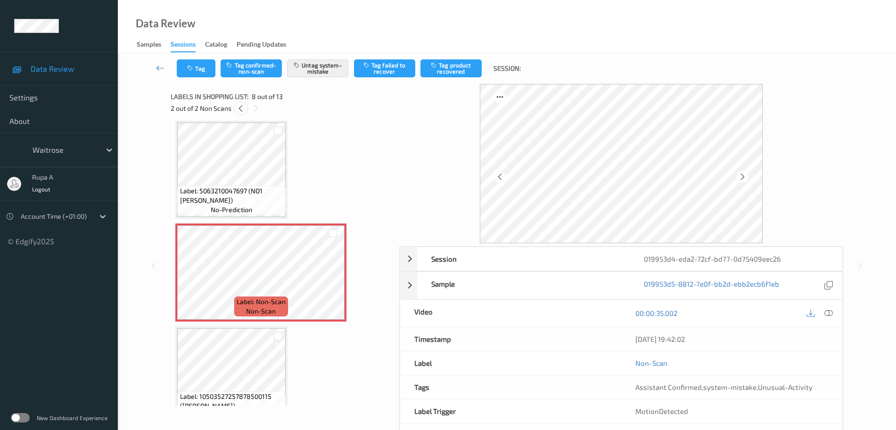
click at [243, 111] on icon at bounding box center [241, 108] width 8 height 8
click at [192, 65] on icon "button" at bounding box center [191, 68] width 8 height 7
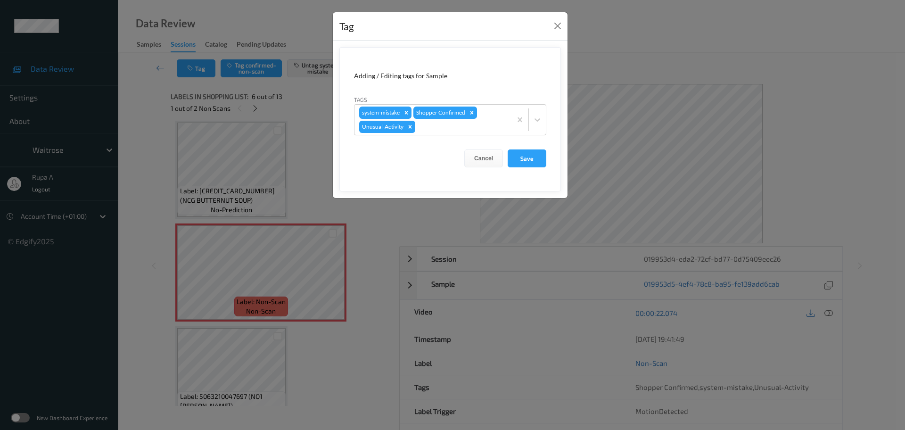
click at [179, 175] on div "Tag Adding / Editing tags for Sample Tags system-mistake Shopper Confirmed Unus…" at bounding box center [452, 215] width 905 height 430
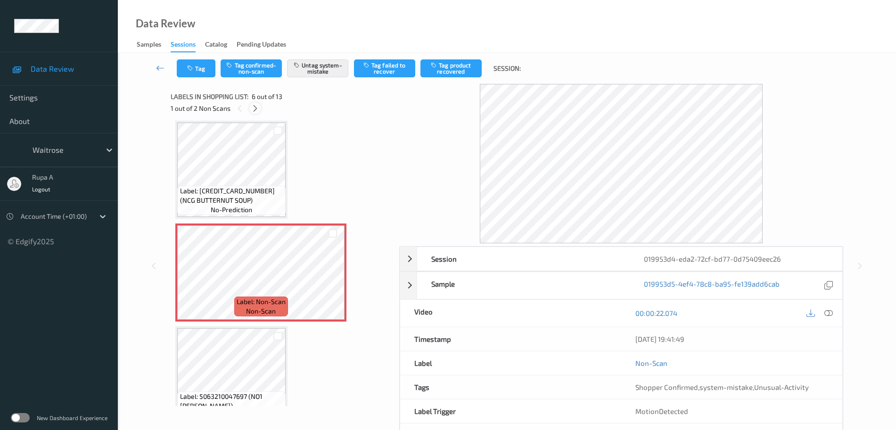
click at [255, 107] on icon at bounding box center [255, 108] width 8 height 8
click at [746, 178] on icon at bounding box center [742, 176] width 8 height 8
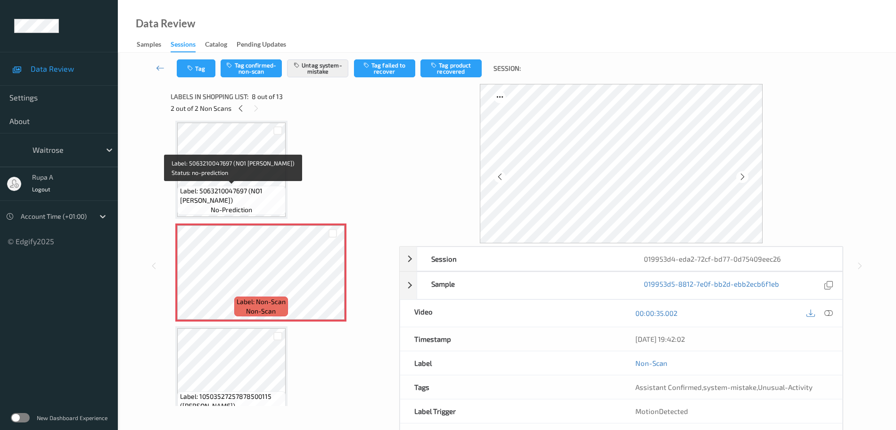
click at [238, 188] on span "Label: 5063210047697 (NO1 BABA GANOUSH)" at bounding box center [232, 195] width 104 height 19
click at [742, 179] on icon at bounding box center [742, 176] width 8 height 8
click at [743, 180] on icon at bounding box center [742, 176] width 8 height 8
click at [225, 187] on span "Label: 5063210047697 (NO1 BABA GANOUSH)" at bounding box center [232, 195] width 104 height 19
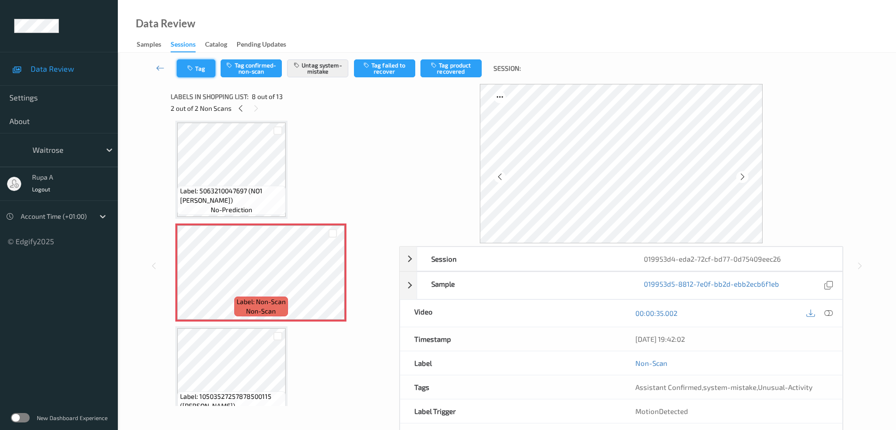
click at [201, 73] on button "Tag" at bounding box center [196, 68] width 39 height 18
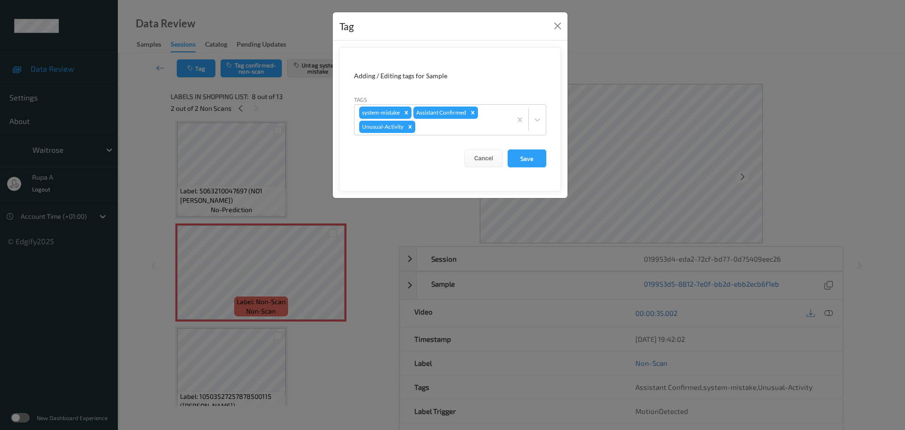
click at [252, 108] on div "Tag Adding / Editing tags for Sample Tags system-mistake Assistant Confirmed Un…" at bounding box center [452, 215] width 905 height 430
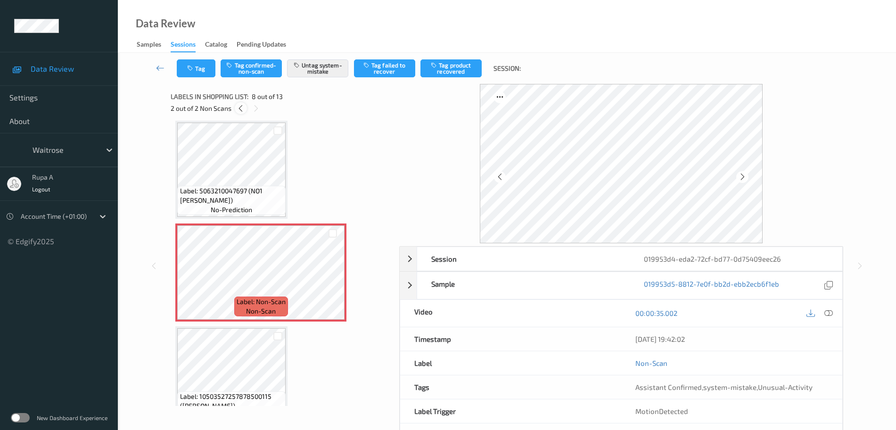
click at [245, 108] on icon at bounding box center [241, 108] width 8 height 8
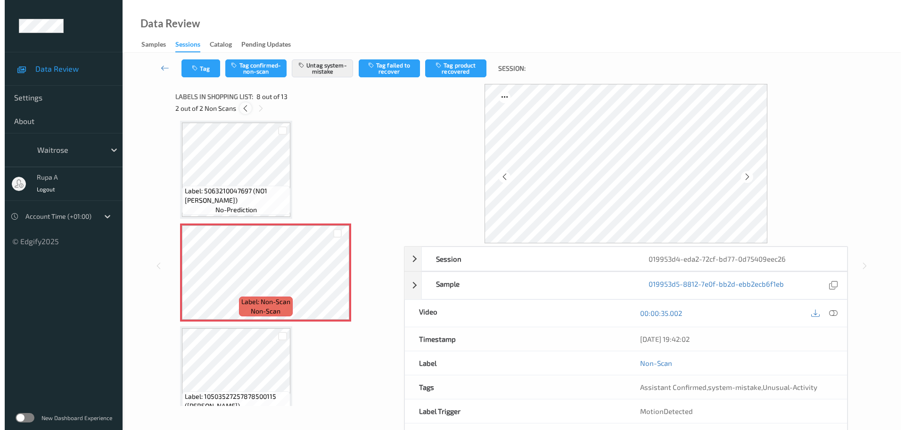
scroll to position [416, 0]
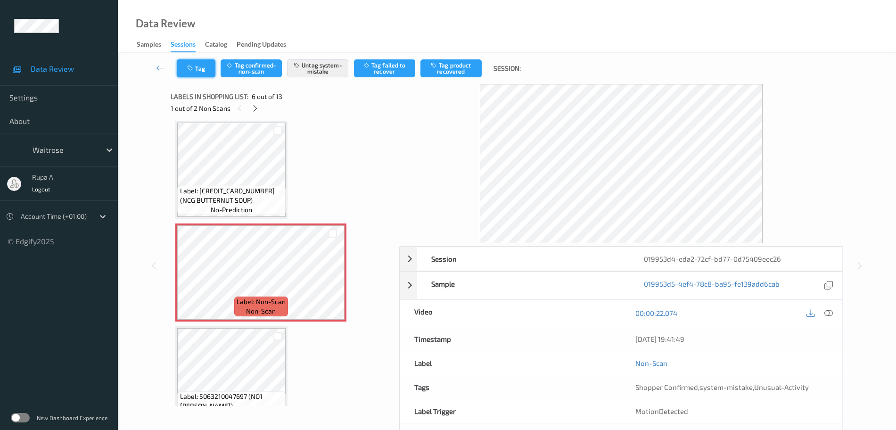
click at [189, 75] on button "Tag" at bounding box center [196, 68] width 39 height 18
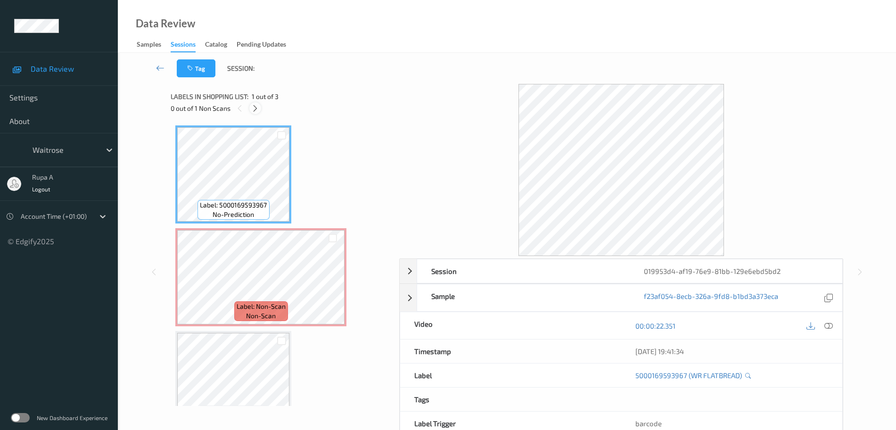
click at [253, 107] on icon at bounding box center [255, 108] width 8 height 8
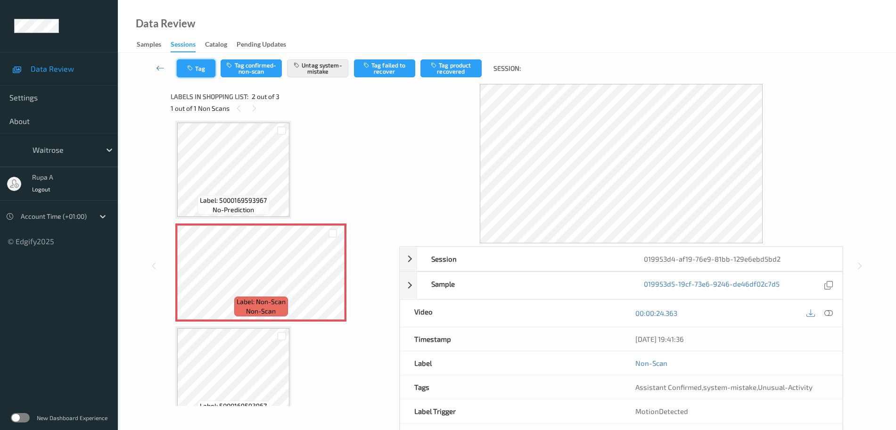
click at [189, 65] on icon "button" at bounding box center [191, 68] width 8 height 7
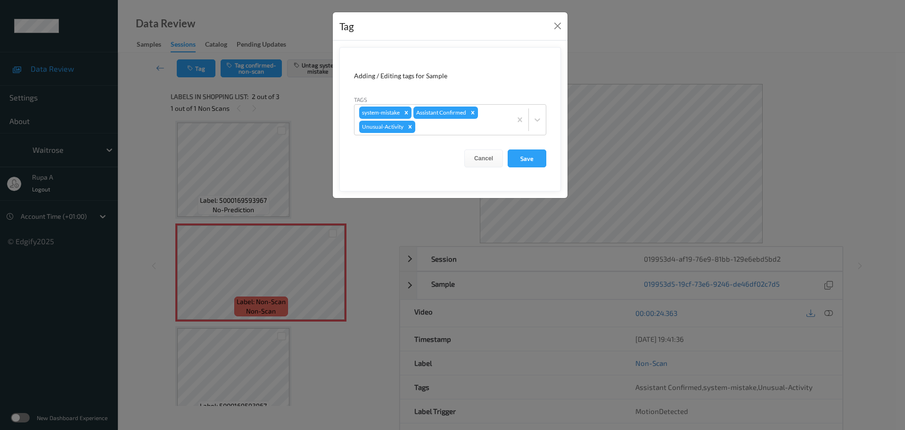
click at [255, 305] on div "Tag Adding / Editing tags for Sample Tags system-mistake Assistant Confirmed Un…" at bounding box center [452, 215] width 905 height 430
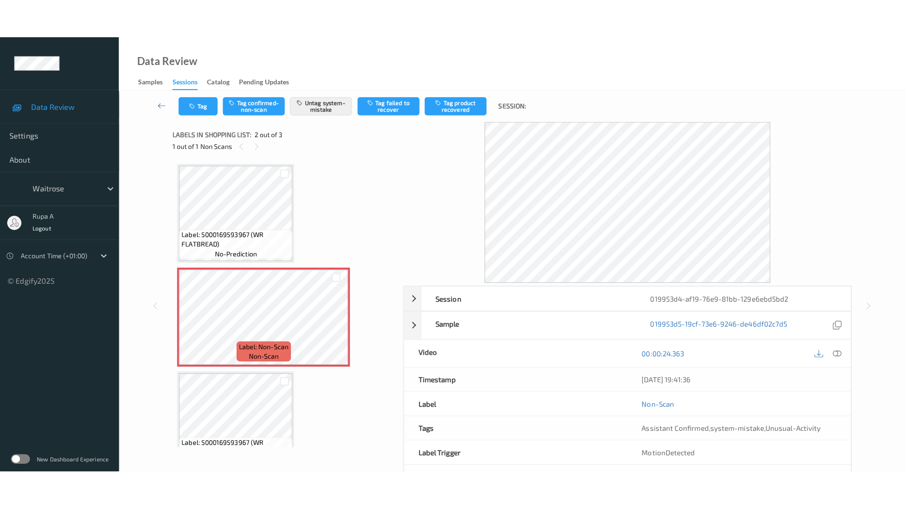
scroll to position [28, 0]
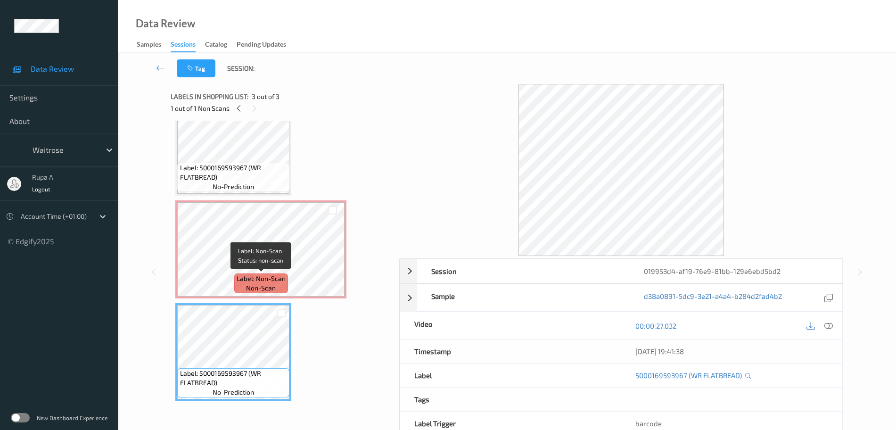
click at [267, 275] on span "Label: Non-Scan" at bounding box center [261, 278] width 49 height 9
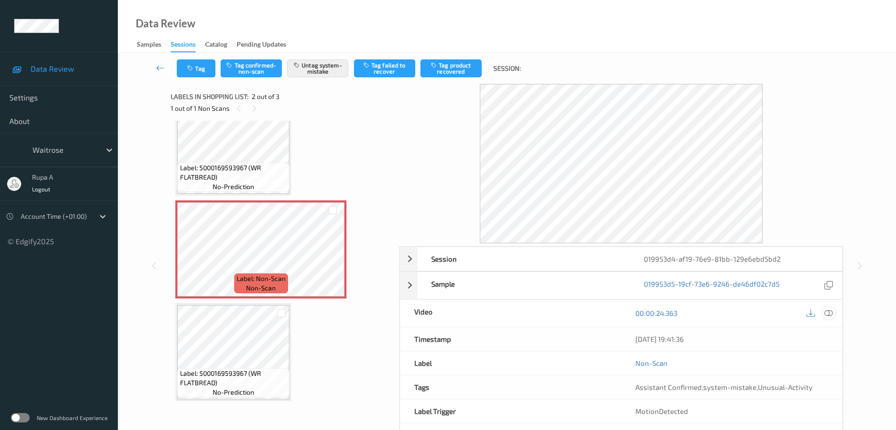
click at [723, 310] on icon at bounding box center [828, 313] width 8 height 8
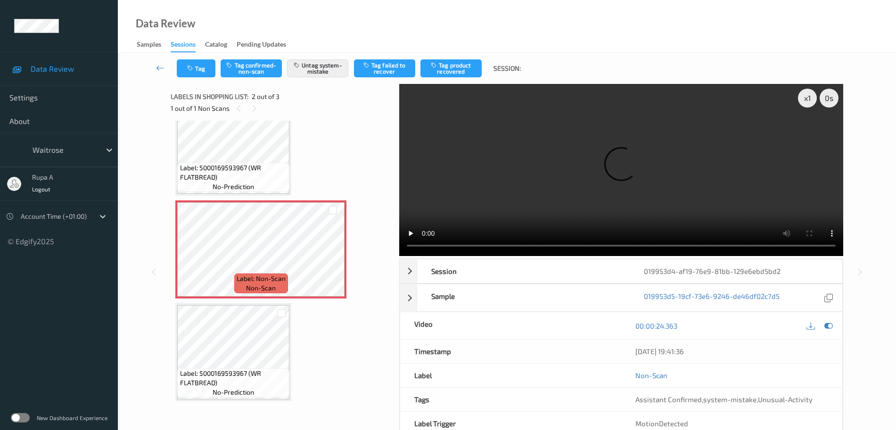
scroll to position [0, 0]
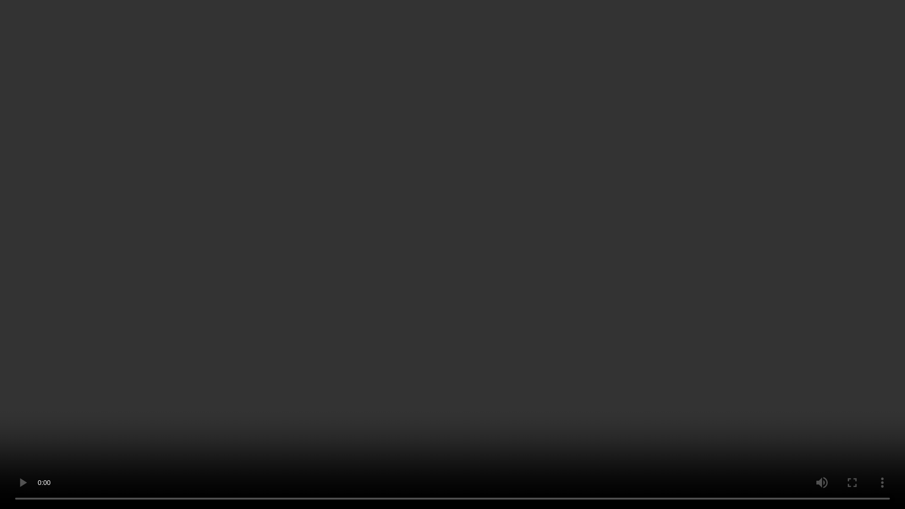
click at [605, 343] on video at bounding box center [452, 254] width 905 height 509
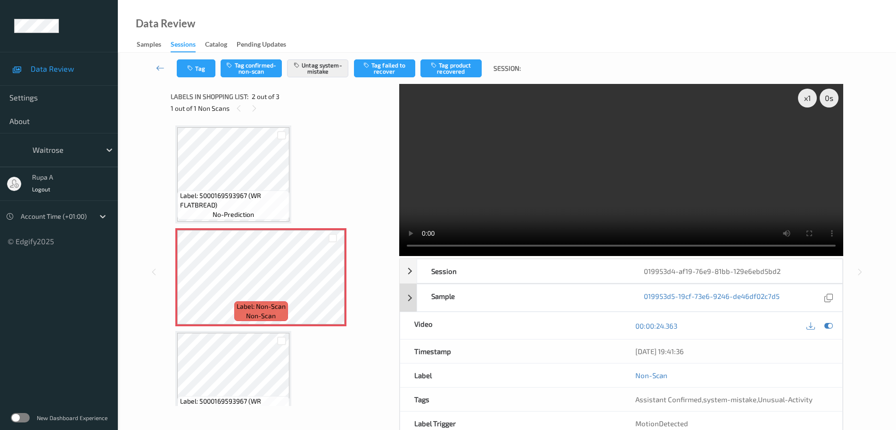
drag, startPoint x: 829, startPoint y: 323, endPoint x: 786, endPoint y: 311, distance: 44.5
click at [723, 323] on icon at bounding box center [828, 325] width 8 height 8
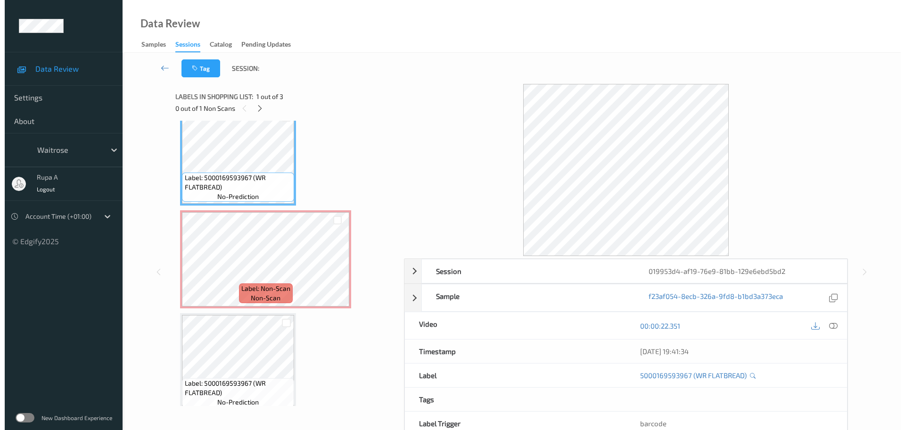
scroll to position [28, 0]
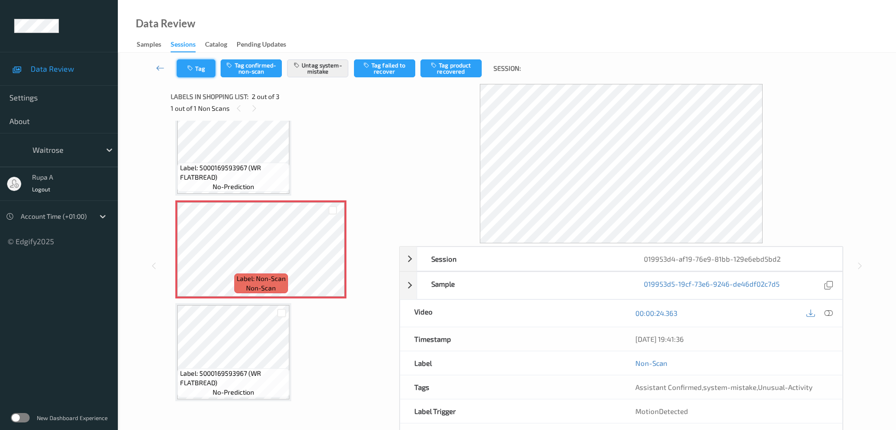
click at [197, 77] on button "Tag" at bounding box center [196, 68] width 39 height 18
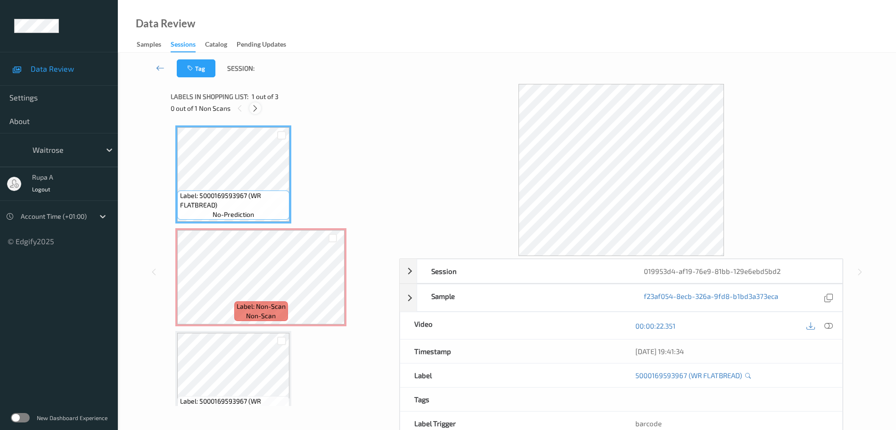
click at [256, 106] on icon at bounding box center [255, 108] width 8 height 8
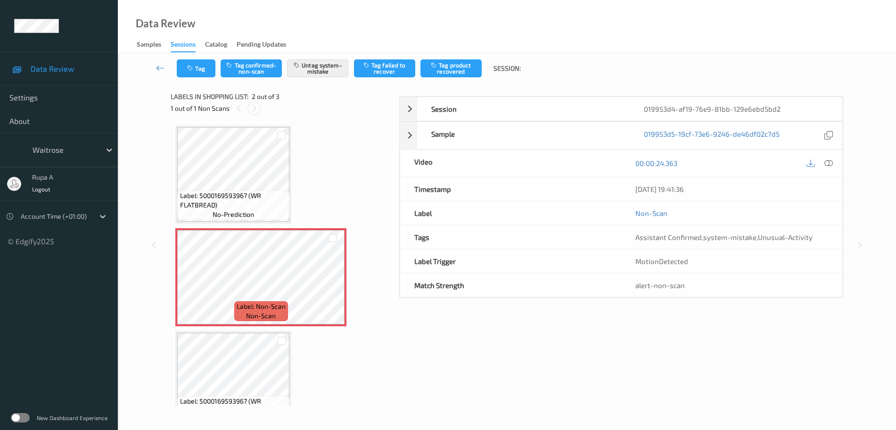
scroll to position [5, 0]
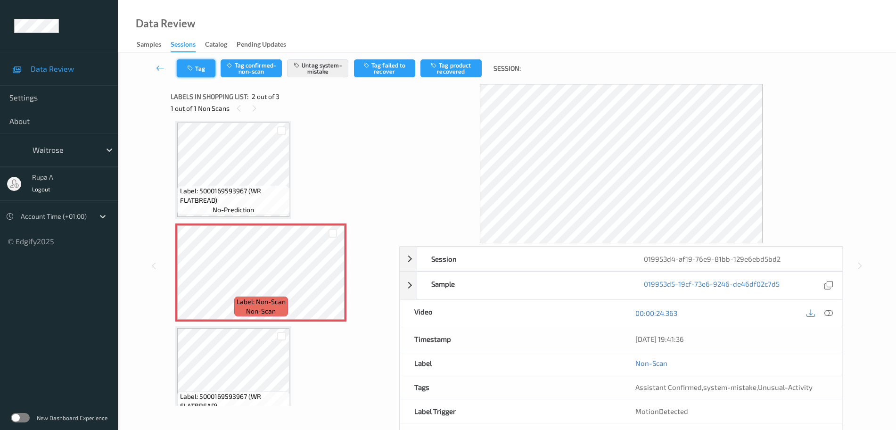
click at [207, 64] on button "Tag" at bounding box center [196, 68] width 39 height 18
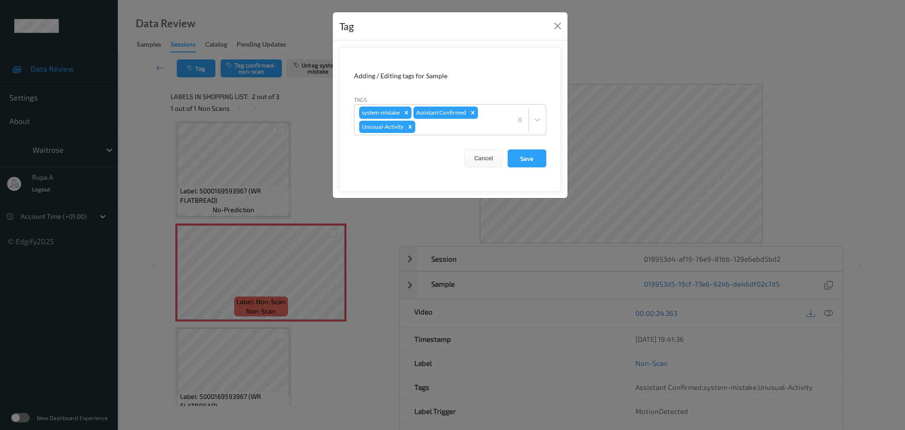
click at [269, 300] on div "Tag Adding / Editing tags for Sample Tags system-mistake Assistant Confirmed Un…" at bounding box center [452, 215] width 905 height 430
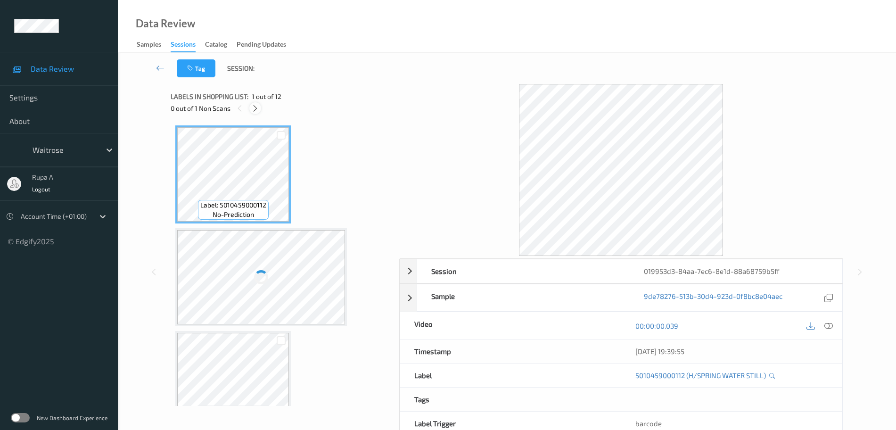
click at [259, 108] on icon at bounding box center [255, 108] width 8 height 8
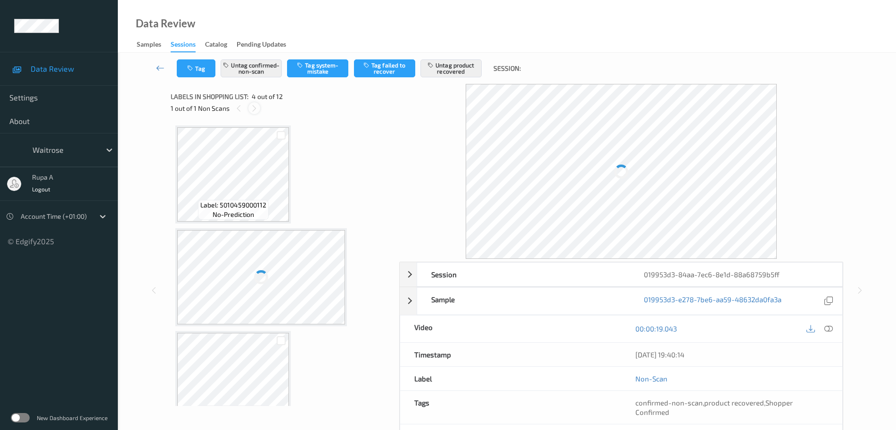
scroll to position [210, 0]
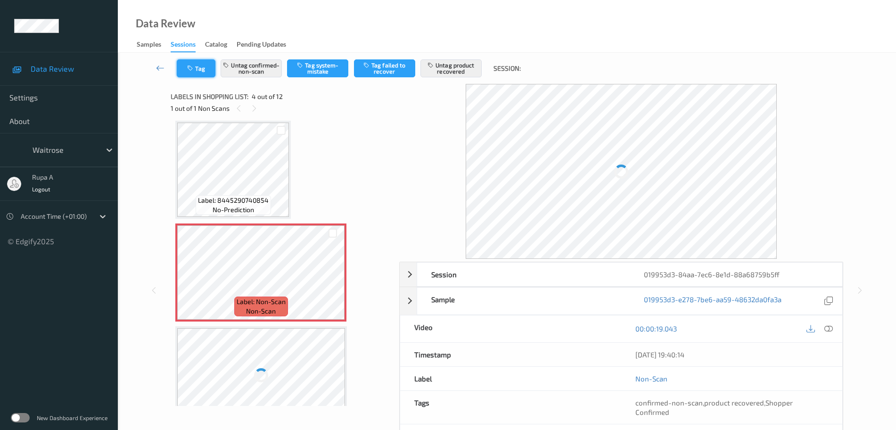
click at [200, 67] on button "Tag" at bounding box center [196, 68] width 39 height 18
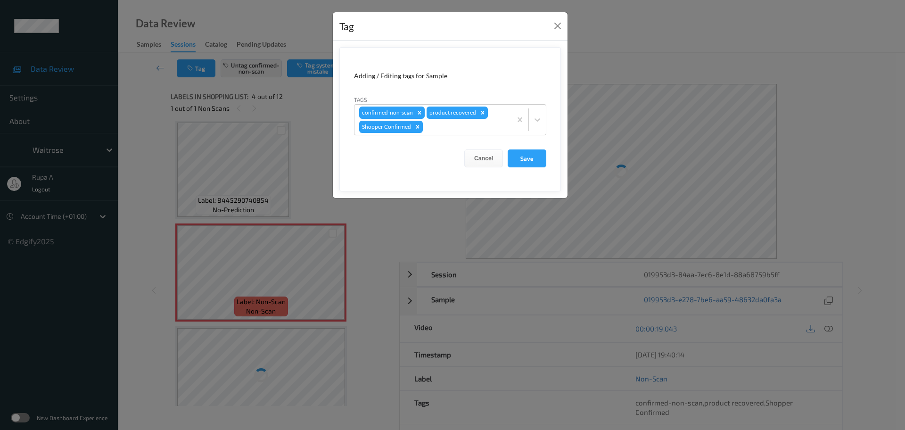
click at [206, 163] on div "Tag Adding / Editing tags for Sample Tags confirmed-non-scan product recovered …" at bounding box center [452, 215] width 905 height 430
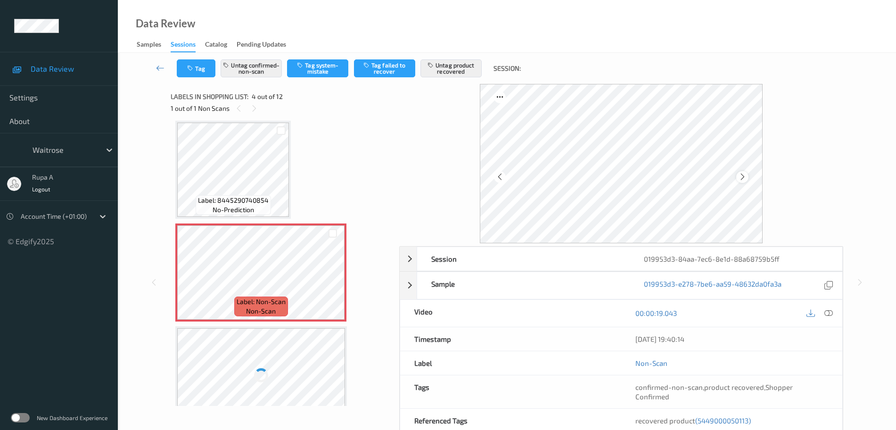
click at [739, 174] on icon at bounding box center [742, 176] width 8 height 8
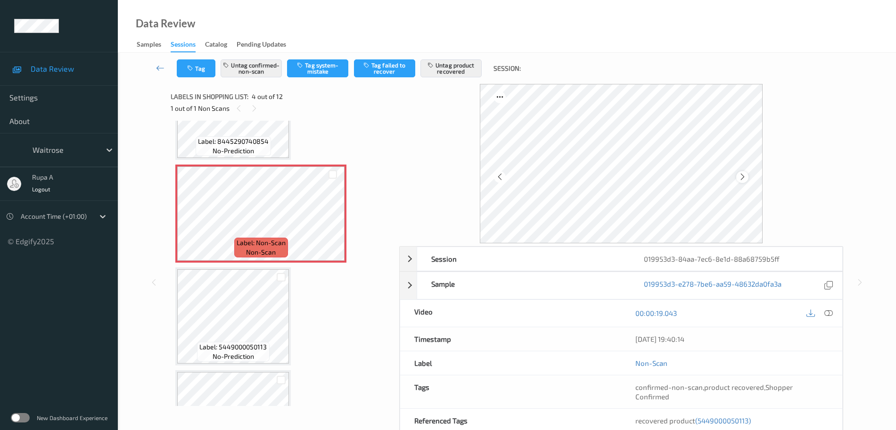
click at [742, 172] on icon at bounding box center [742, 176] width 8 height 8
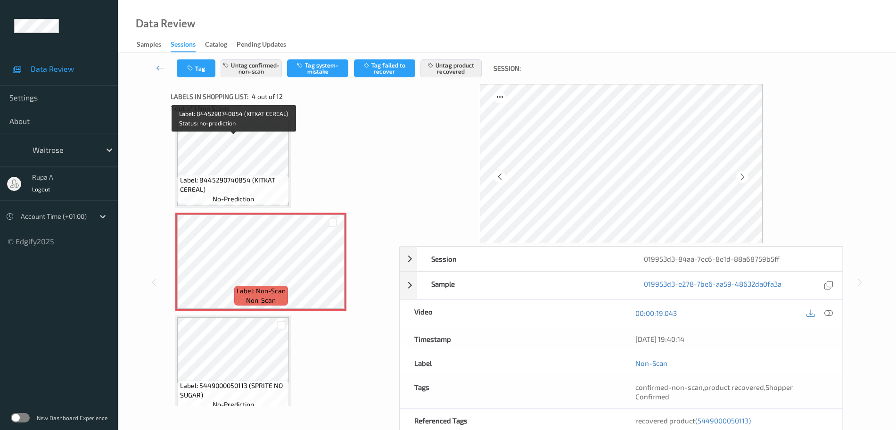
scroll to position [201, 0]
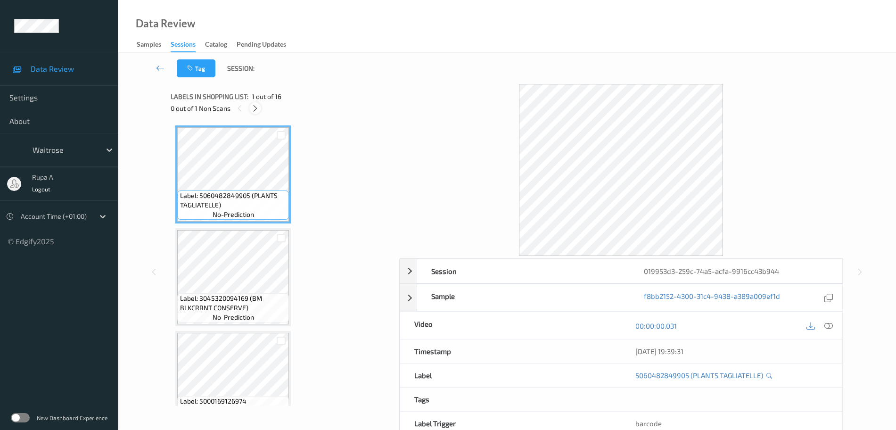
click at [259, 108] on icon at bounding box center [255, 108] width 8 height 8
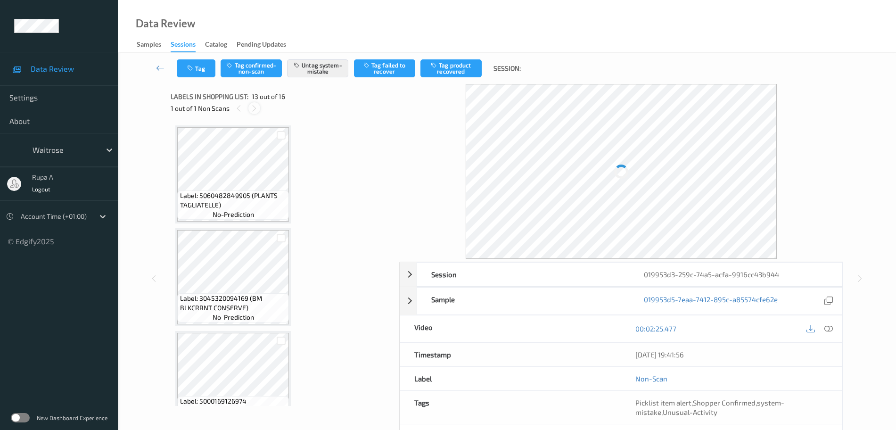
scroll to position [1135, 0]
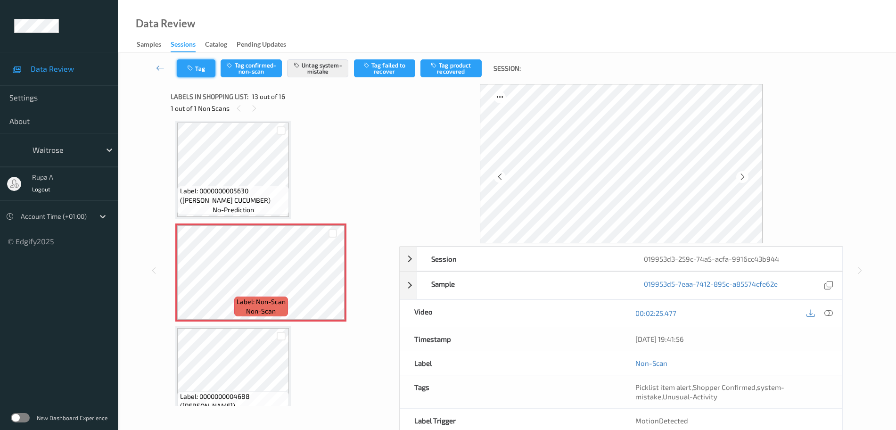
click at [197, 72] on button "Tag" at bounding box center [196, 68] width 39 height 18
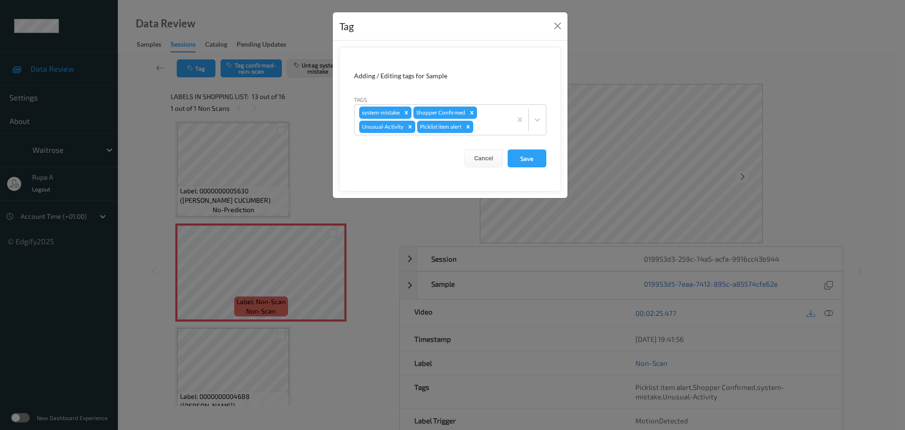
click at [269, 257] on div "Tag Adding / Editing tags for Sample Tags system-mistake Shopper Confirmed Unus…" at bounding box center [452, 215] width 905 height 430
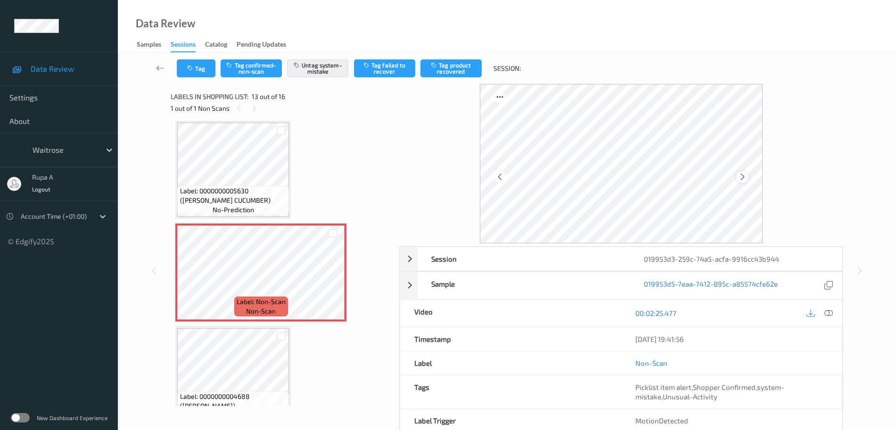
click at [746, 175] on div at bounding box center [742, 177] width 12 height 12
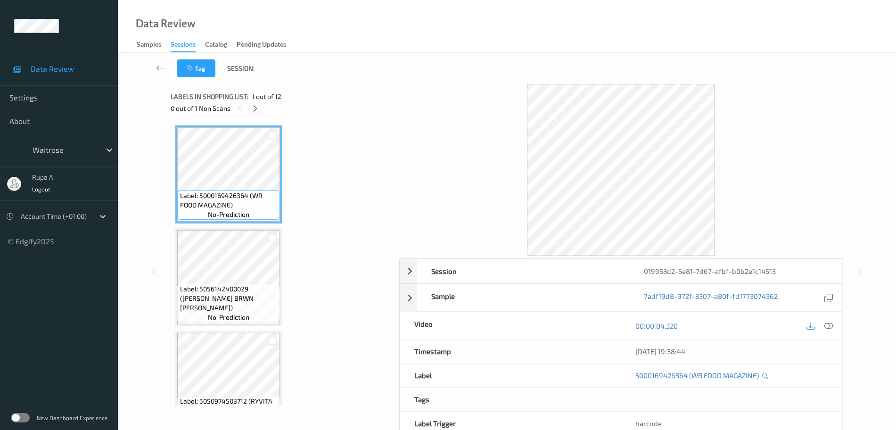
click at [254, 107] on icon at bounding box center [255, 108] width 8 height 8
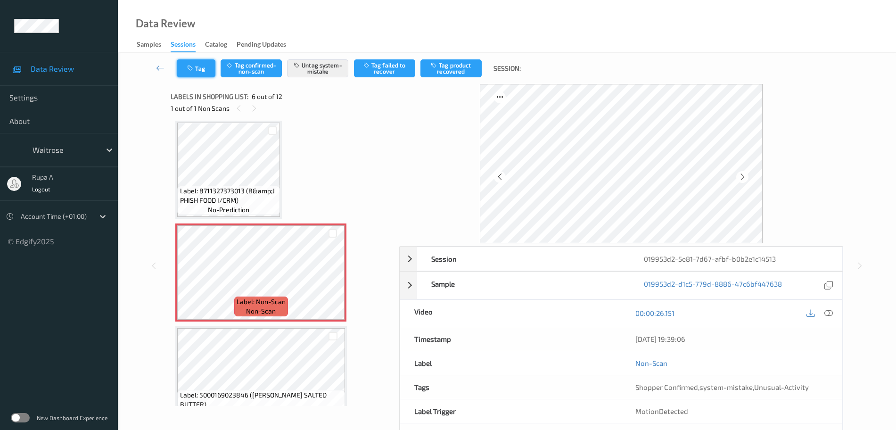
click at [198, 66] on button "Tag" at bounding box center [196, 68] width 39 height 18
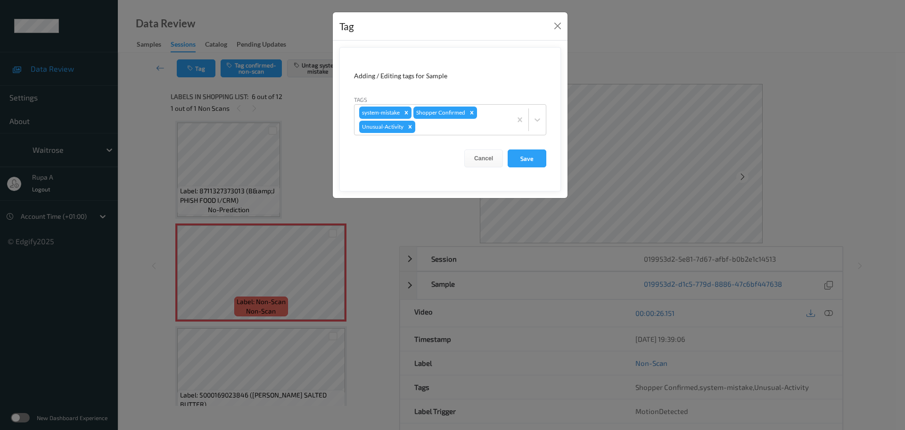
click at [270, 145] on div "Tag Adding / Editing tags for Sample Tags system-mistake Shopper Confirmed Unus…" at bounding box center [452, 215] width 905 height 430
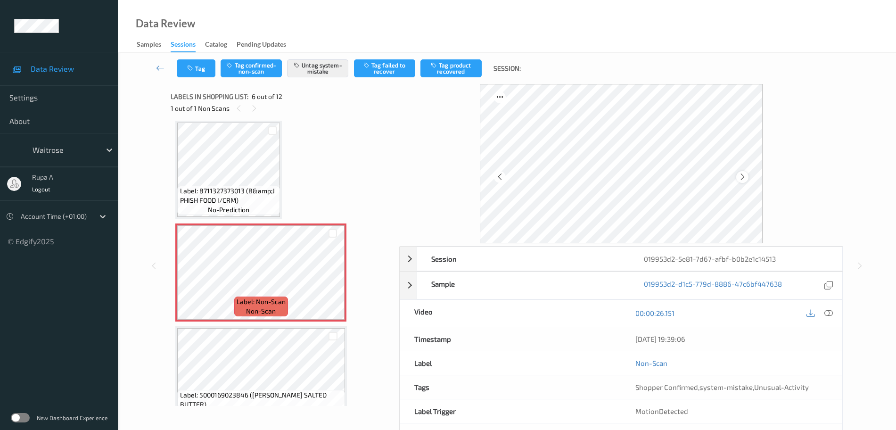
click at [741, 179] on icon at bounding box center [742, 176] width 8 height 8
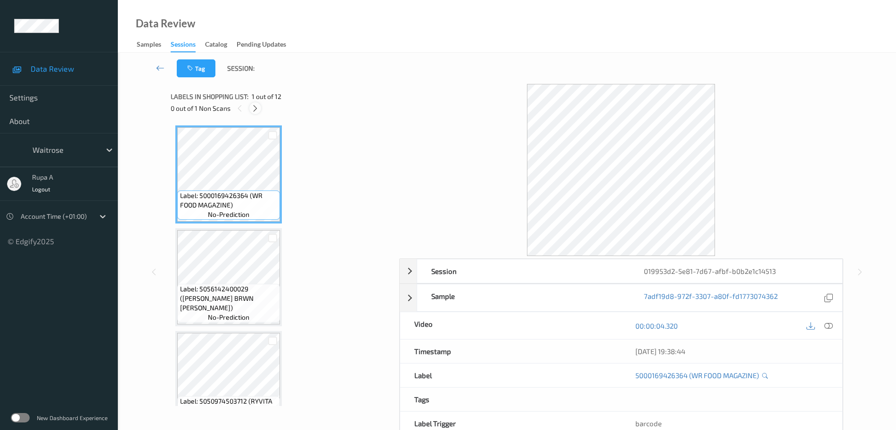
click at [254, 110] on icon at bounding box center [255, 108] width 8 height 8
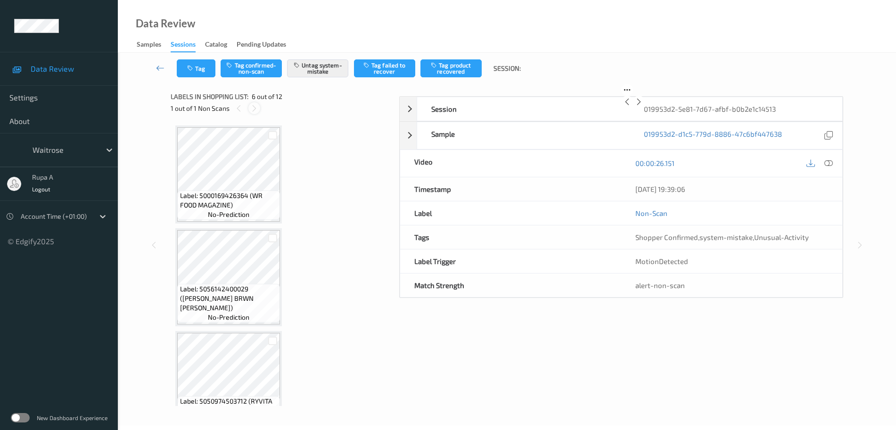
scroll to position [416, 0]
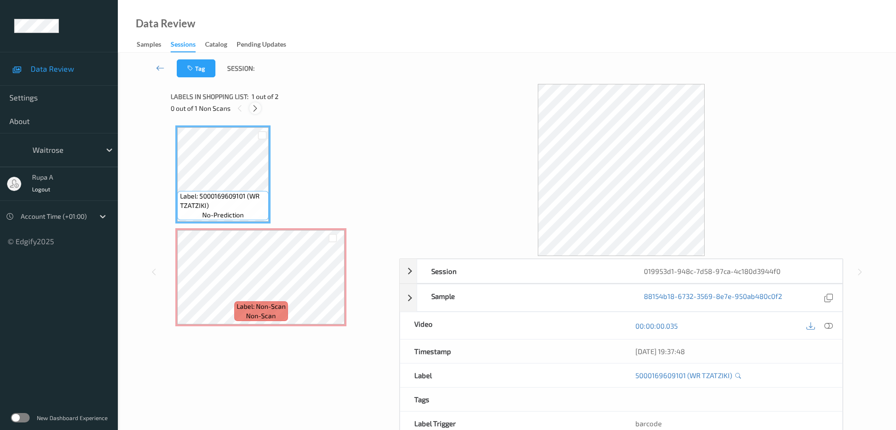
click at [250, 108] on div at bounding box center [255, 108] width 12 height 12
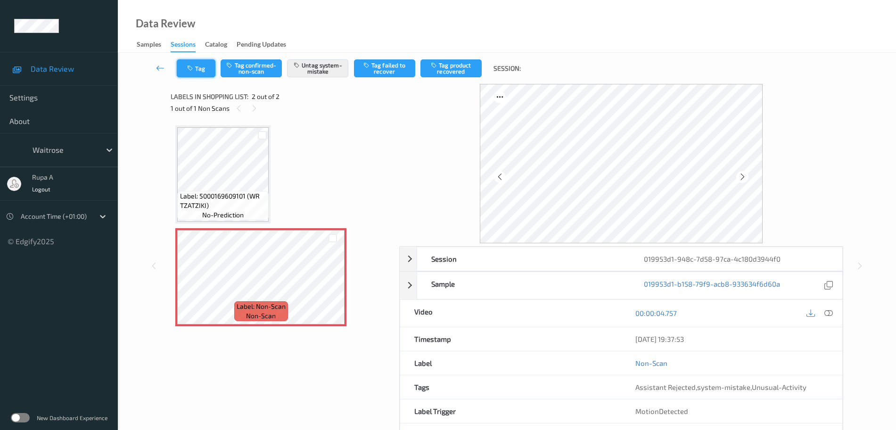
click at [204, 69] on button "Tag" at bounding box center [196, 68] width 39 height 18
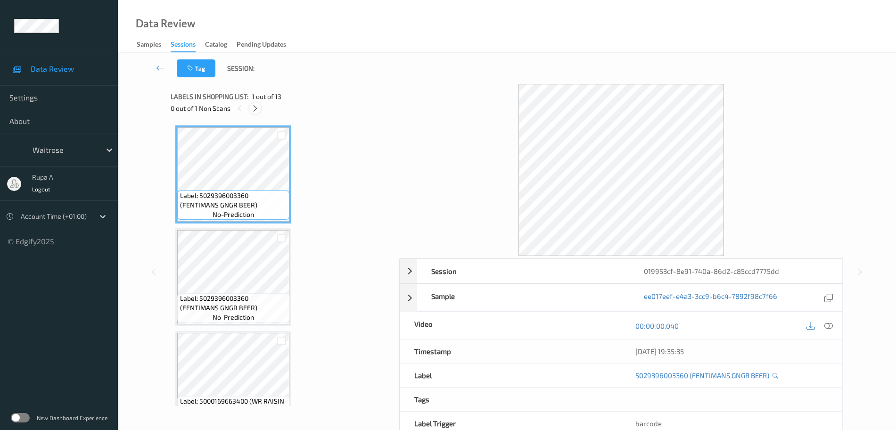
click at [250, 107] on div at bounding box center [255, 108] width 12 height 12
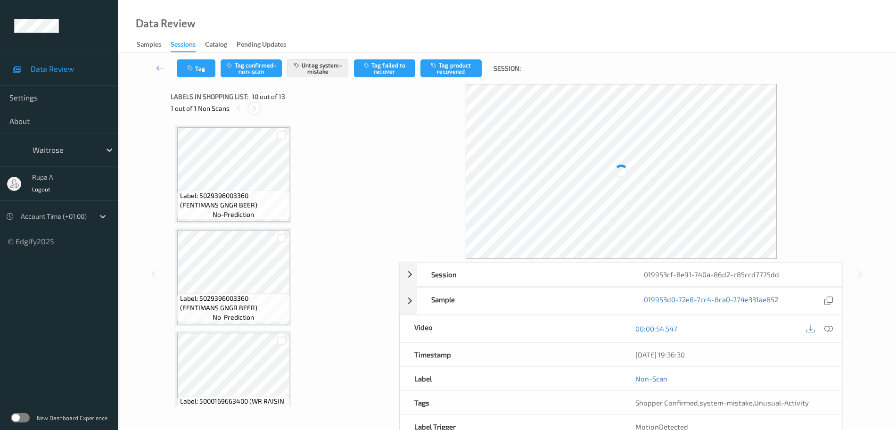
scroll to position [826, 0]
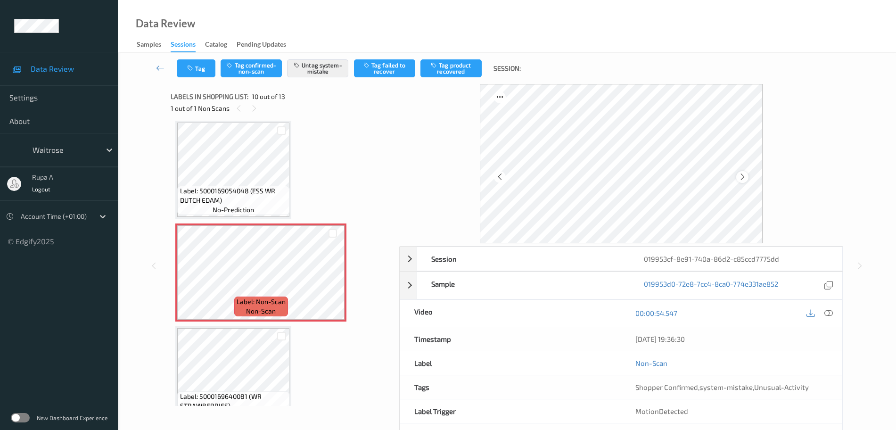
click at [739, 175] on icon at bounding box center [742, 176] width 8 height 8
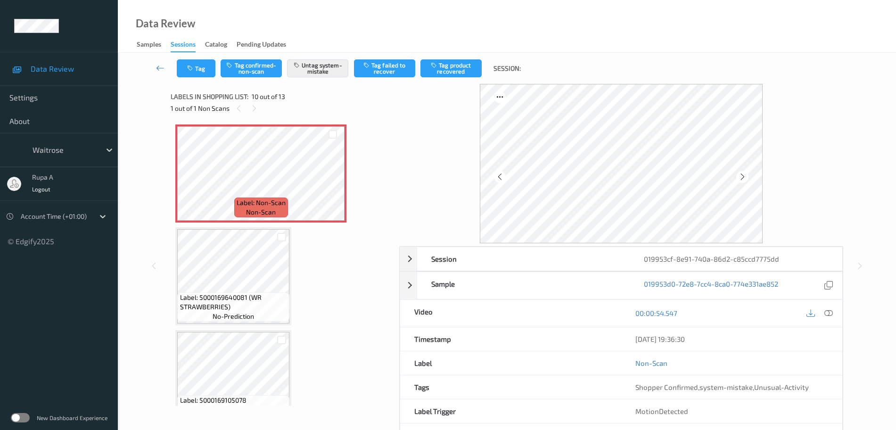
scroll to position [944, 0]
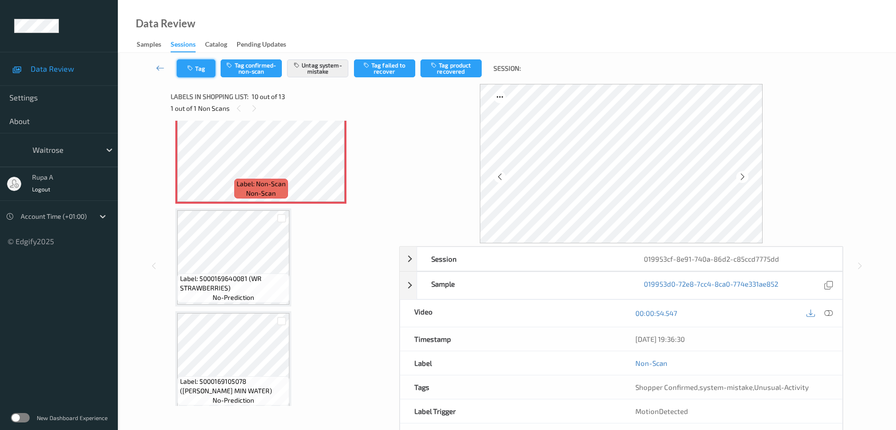
click at [213, 70] on button "Tag" at bounding box center [196, 68] width 39 height 18
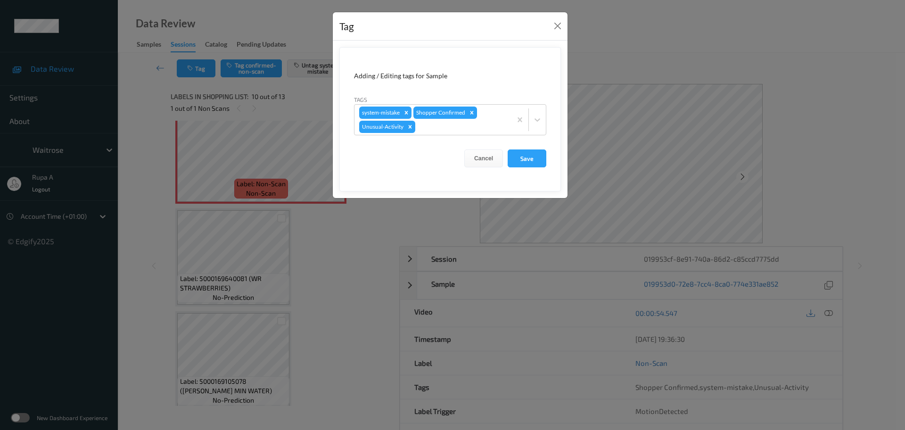
click at [244, 154] on div "Tag Adding / Editing tags for Sample Tags system-mistake Shopper Confirmed Unus…" at bounding box center [452, 215] width 905 height 430
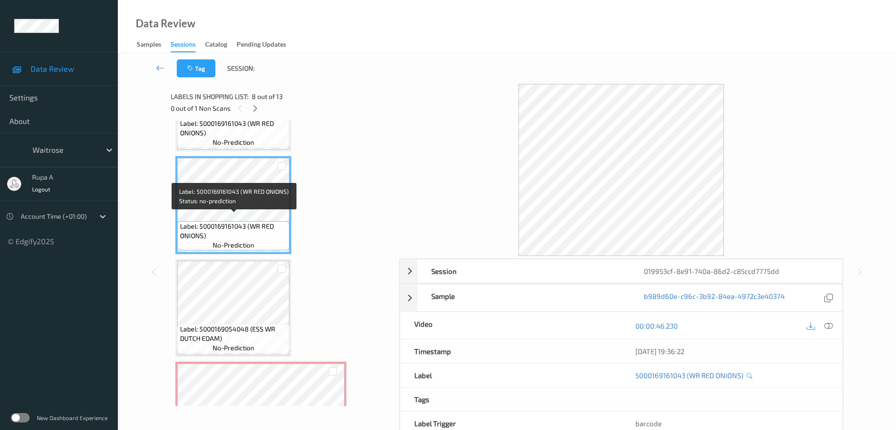
scroll to position [709, 0]
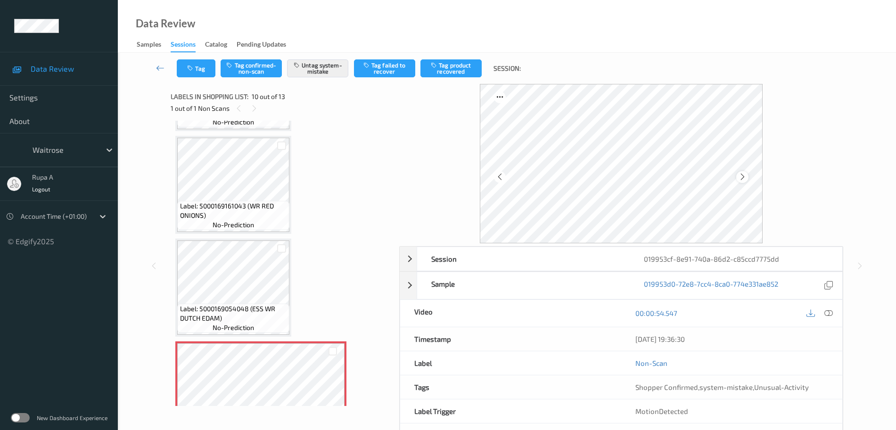
click at [743, 174] on icon at bounding box center [742, 176] width 8 height 8
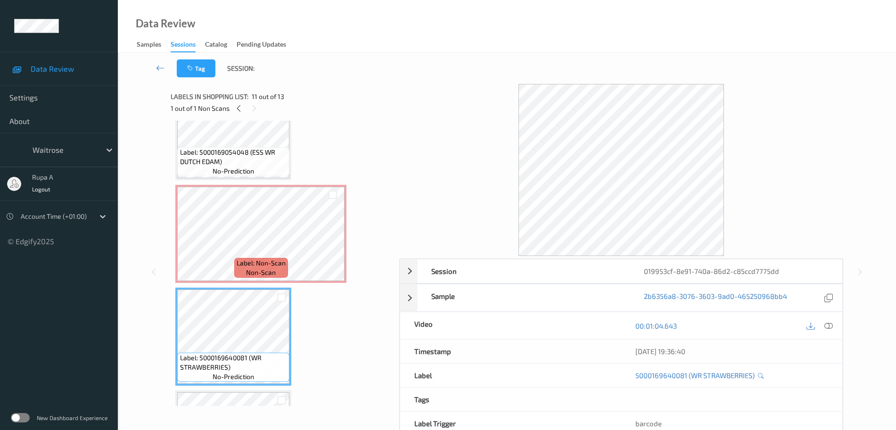
scroll to position [885, 0]
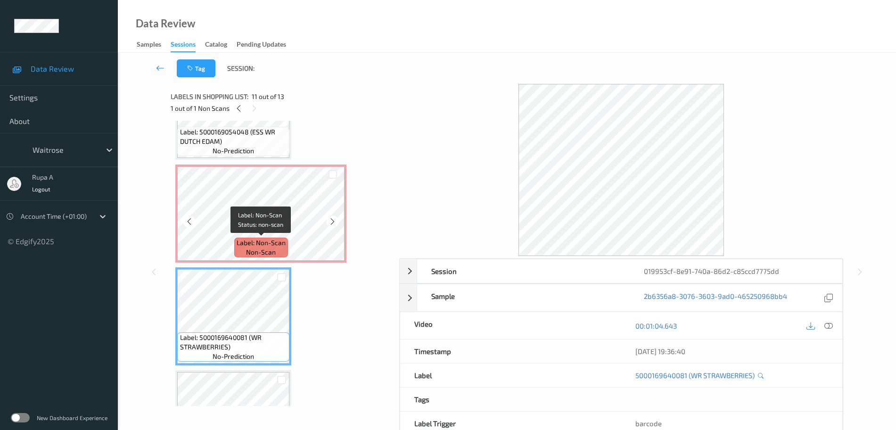
click at [254, 242] on span "Label: Non-Scan" at bounding box center [261, 242] width 49 height 9
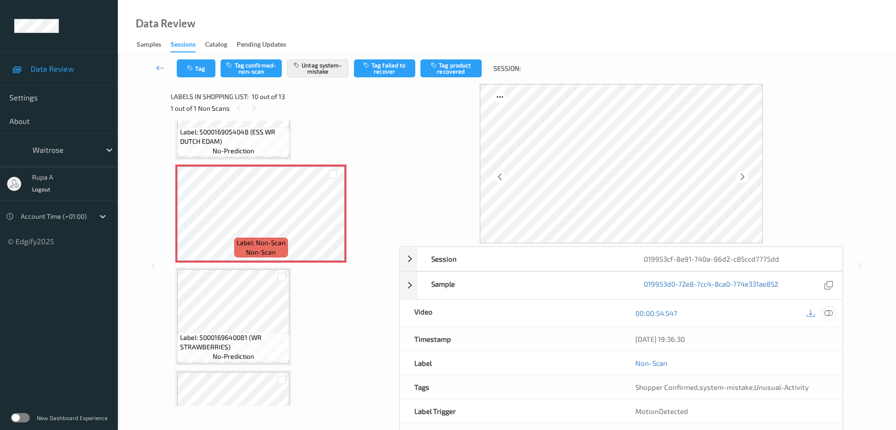
click at [827, 312] on icon at bounding box center [828, 313] width 8 height 8
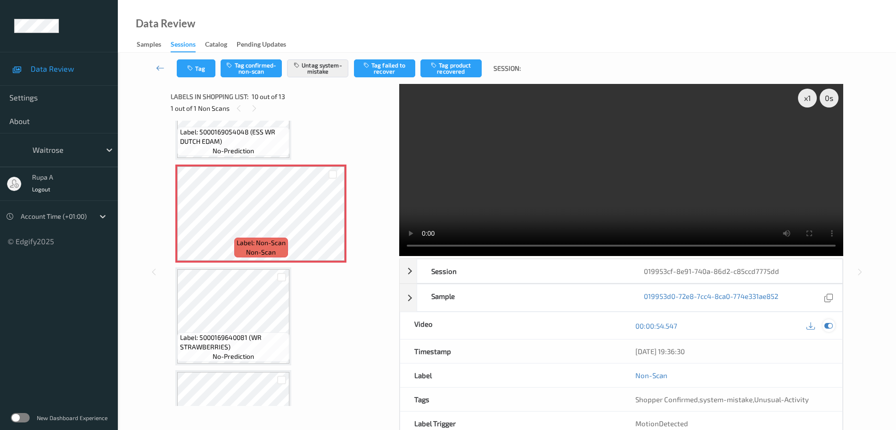
click at [829, 326] on icon at bounding box center [828, 325] width 8 height 8
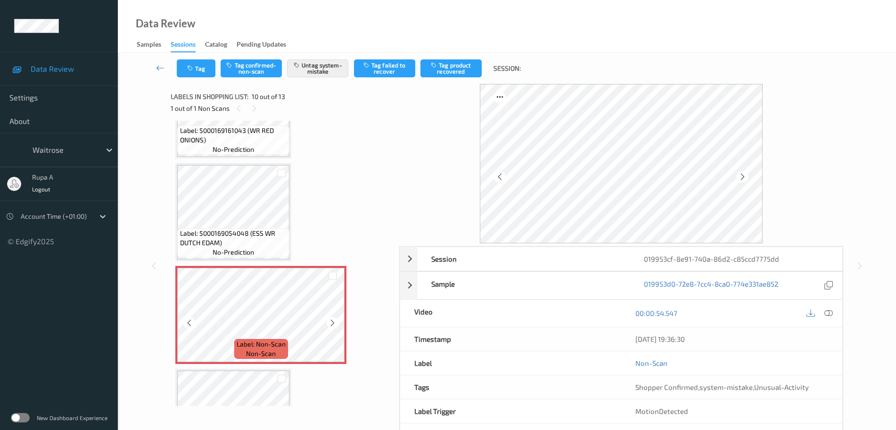
scroll to position [768, 0]
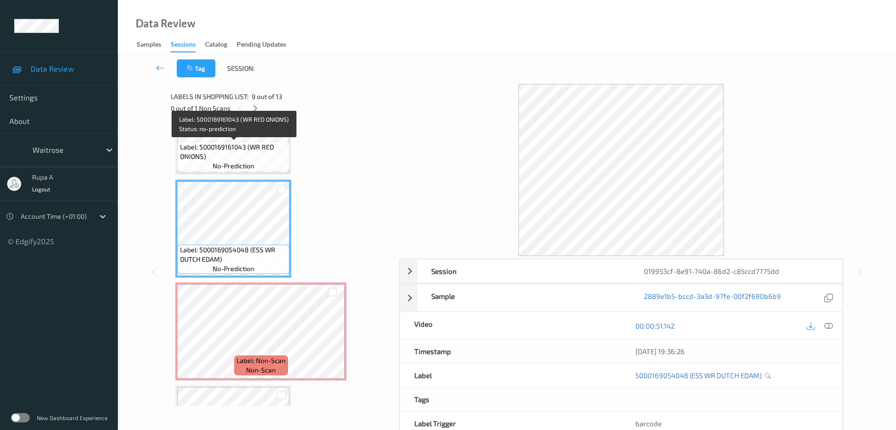
click at [253, 146] on span "Label: 5000169161043 (WR RED ONIONS)" at bounding box center [233, 151] width 107 height 19
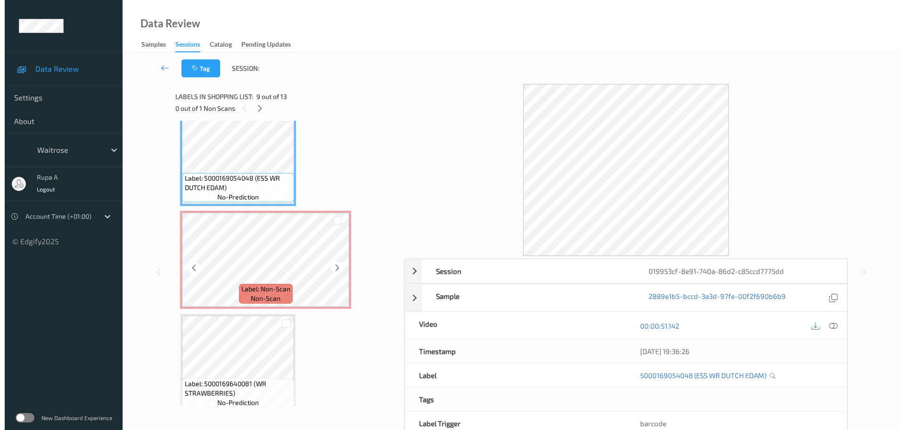
scroll to position [885, 0]
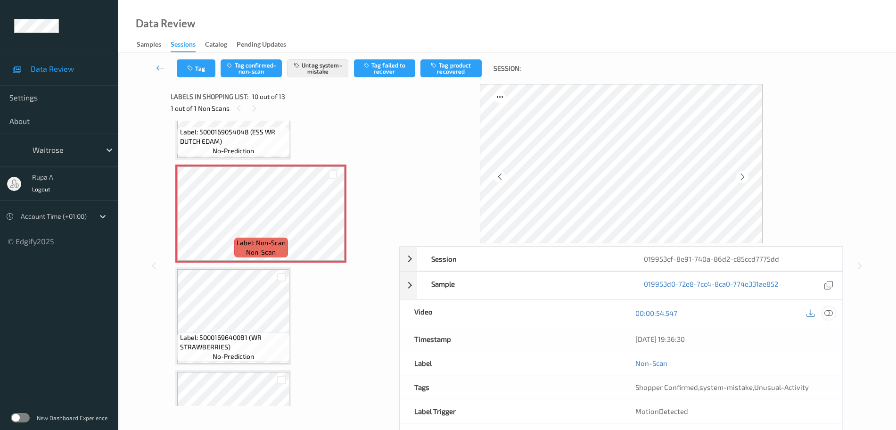
click at [830, 313] on icon at bounding box center [828, 313] width 8 height 8
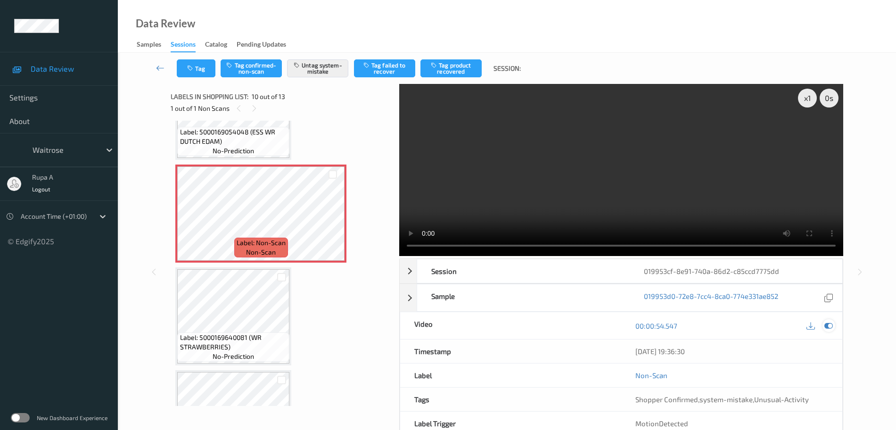
click at [834, 326] on div at bounding box center [828, 325] width 13 height 13
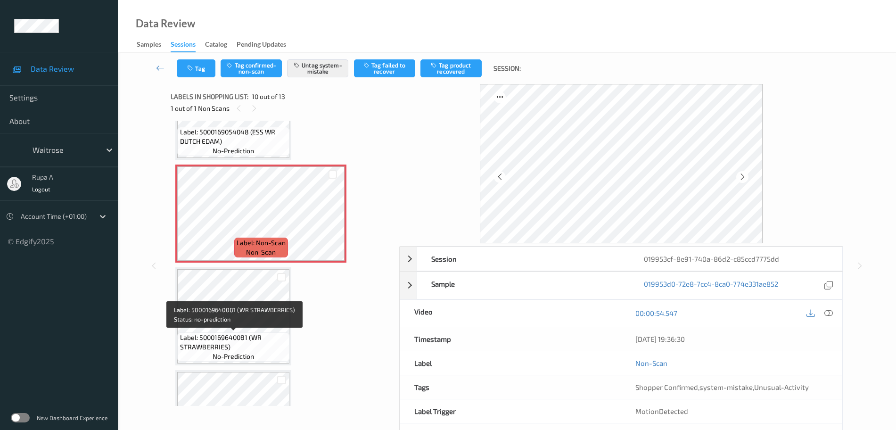
click at [187, 332] on div "Label: 5000169640081 (WR STRAWBERRIES) no-prediction" at bounding box center [233, 346] width 112 height 29
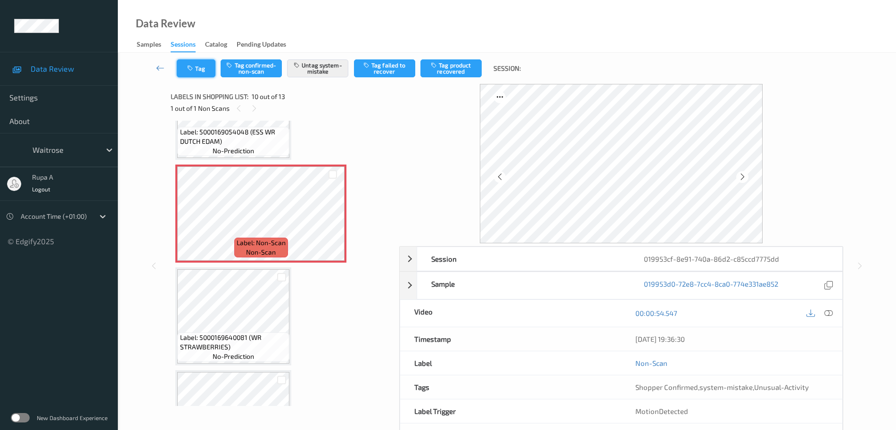
click at [180, 74] on button "Tag" at bounding box center [196, 68] width 39 height 18
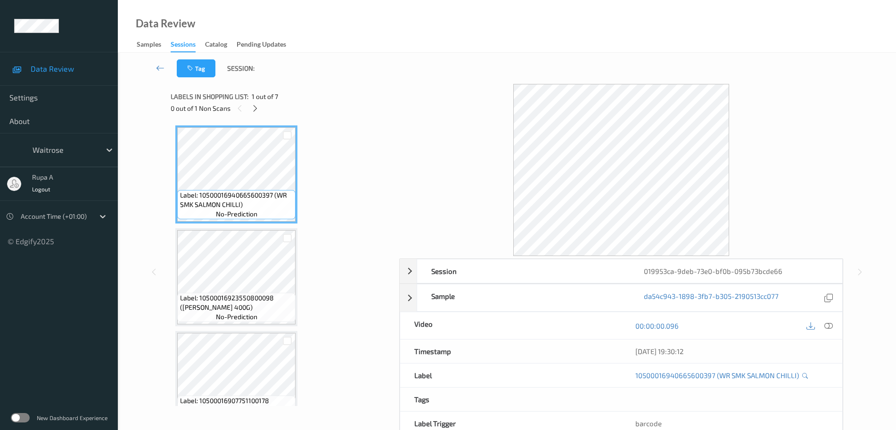
click at [261, 109] on div "0 out of 1 Non Scans" at bounding box center [282, 108] width 222 height 12
click at [254, 109] on icon at bounding box center [255, 108] width 8 height 8
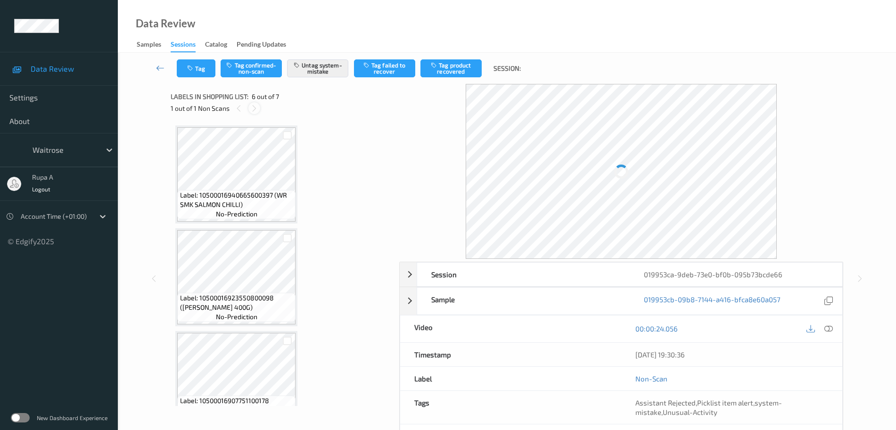
scroll to position [416, 0]
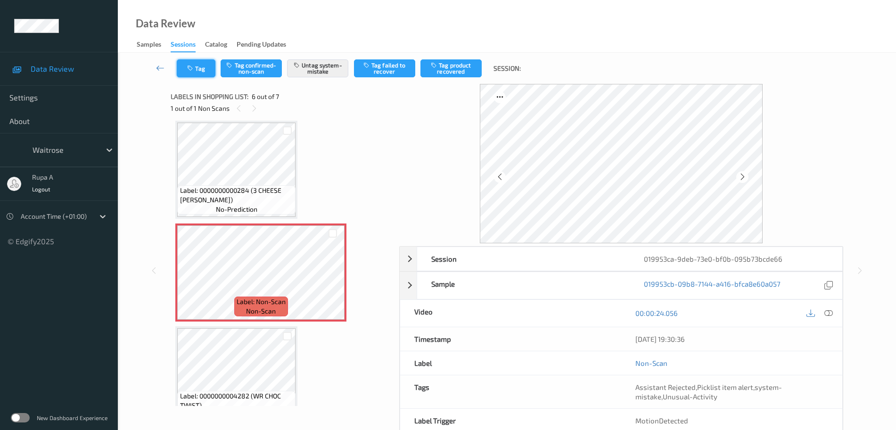
click at [204, 71] on button "Tag" at bounding box center [196, 68] width 39 height 18
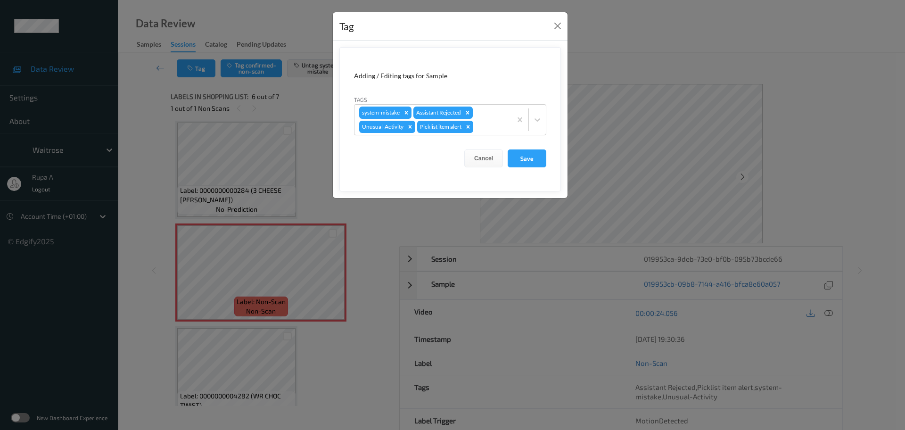
click at [256, 277] on div "Tag Adding / Editing tags for Sample Tags system-mistake Assistant Rejected Unu…" at bounding box center [452, 215] width 905 height 430
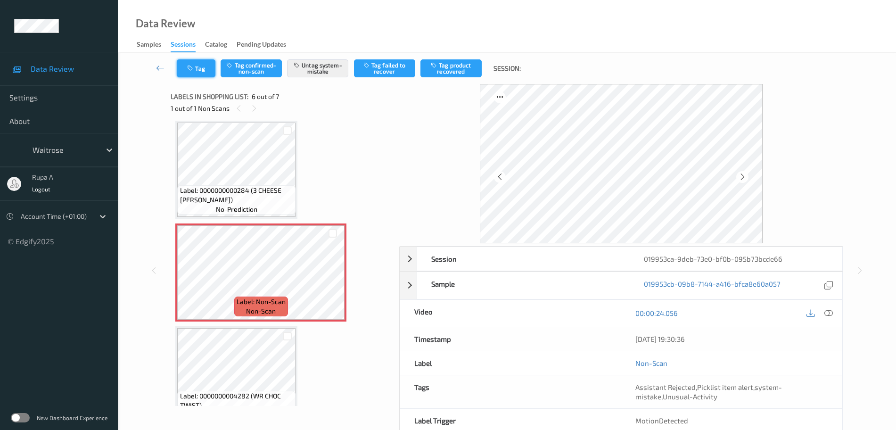
click at [188, 72] on button "Tag" at bounding box center [196, 68] width 39 height 18
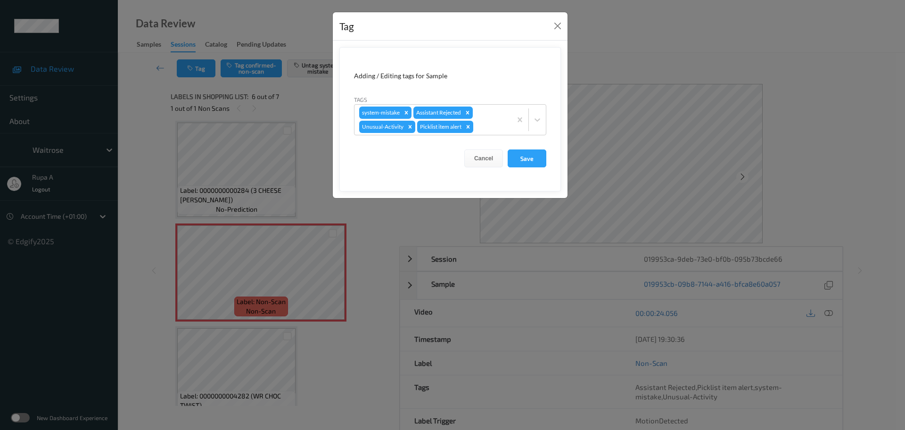
click at [234, 268] on div "Tag Adding / Editing tags for Sample Tags system-mistake Assistant Rejected Unu…" at bounding box center [452, 215] width 905 height 430
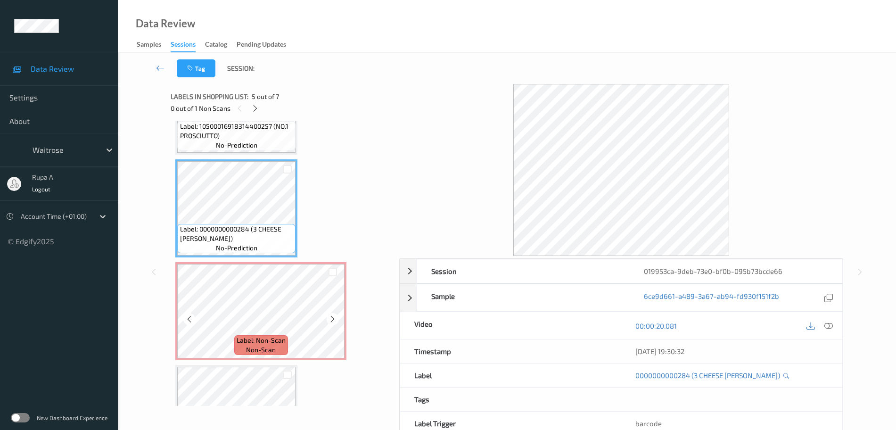
scroll to position [357, 0]
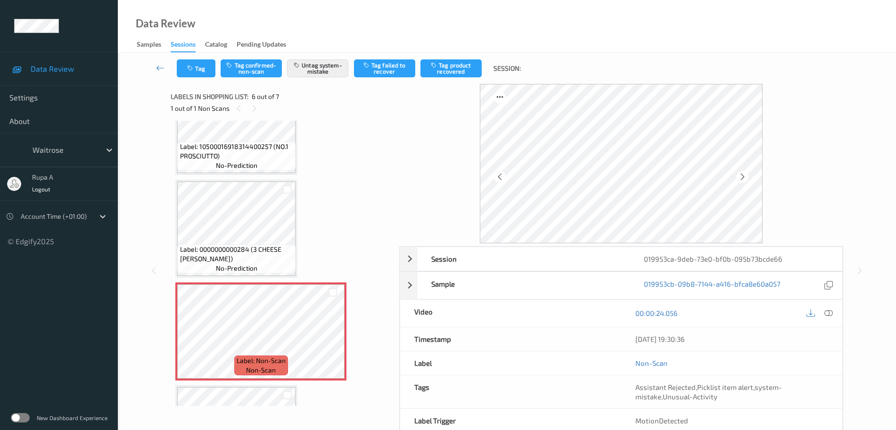
drag, startPoint x: 826, startPoint y: 311, endPoint x: 799, endPoint y: 273, distance: 47.3
click at [826, 311] on icon at bounding box center [828, 313] width 8 height 8
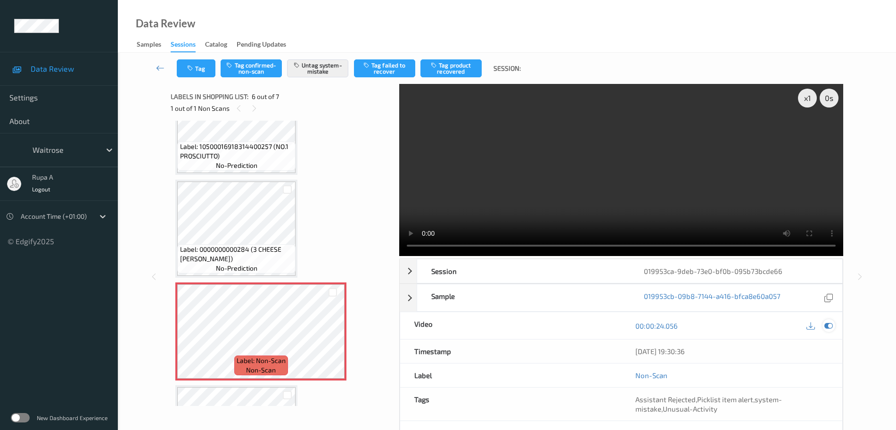
click at [831, 323] on icon at bounding box center [828, 325] width 8 height 8
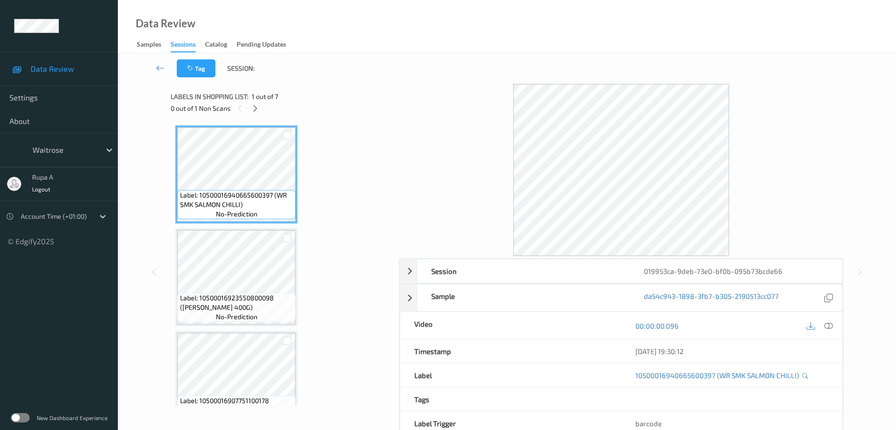
click at [260, 113] on div "0 out of 1 Non Scans" at bounding box center [282, 108] width 222 height 12
click at [257, 109] on icon at bounding box center [255, 108] width 8 height 8
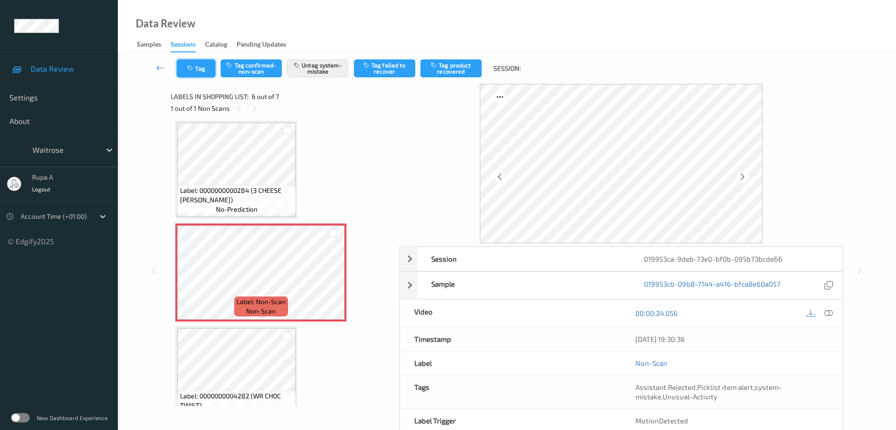
click at [191, 74] on button "Tag" at bounding box center [196, 68] width 39 height 18
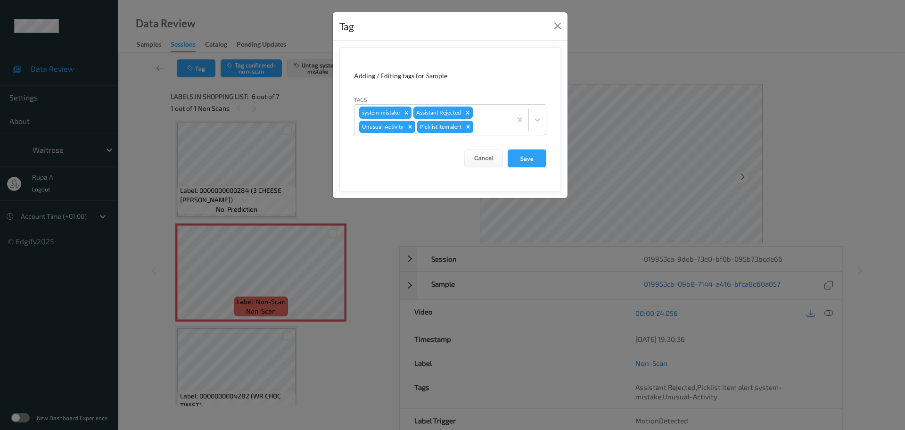
click at [239, 261] on div "Tag Adding / Editing tags for Sample Tags system-mistake Assistant Rejected Unu…" at bounding box center [452, 215] width 905 height 430
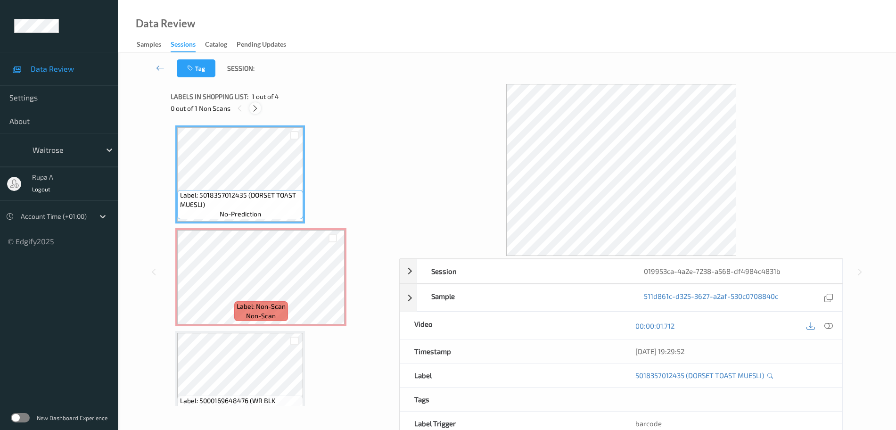
click at [257, 111] on icon at bounding box center [255, 108] width 8 height 8
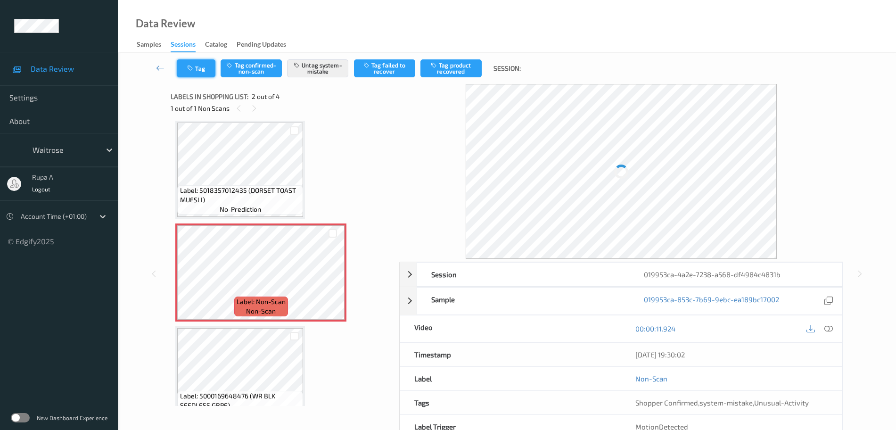
click at [205, 63] on button "Tag" at bounding box center [196, 68] width 39 height 18
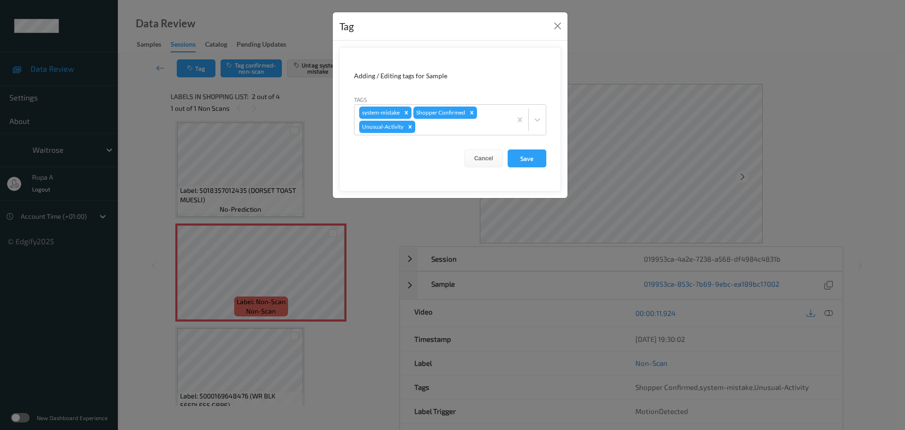
click at [232, 252] on div "Tag Adding / Editing tags for Sample Tags system-mistake Shopper Confirmed Unus…" at bounding box center [452, 215] width 905 height 430
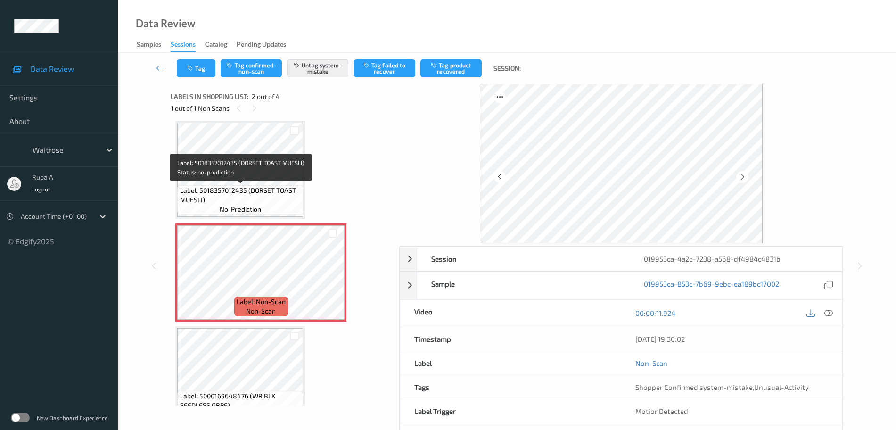
click at [238, 185] on div "Label: 5018357012435 (DORSET TOAST MUESLI) no-prediction" at bounding box center [240, 199] width 126 height 29
click at [746, 179] on icon at bounding box center [742, 176] width 8 height 8
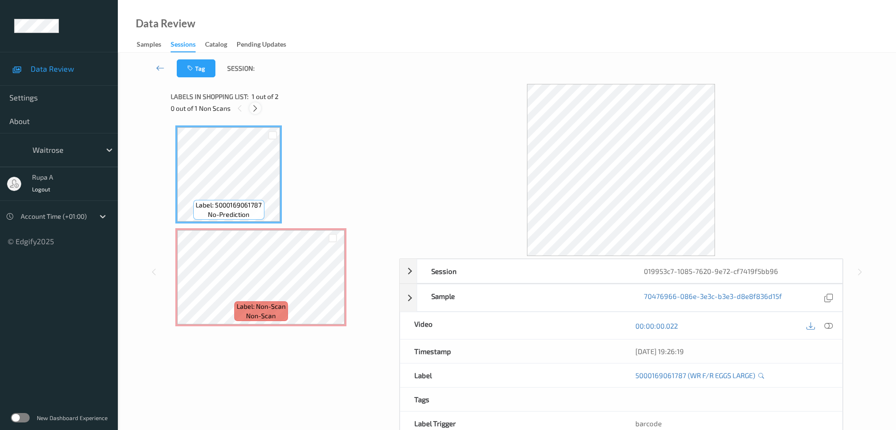
click at [259, 110] on div at bounding box center [255, 108] width 12 height 12
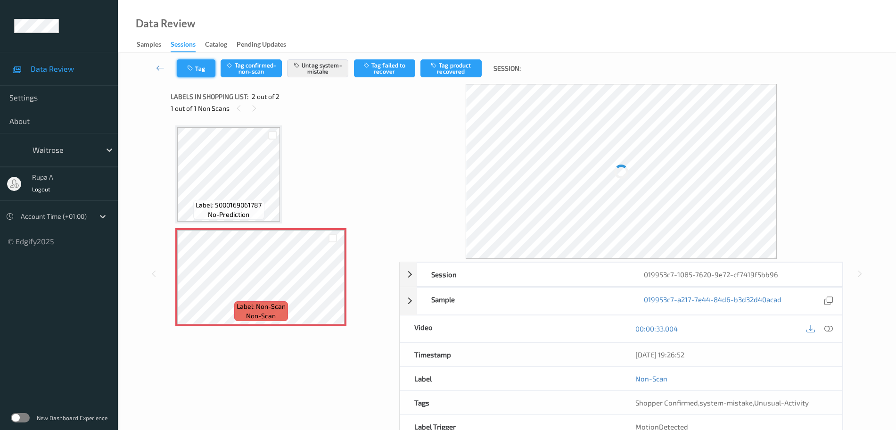
click at [204, 72] on button "Tag" at bounding box center [196, 68] width 39 height 18
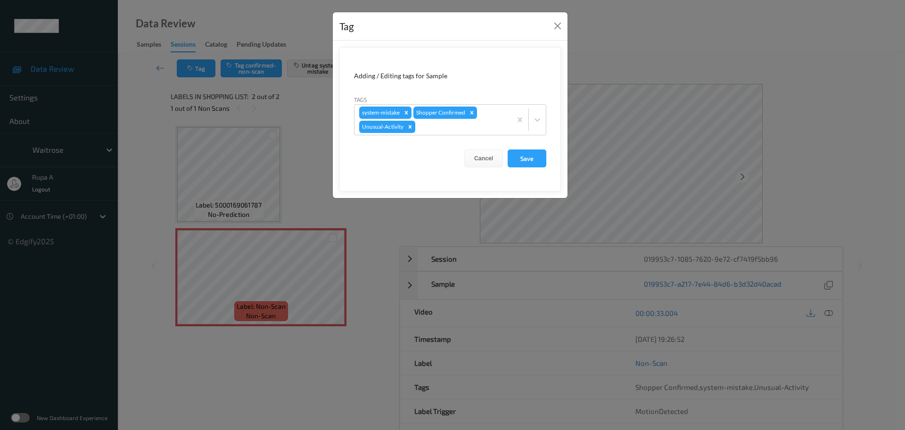
click at [227, 294] on div "Tag Adding / Editing tags for Sample Tags system-mistake Shopper Confirmed Unus…" at bounding box center [452, 215] width 905 height 430
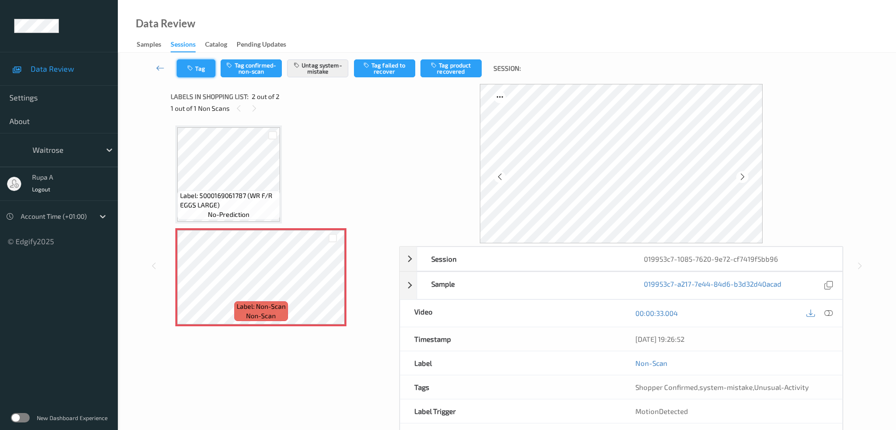
click at [203, 75] on button "Tag" at bounding box center [196, 68] width 39 height 18
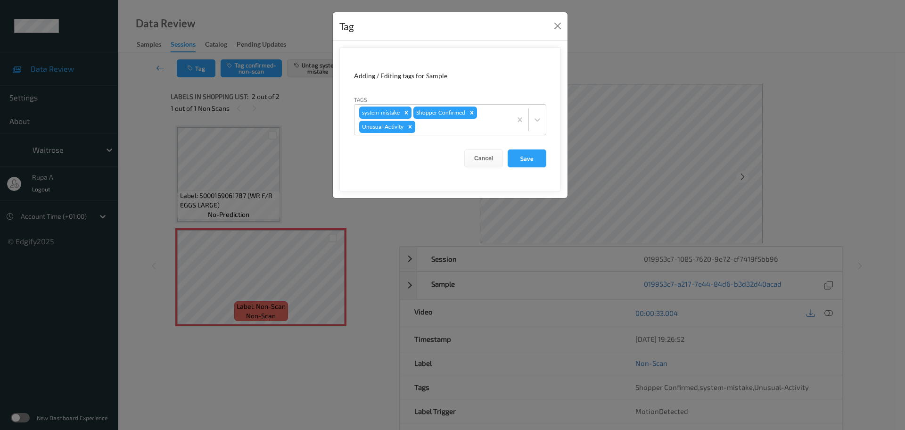
click at [261, 288] on div "Tag Adding / Editing tags for Sample Tags system-mistake Shopper Confirmed Unus…" at bounding box center [452, 215] width 905 height 430
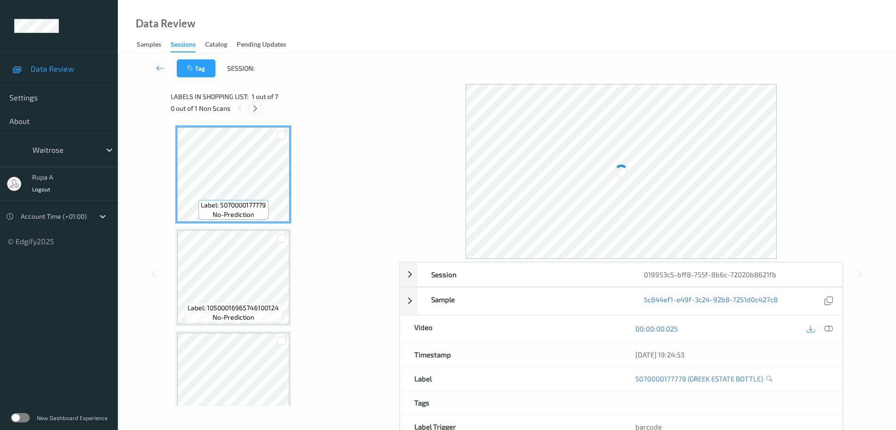
click at [256, 110] on icon at bounding box center [255, 108] width 8 height 8
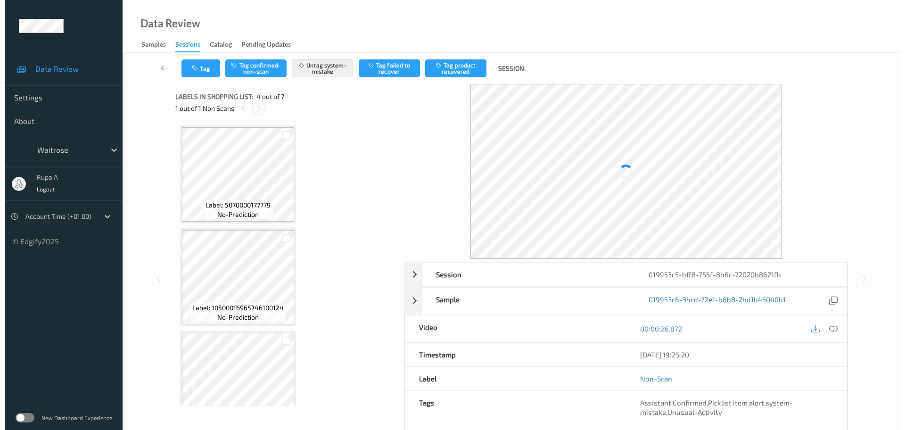
scroll to position [210, 0]
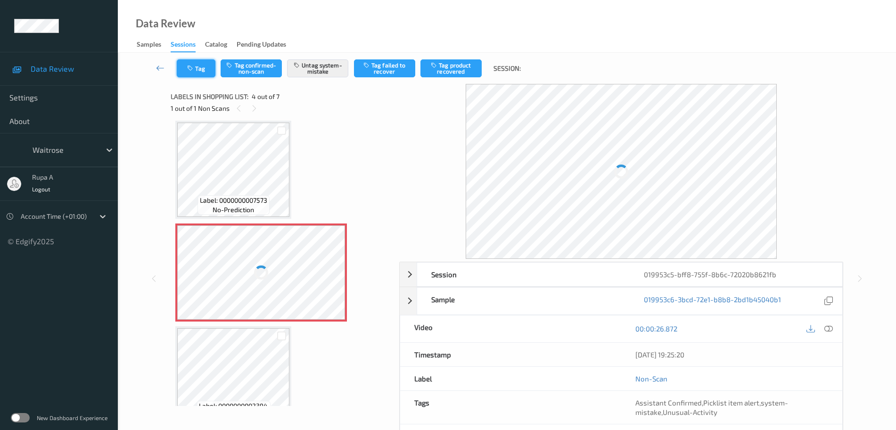
click at [198, 73] on button "Tag" at bounding box center [196, 68] width 39 height 18
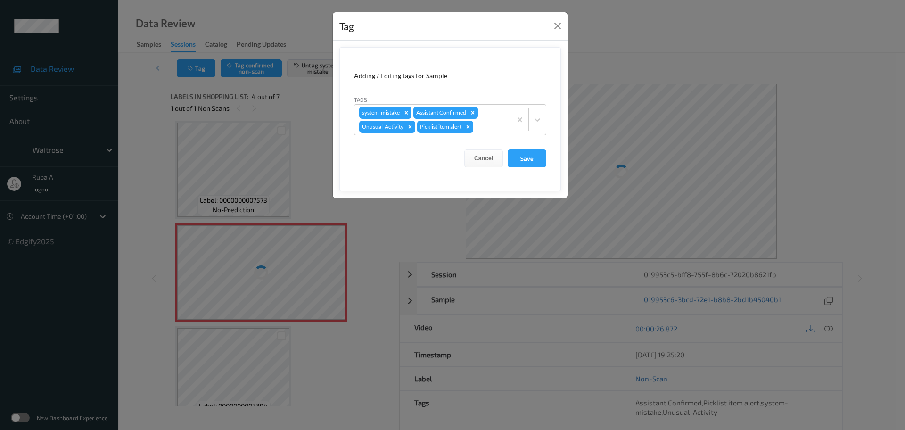
click at [296, 162] on div "Tag Adding / Editing tags for Sample Tags system-mistake Assistant Confirmed Un…" at bounding box center [452, 215] width 905 height 430
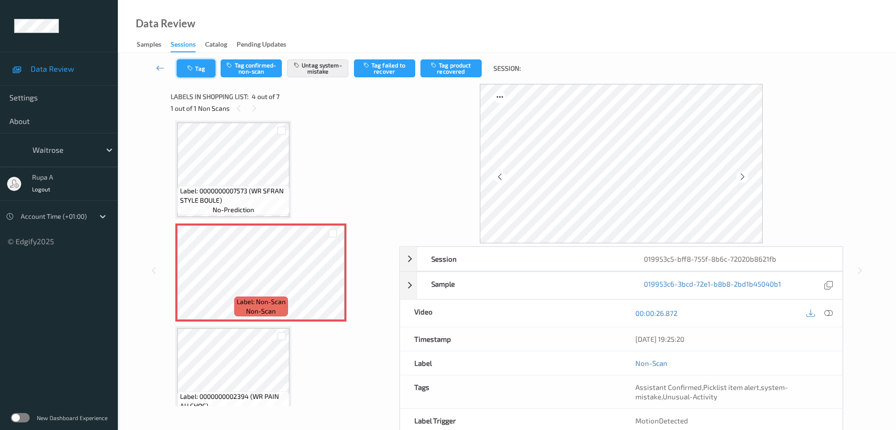
click at [200, 76] on button "Tag" at bounding box center [196, 68] width 39 height 18
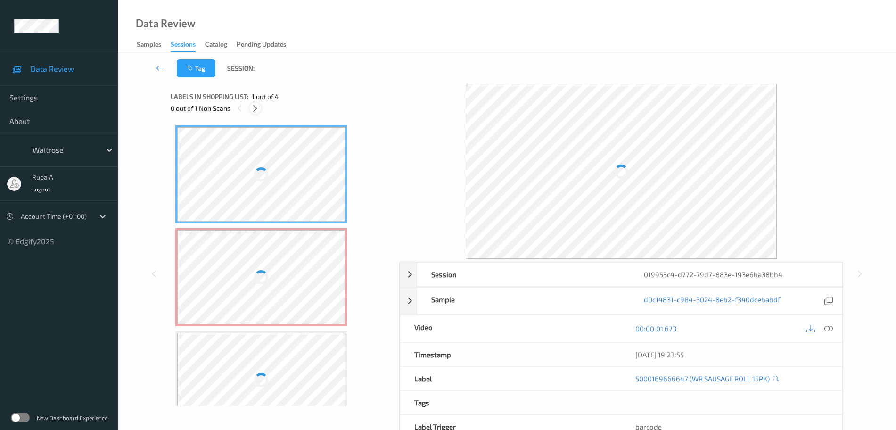
click at [255, 113] on div at bounding box center [255, 108] width 12 height 12
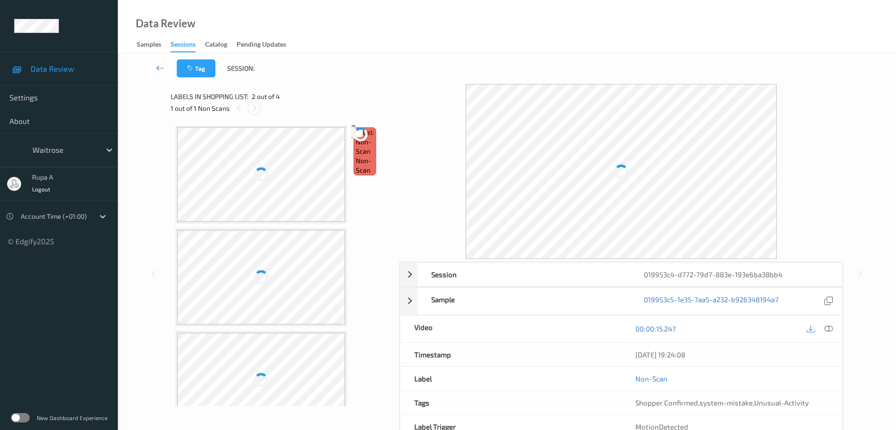
scroll to position [5, 0]
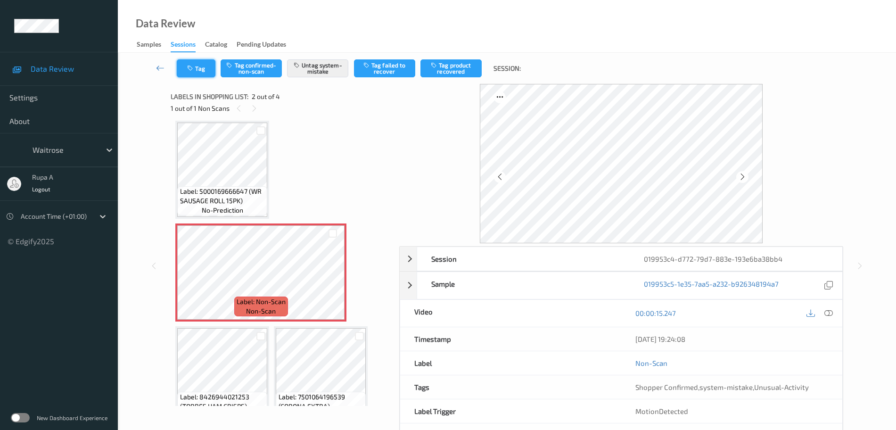
click at [202, 66] on button "Tag" at bounding box center [196, 68] width 39 height 18
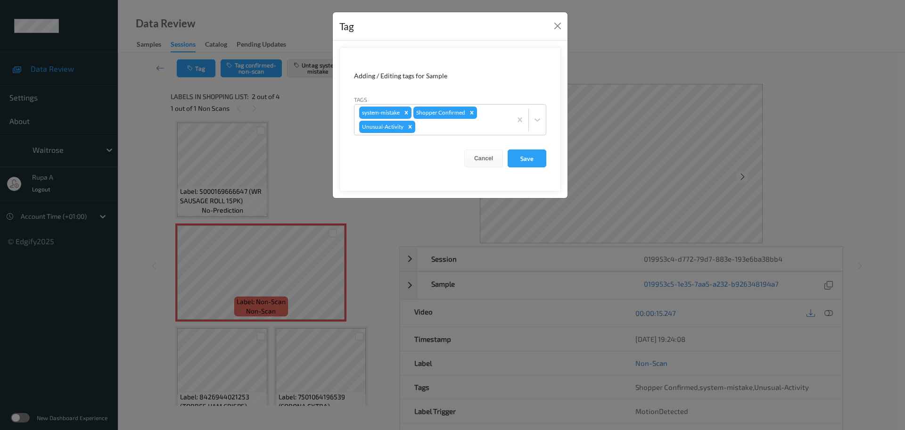
click at [219, 290] on div "Tag Adding / Editing tags for Sample Tags system-mistake Shopper Confirmed Unus…" at bounding box center [452, 215] width 905 height 430
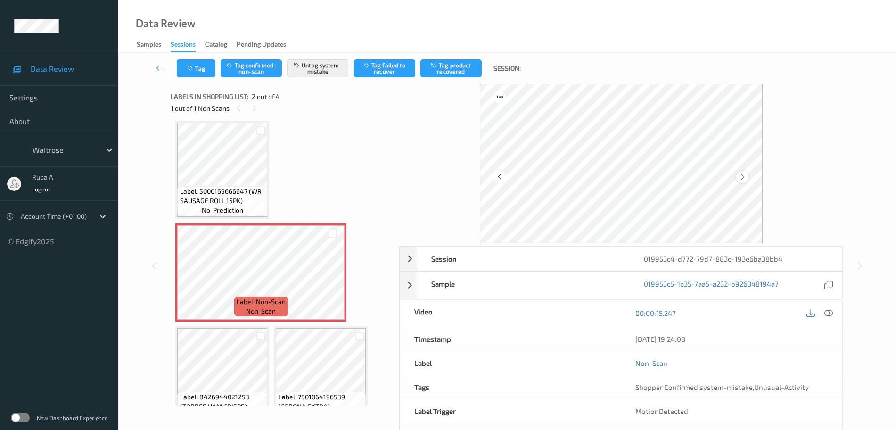
click at [740, 173] on icon at bounding box center [742, 176] width 8 height 8
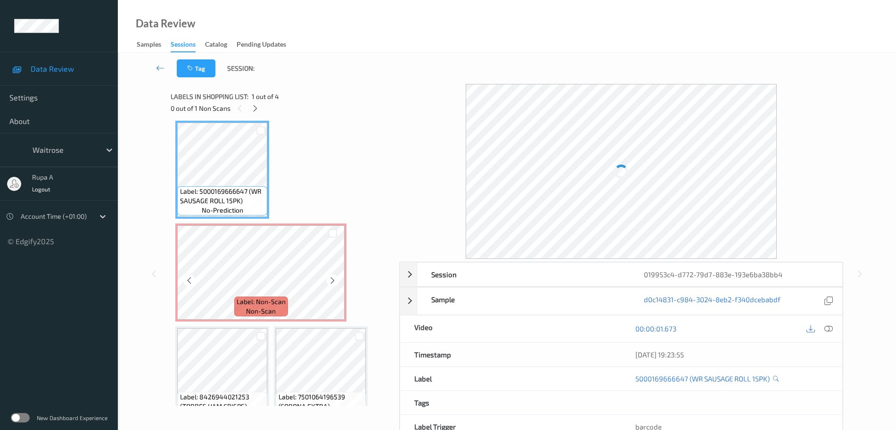
scroll to position [0, 0]
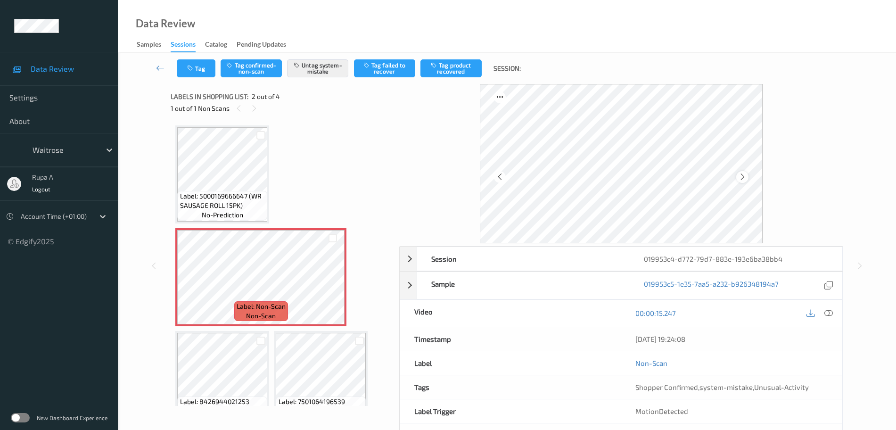
click at [744, 178] on icon at bounding box center [742, 176] width 8 height 8
click at [740, 172] on div at bounding box center [742, 177] width 12 height 12
click at [206, 64] on button "Tag" at bounding box center [196, 68] width 39 height 18
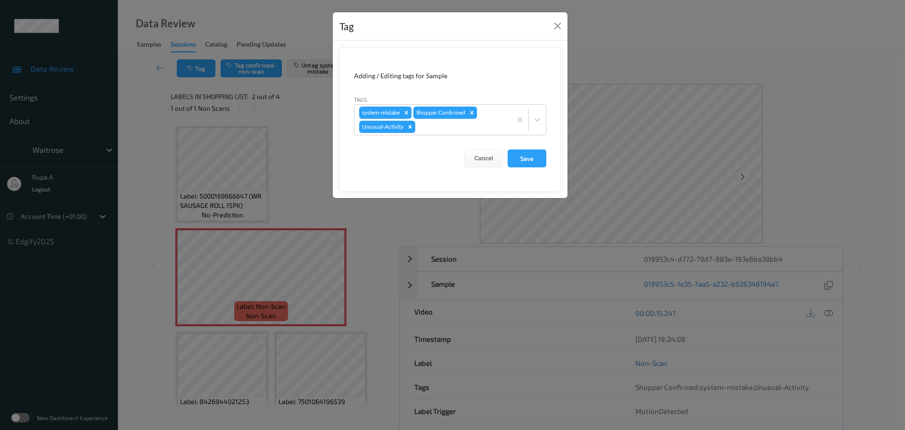
click at [295, 285] on div "Tag Adding / Editing tags for Sample Tags system-mistake Shopper Confirmed Unus…" at bounding box center [452, 215] width 905 height 430
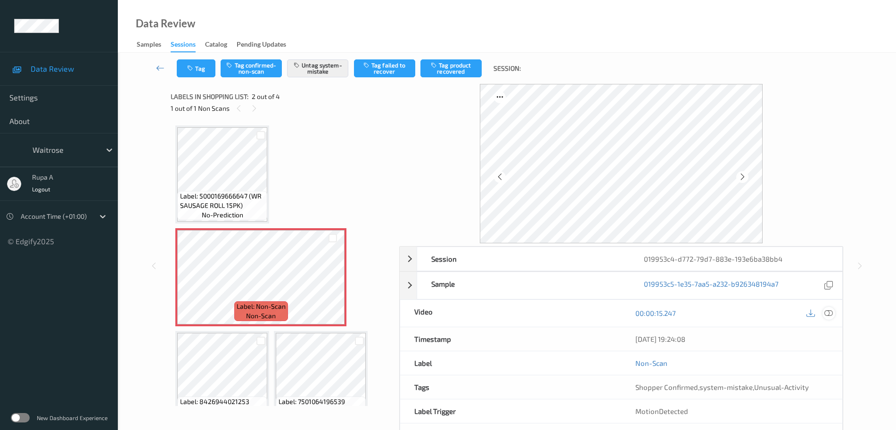
click at [827, 312] on icon at bounding box center [828, 313] width 8 height 8
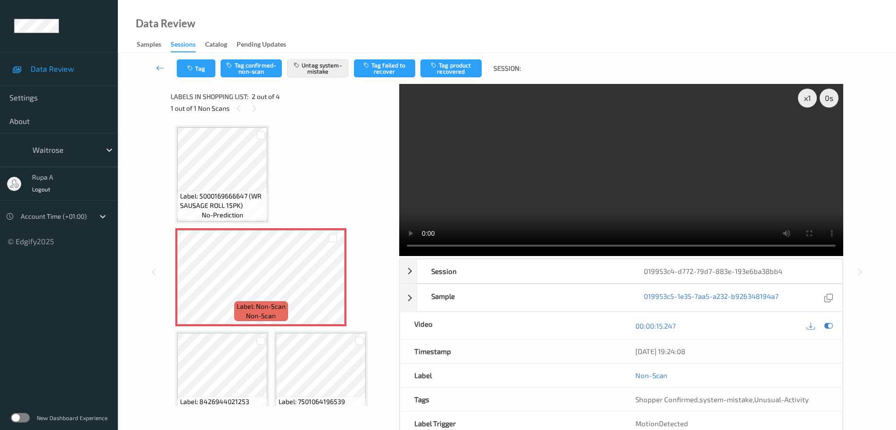
click at [827, 327] on icon at bounding box center [828, 325] width 8 height 8
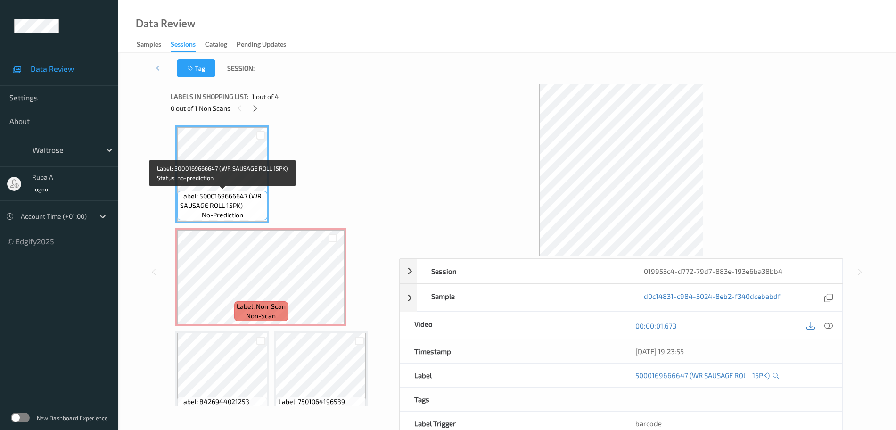
click at [201, 213] on div "Label: 5000169666647 (WR SAUSAGE ROLL 15PK) no-prediction" at bounding box center [222, 205] width 90 height 29
click at [203, 204] on span "Label: 5000169666647 (WR SAUSAGE ROLL 15PK)" at bounding box center [222, 200] width 85 height 19
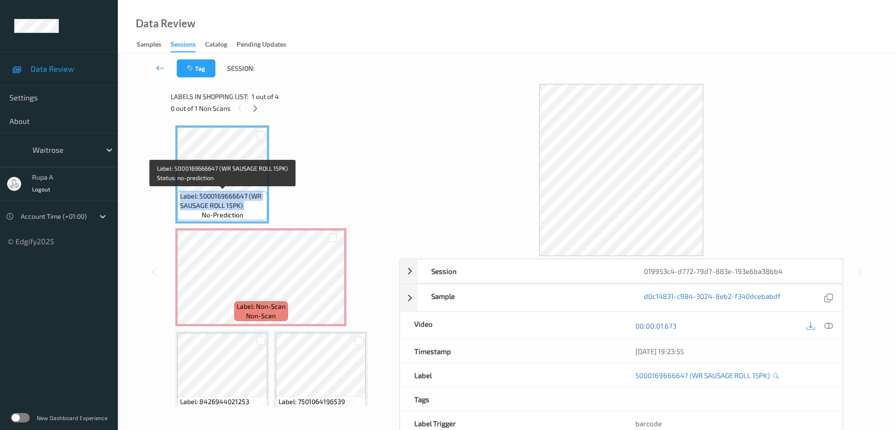
click at [203, 204] on span "Label: 5000169666647 (WR SAUSAGE ROLL 15PK)" at bounding box center [222, 200] width 85 height 19
copy span "Label: 5000169666647 (WR SAUSAGE ROLL 15PK)"
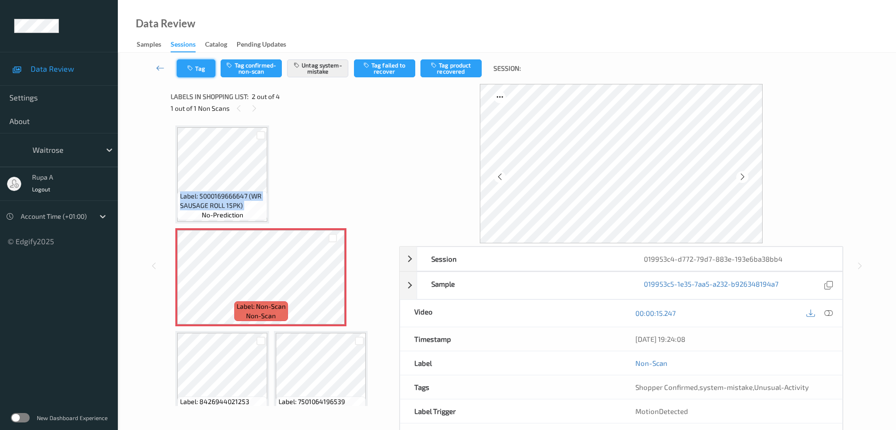
click at [192, 64] on button "Tag" at bounding box center [196, 68] width 39 height 18
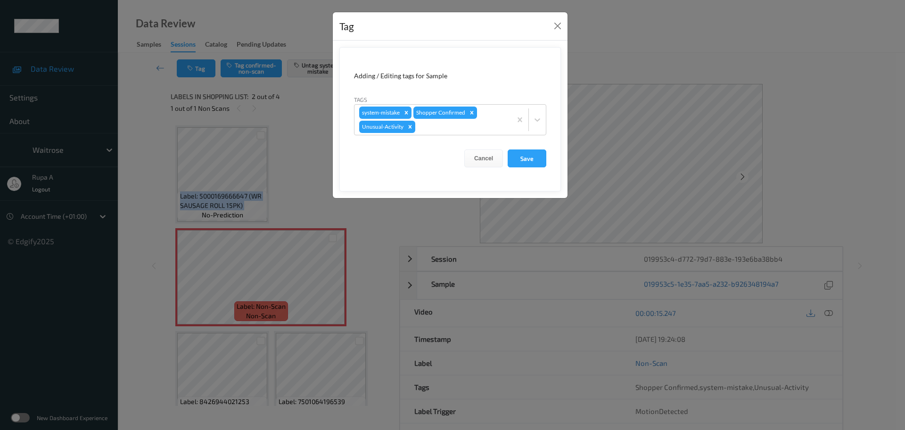
click at [523, 153] on button "Save" at bounding box center [526, 158] width 39 height 18
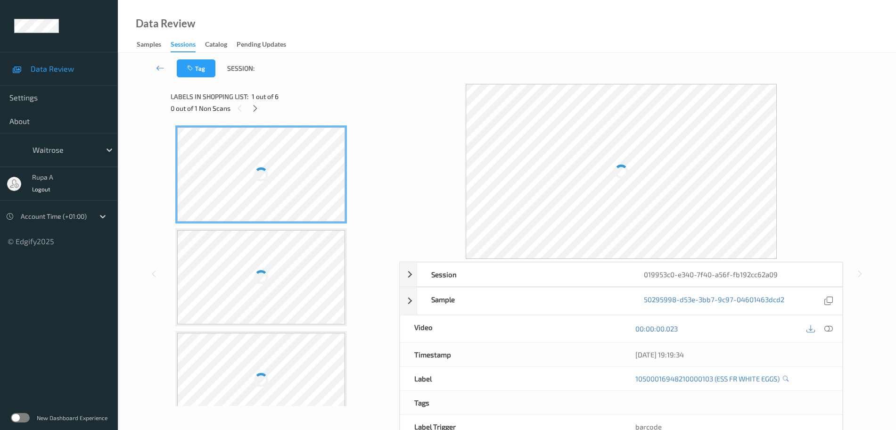
click at [265, 108] on div "0 out of 1 Non Scans" at bounding box center [282, 108] width 222 height 12
click at [259, 108] on div at bounding box center [255, 108] width 12 height 12
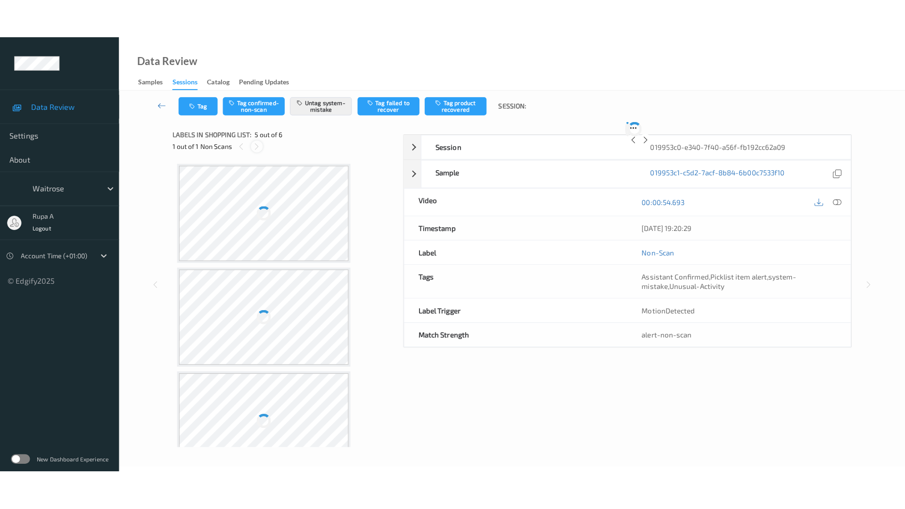
scroll to position [313, 0]
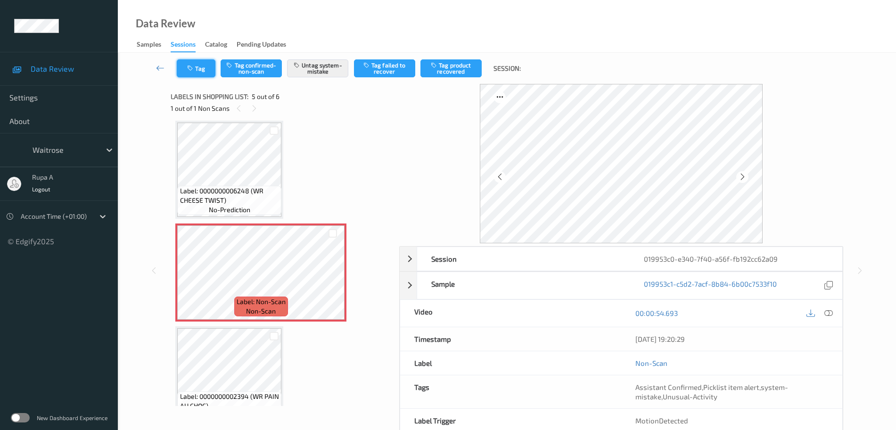
click at [210, 69] on button "Tag" at bounding box center [196, 68] width 39 height 18
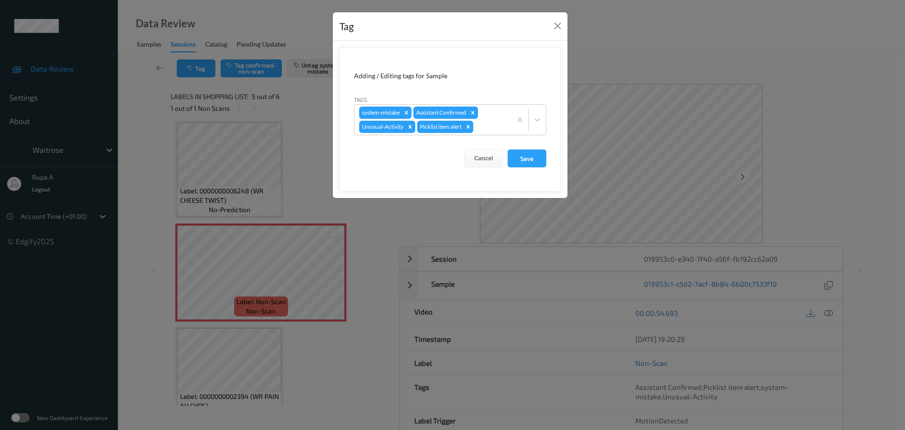
click at [212, 278] on div "Tag Adding / Editing tags for Sample Tags system-mistake Assistant Confirmed Un…" at bounding box center [452, 215] width 905 height 430
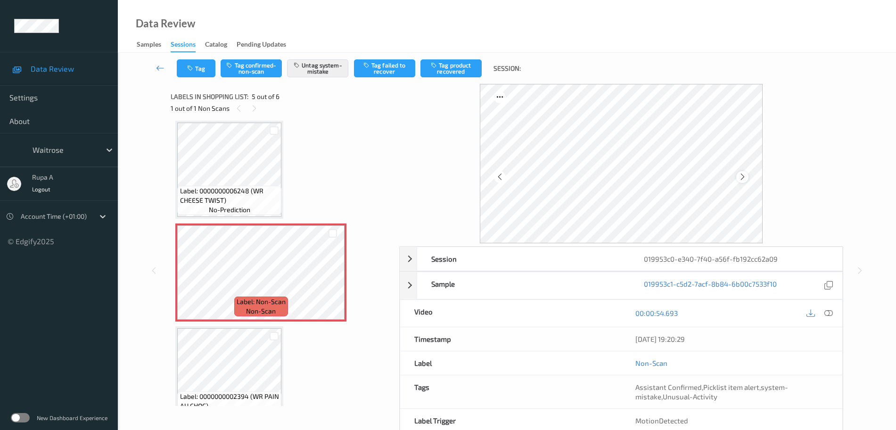
click at [744, 175] on icon at bounding box center [742, 176] width 8 height 8
click at [829, 311] on icon at bounding box center [828, 313] width 8 height 8
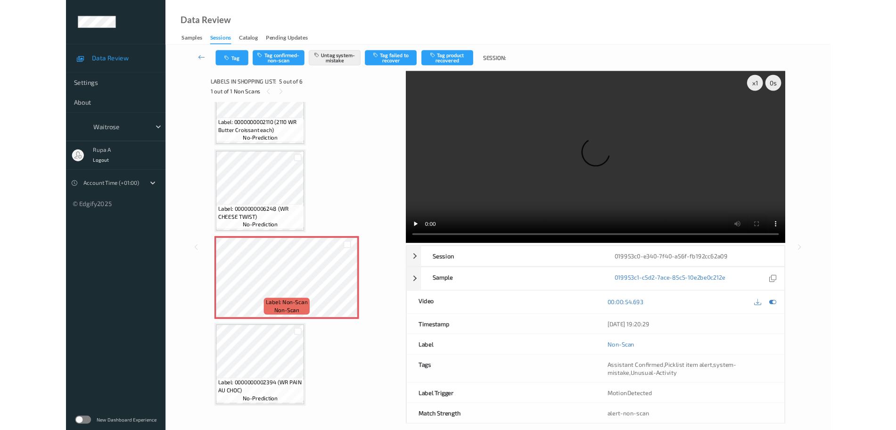
scroll to position [257, 0]
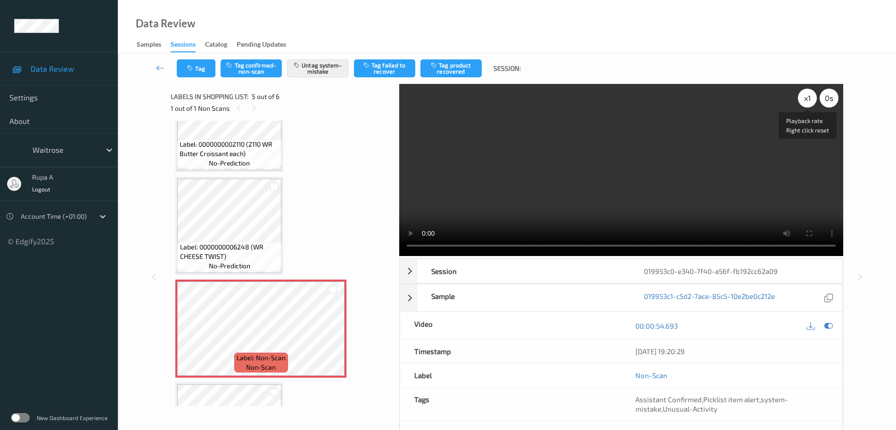
click at [807, 103] on div "x 1" at bounding box center [807, 98] width 19 height 19
click at [800, 96] on div "x 2" at bounding box center [807, 98] width 19 height 19
click at [825, 325] on icon at bounding box center [828, 325] width 8 height 8
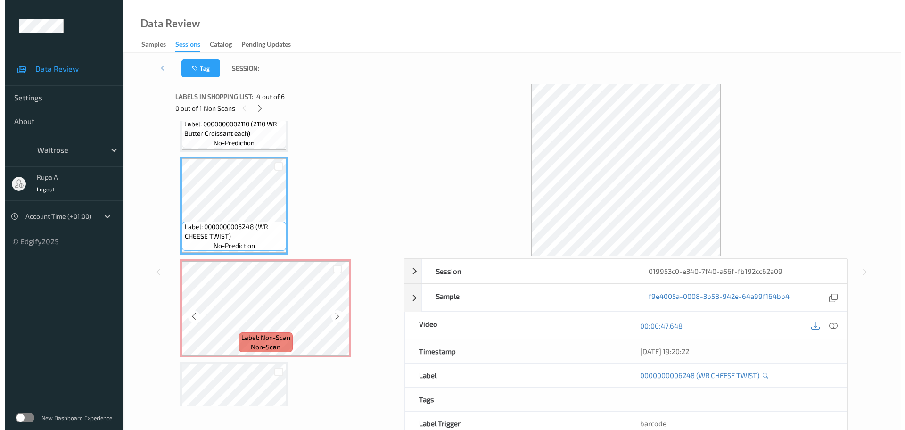
scroll to position [336, 0]
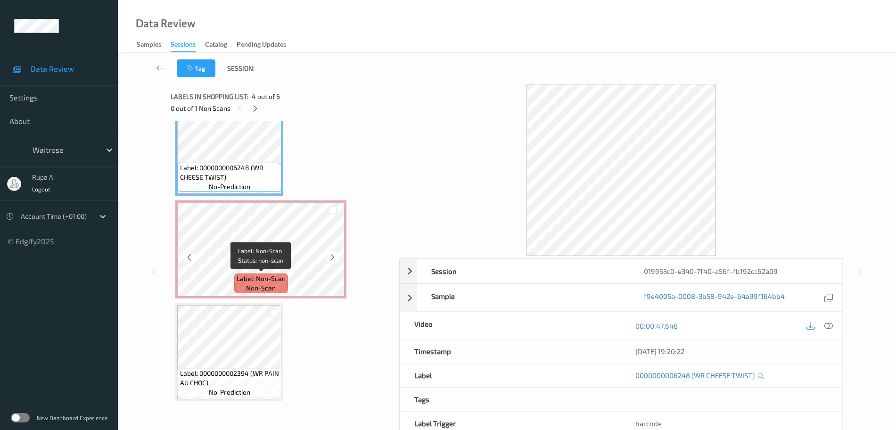
click at [284, 280] on span "Label: Non-Scan" at bounding box center [261, 278] width 49 height 9
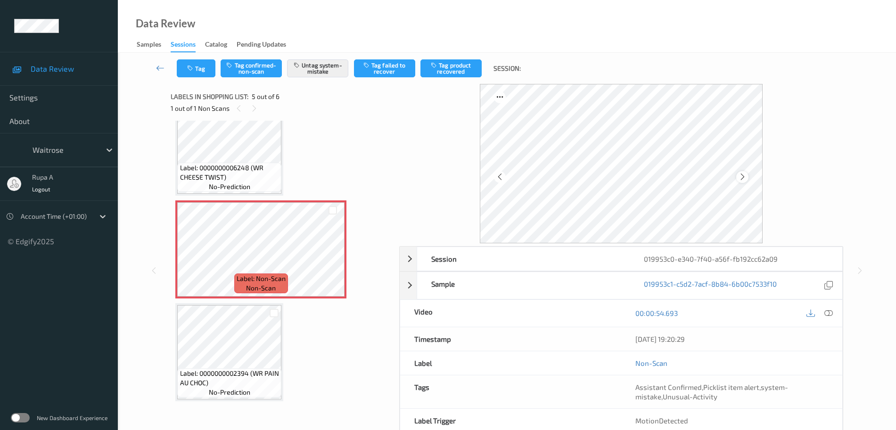
click at [746, 180] on icon at bounding box center [742, 176] width 8 height 8
click at [211, 66] on button "Tag" at bounding box center [196, 68] width 39 height 18
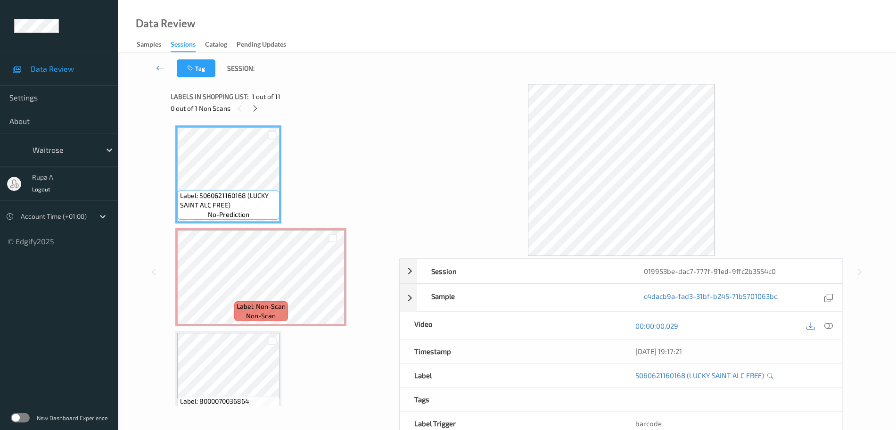
click at [261, 111] on div "0 out of 1 Non Scans" at bounding box center [282, 108] width 222 height 12
click at [258, 109] on icon at bounding box center [255, 108] width 8 height 8
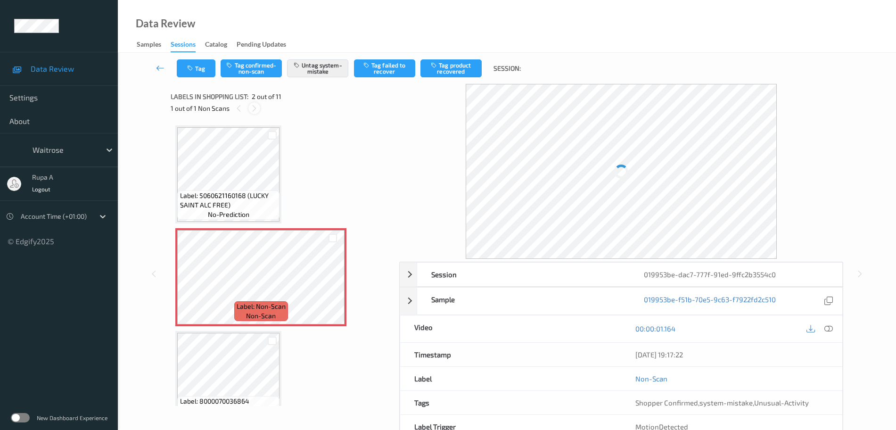
scroll to position [5, 0]
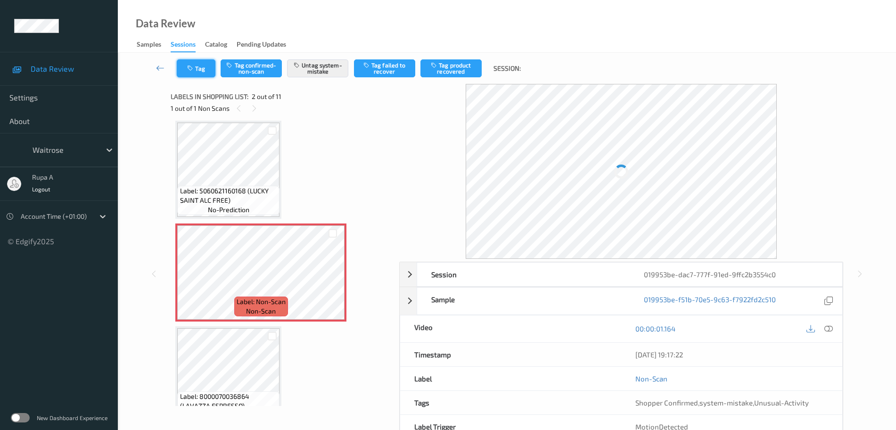
click at [183, 76] on button "Tag" at bounding box center [196, 68] width 39 height 18
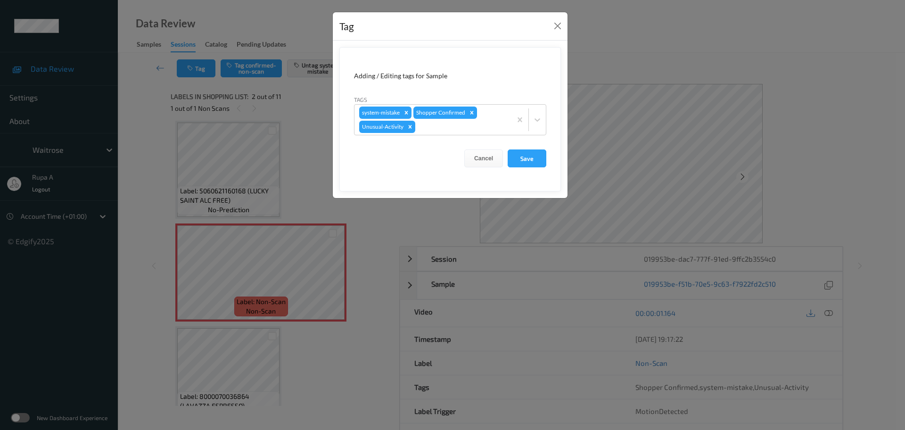
click at [265, 259] on div "Tag Adding / Editing tags for Sample Tags system-mistake Shopper Confirmed Unus…" at bounding box center [452, 215] width 905 height 430
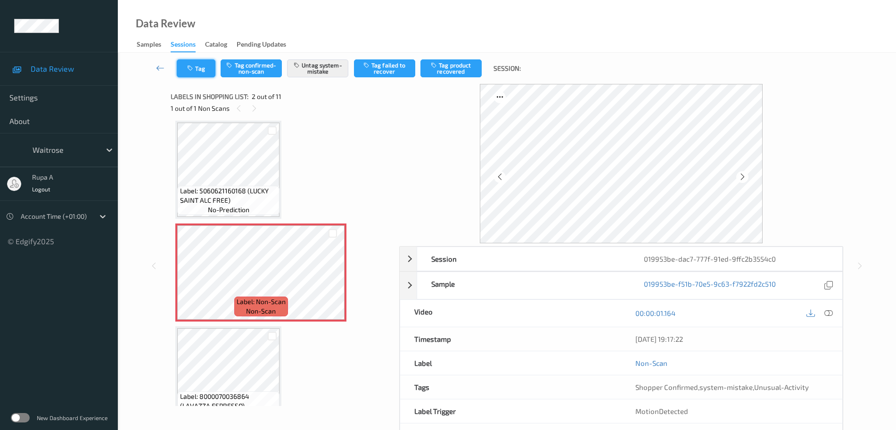
click at [204, 65] on button "Tag" at bounding box center [196, 68] width 39 height 18
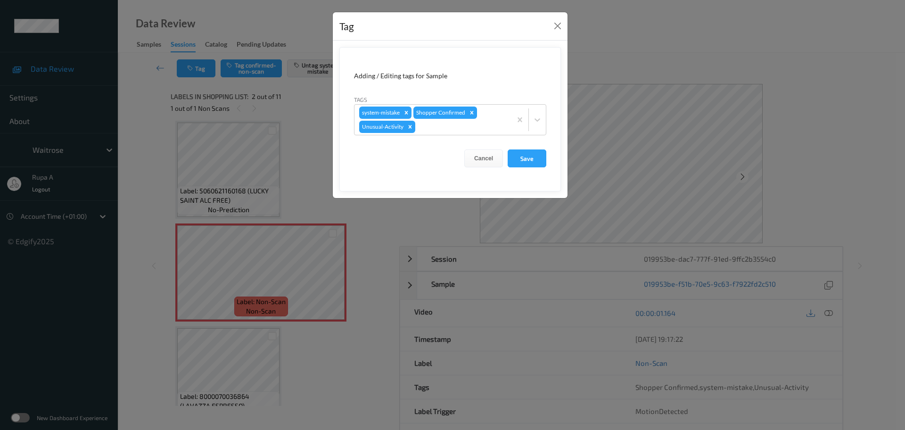
click at [263, 280] on div "Tag Adding / Editing tags for Sample Tags system-mistake Shopper Confirmed Unus…" at bounding box center [452, 215] width 905 height 430
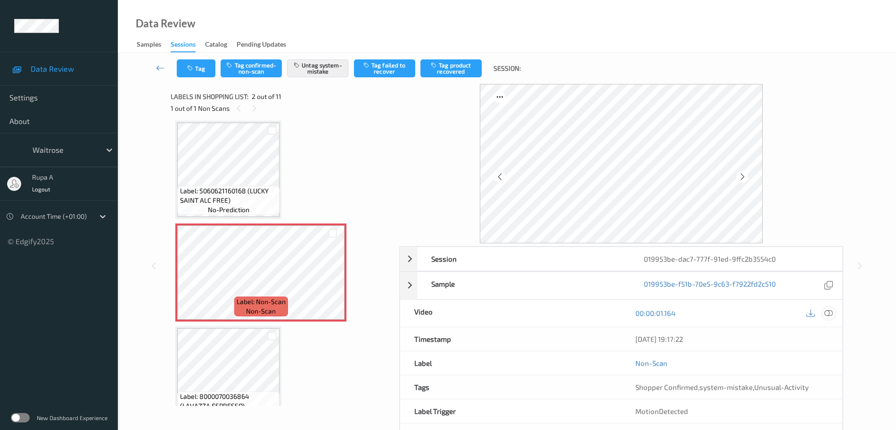
click at [723, 313] on icon at bounding box center [828, 313] width 8 height 8
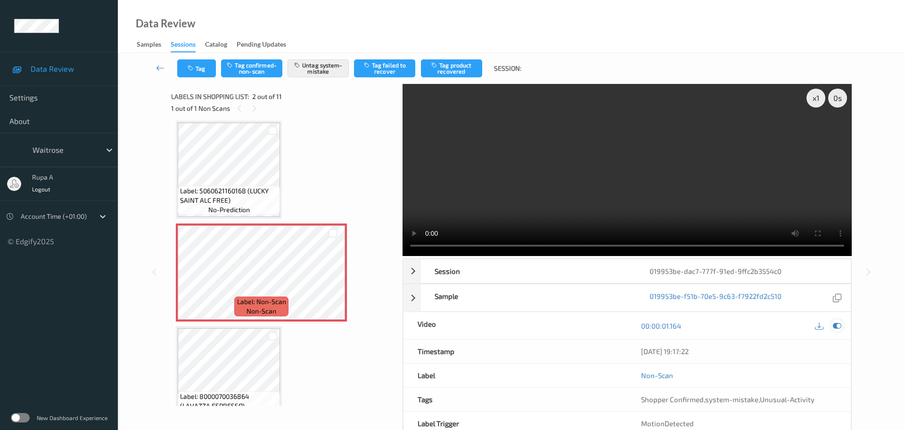
click at [723, 321] on icon at bounding box center [837, 325] width 8 height 8
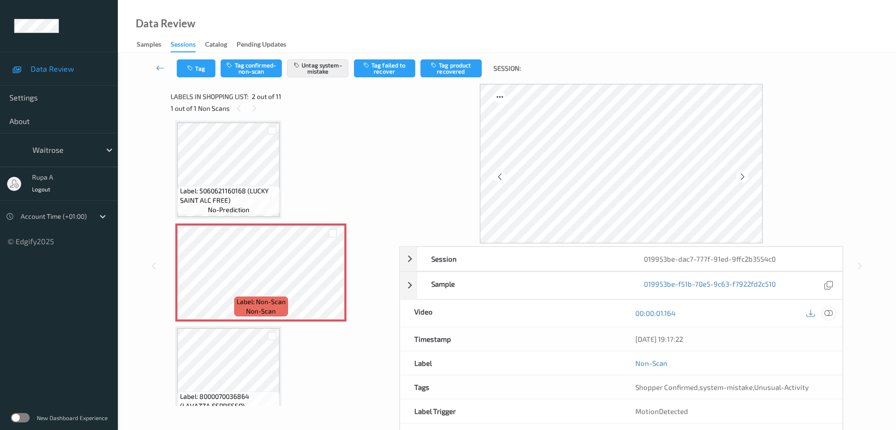
click at [723, 315] on icon at bounding box center [828, 313] width 8 height 8
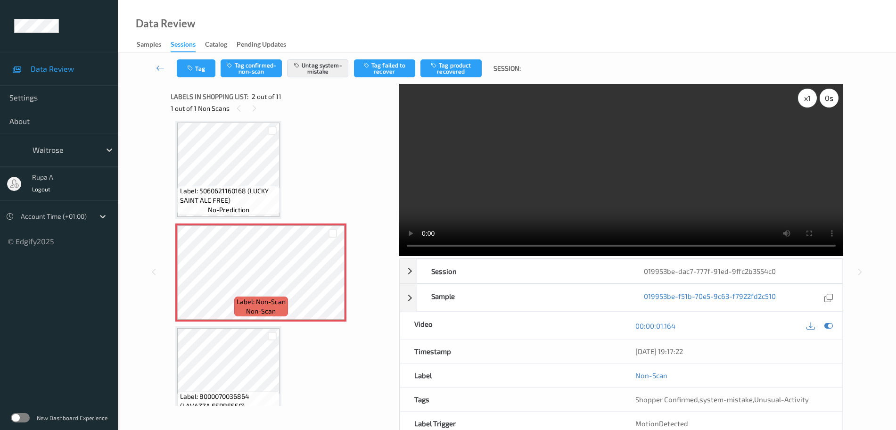
click at [723, 103] on div "x 1" at bounding box center [807, 98] width 19 height 19
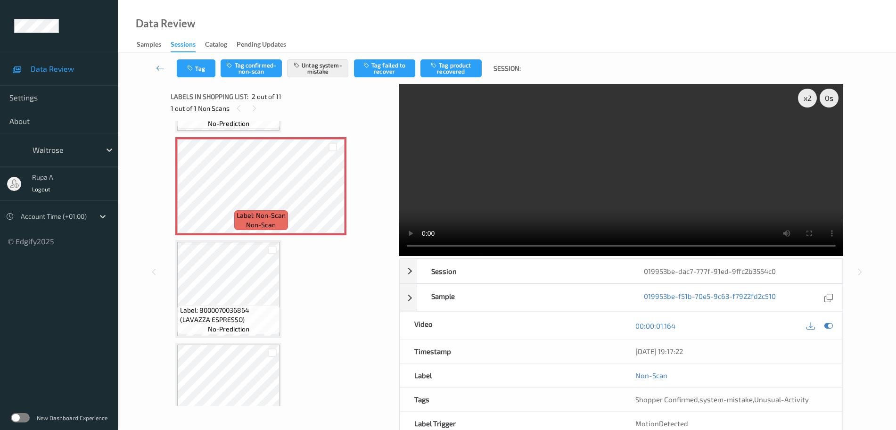
scroll to position [0, 0]
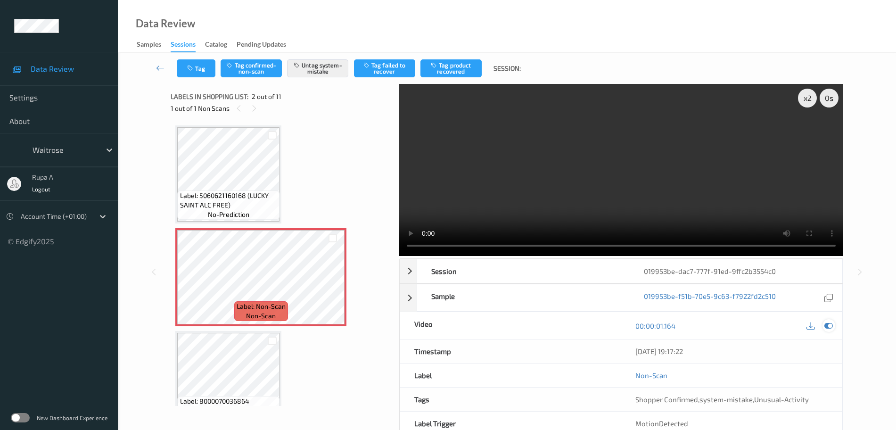
drag, startPoint x: 833, startPoint y: 323, endPoint x: 825, endPoint y: 323, distance: 8.0
click at [723, 323] on div at bounding box center [828, 325] width 13 height 13
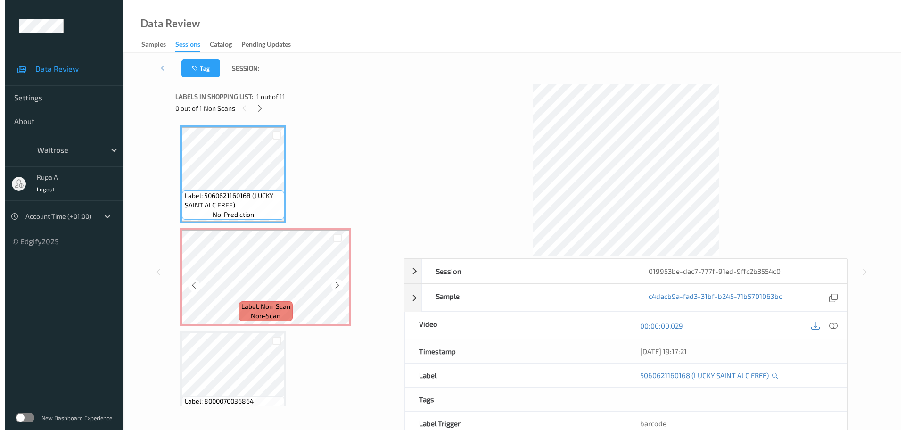
scroll to position [59, 0]
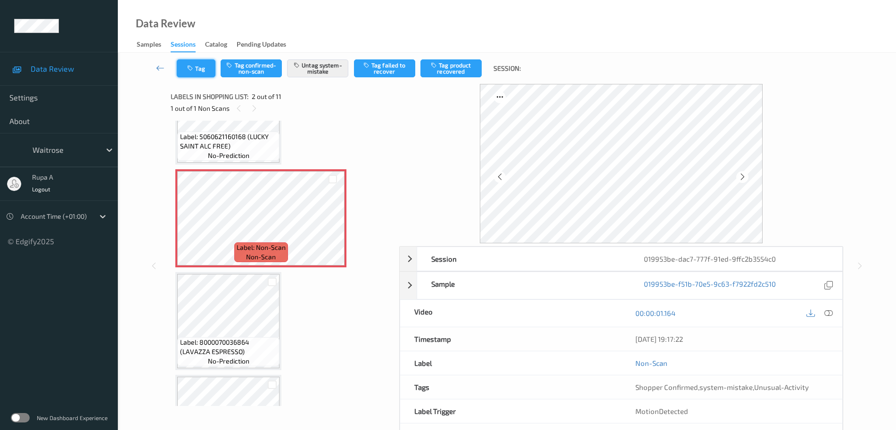
click at [197, 68] on button "Tag" at bounding box center [196, 68] width 39 height 18
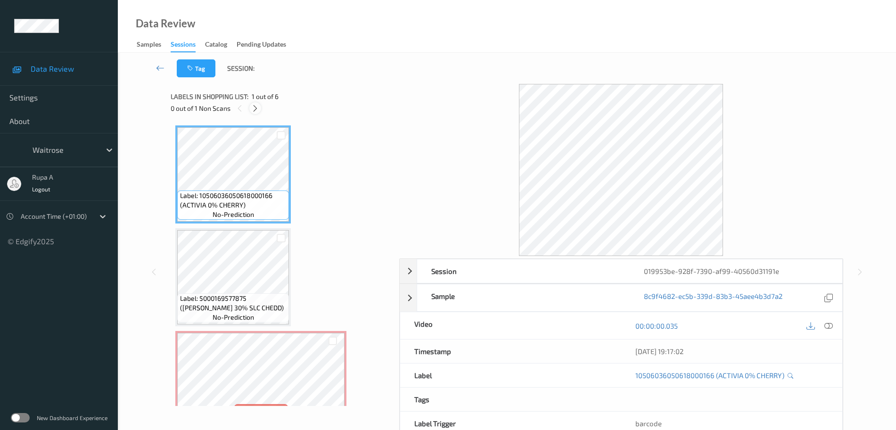
click at [259, 108] on div at bounding box center [255, 108] width 12 height 12
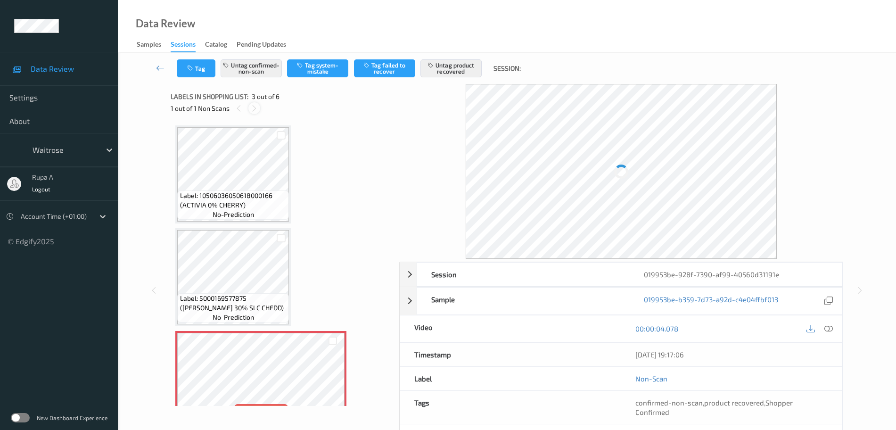
scroll to position [107, 0]
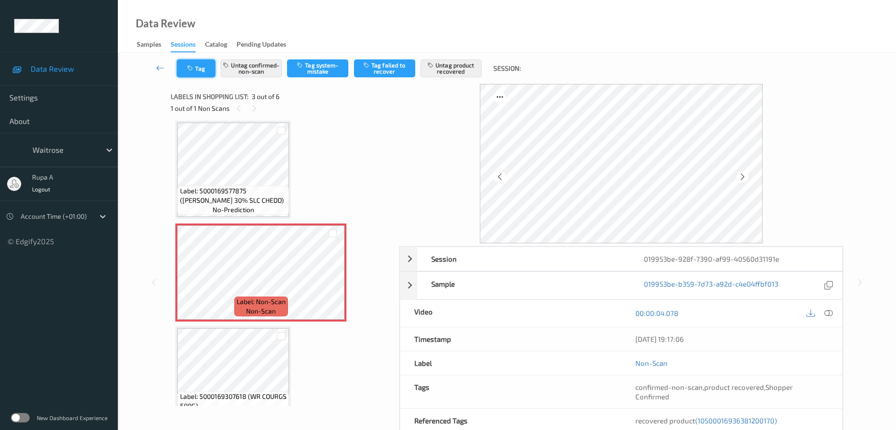
click at [200, 76] on button "Tag" at bounding box center [196, 68] width 39 height 18
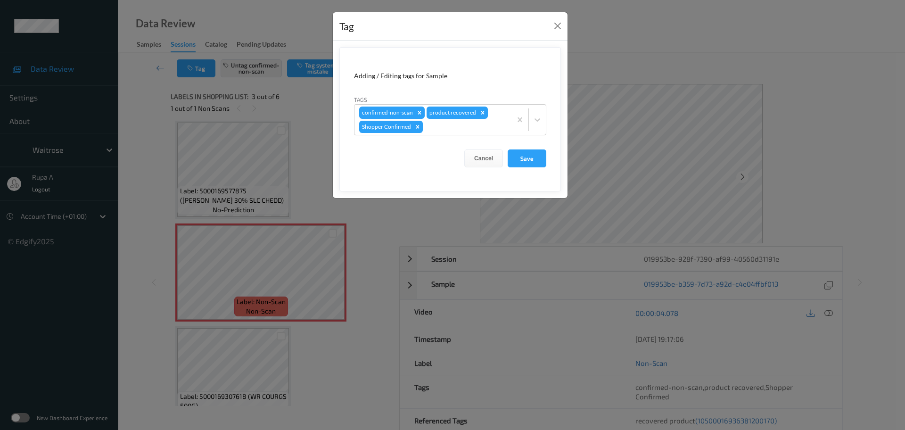
click at [221, 247] on div "Tag Adding / Editing tags for Sample Tags confirmed-non-scan product recovered …" at bounding box center [452, 215] width 905 height 430
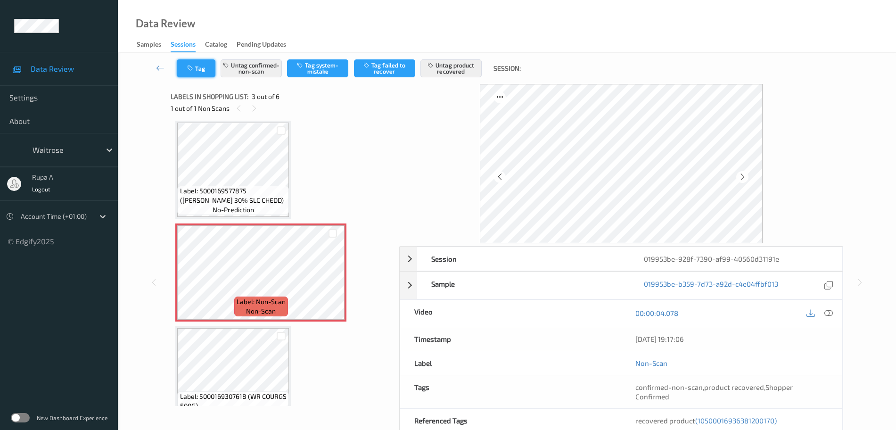
click at [196, 61] on button "Tag" at bounding box center [196, 68] width 39 height 18
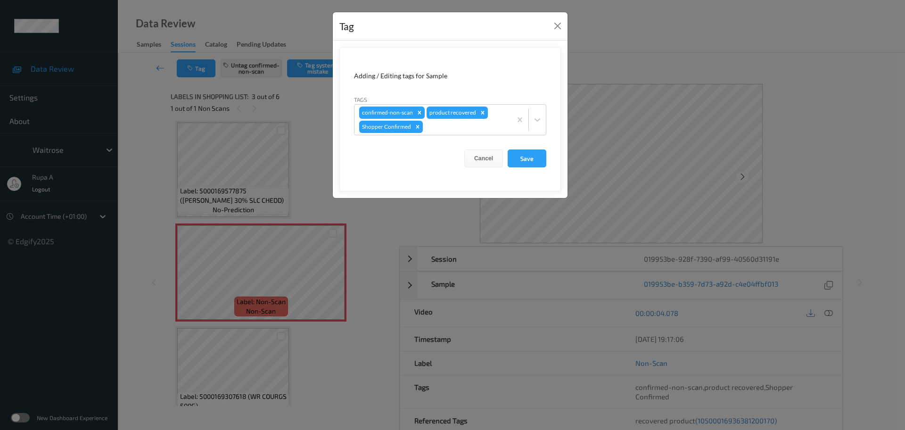
click at [248, 267] on div "Tag Adding / Editing tags for Sample Tags confirmed-non-scan product recovered …" at bounding box center [452, 215] width 905 height 430
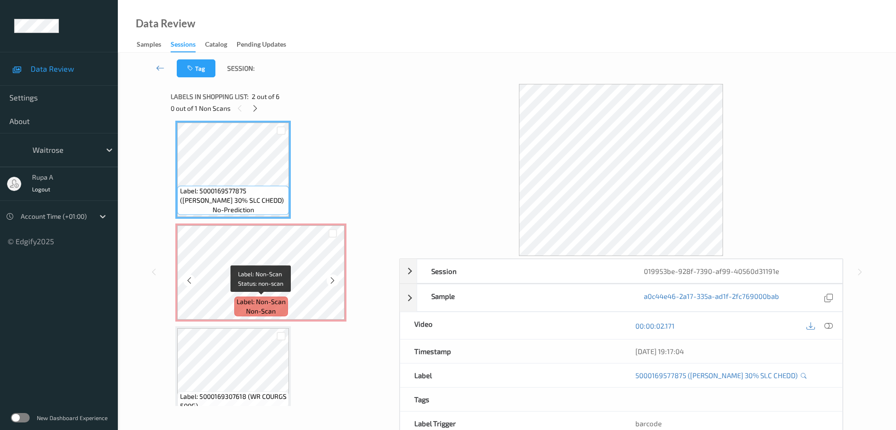
click at [255, 305] on span "Label: Non-Scan" at bounding box center [261, 301] width 49 height 9
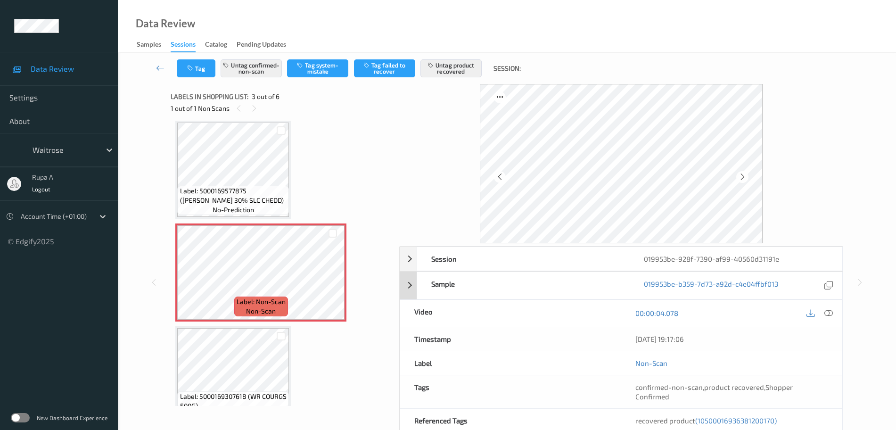
drag, startPoint x: 831, startPoint y: 311, endPoint x: 766, endPoint y: 210, distance: 120.4
click at [831, 311] on icon at bounding box center [828, 313] width 8 height 8
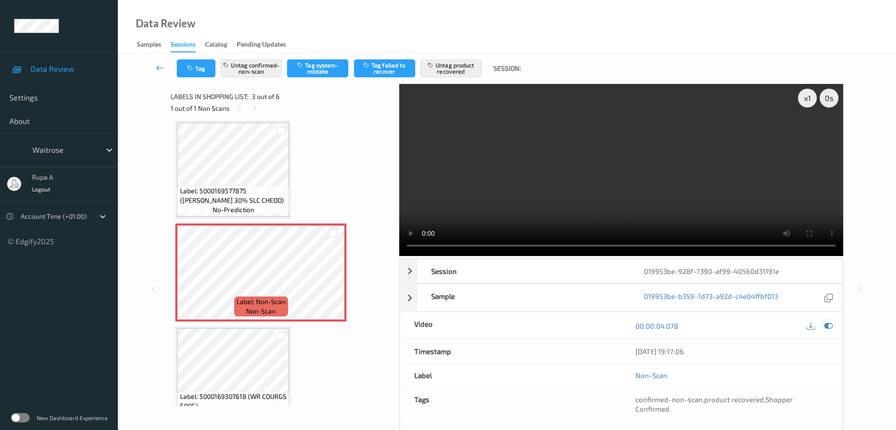
click at [828, 325] on icon at bounding box center [828, 325] width 8 height 8
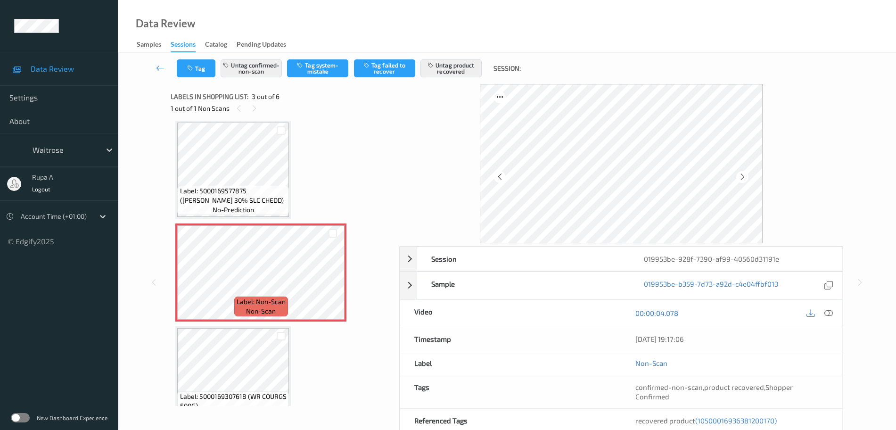
scroll to position [166, 0]
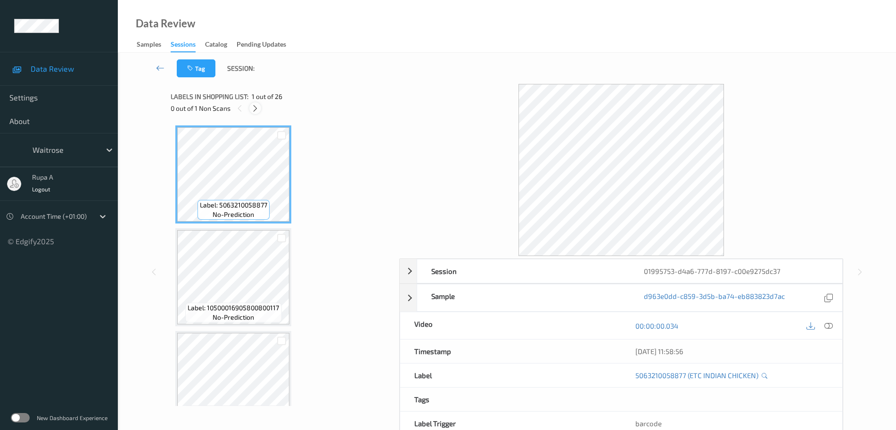
click at [253, 111] on icon at bounding box center [255, 108] width 8 height 8
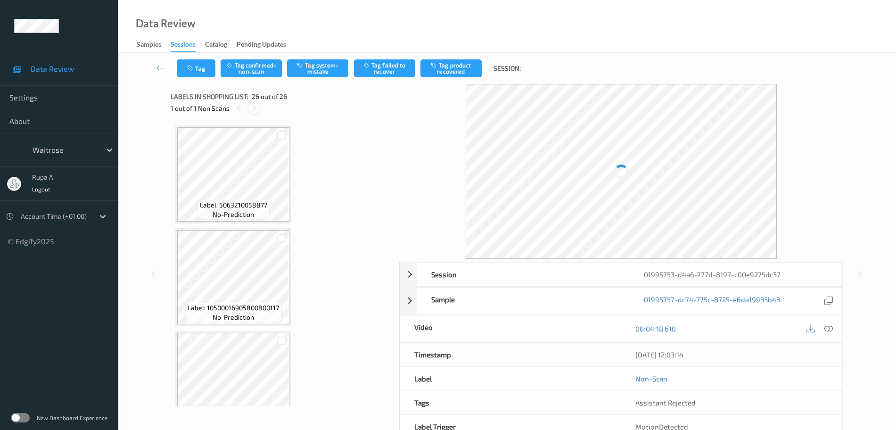
scroll to position [2390, 0]
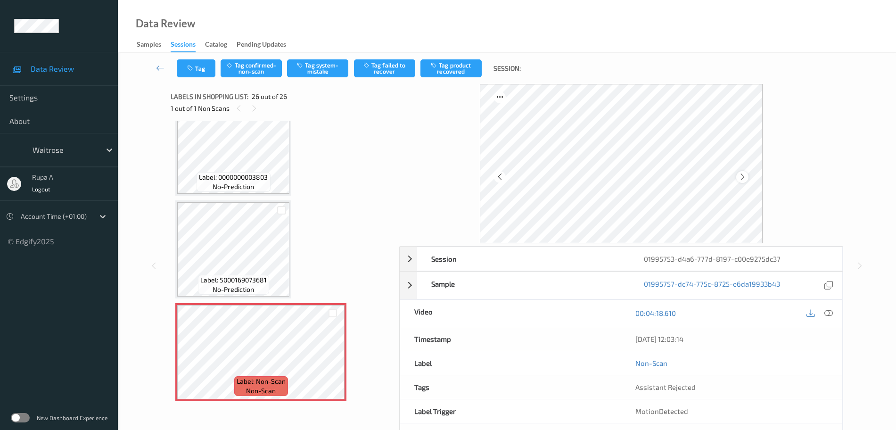
click at [740, 176] on icon at bounding box center [742, 176] width 8 height 8
click at [743, 181] on div at bounding box center [742, 177] width 12 height 12
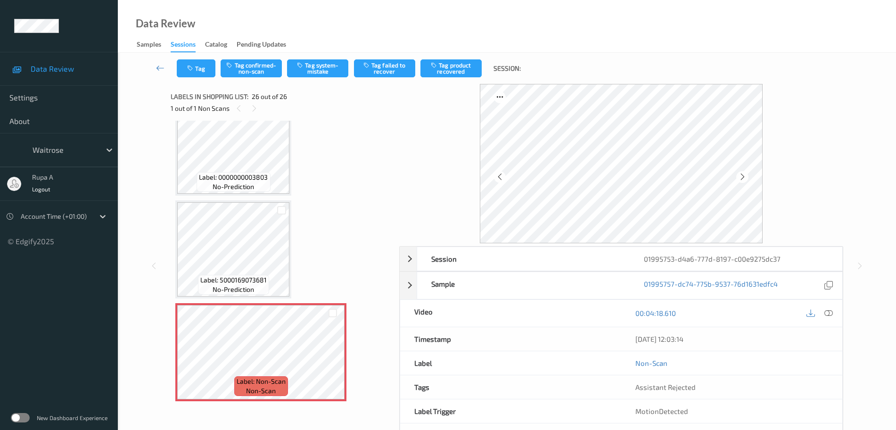
click at [743, 181] on div at bounding box center [742, 177] width 12 height 12
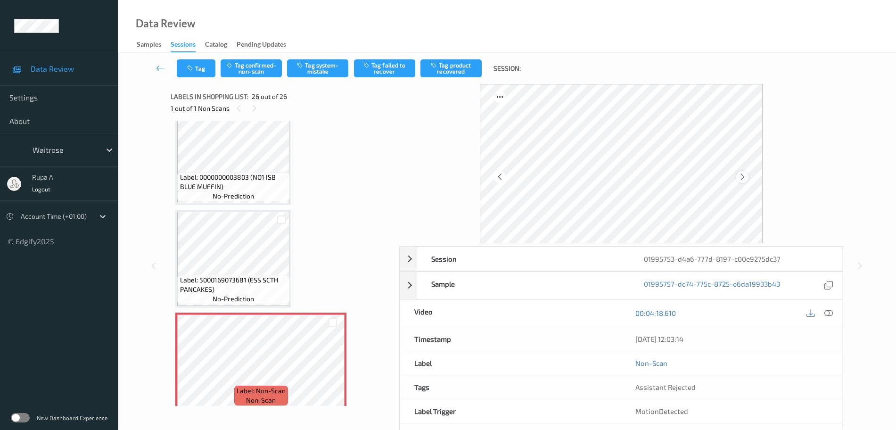
click at [748, 177] on div at bounding box center [742, 177] width 12 height 12
click at [745, 177] on icon at bounding box center [742, 176] width 8 height 8
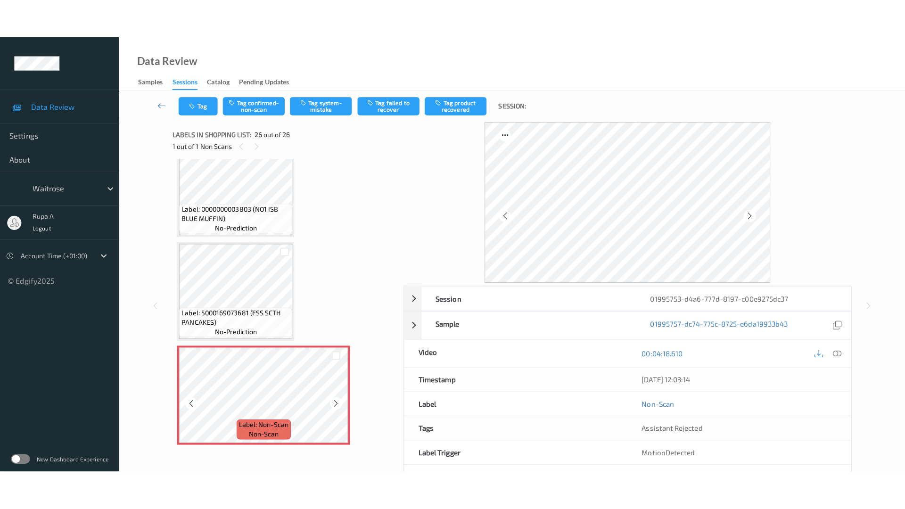
scroll to position [2390, 0]
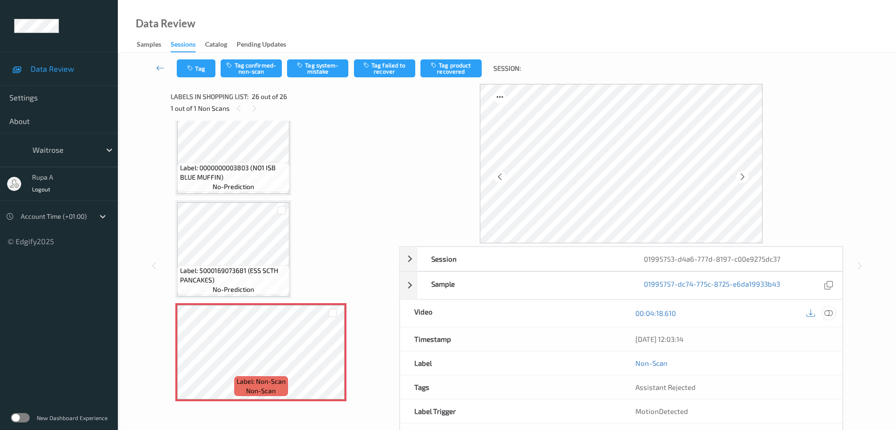
click at [829, 317] on icon at bounding box center [828, 313] width 8 height 8
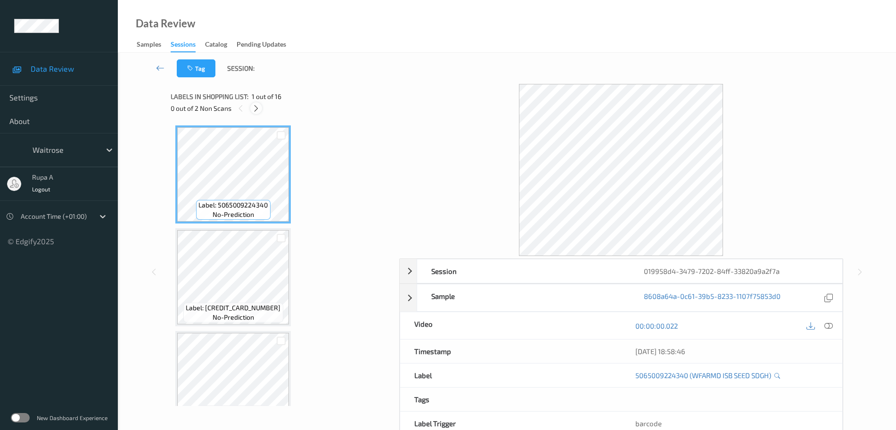
click at [252, 106] on icon at bounding box center [256, 108] width 8 height 8
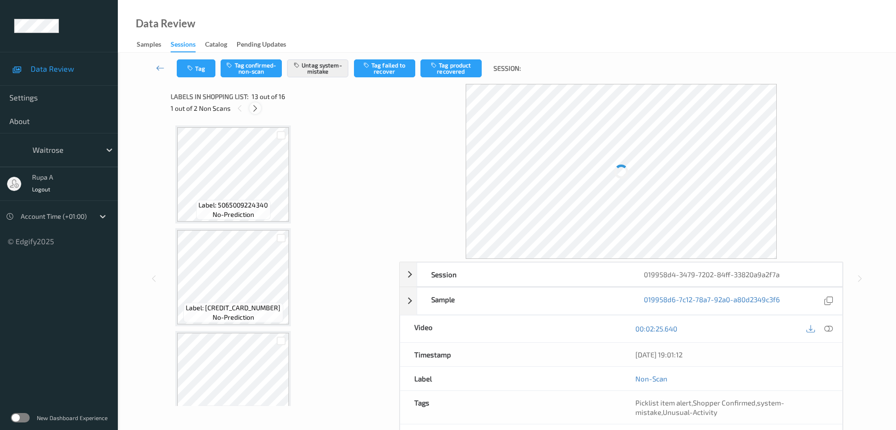
scroll to position [1135, 0]
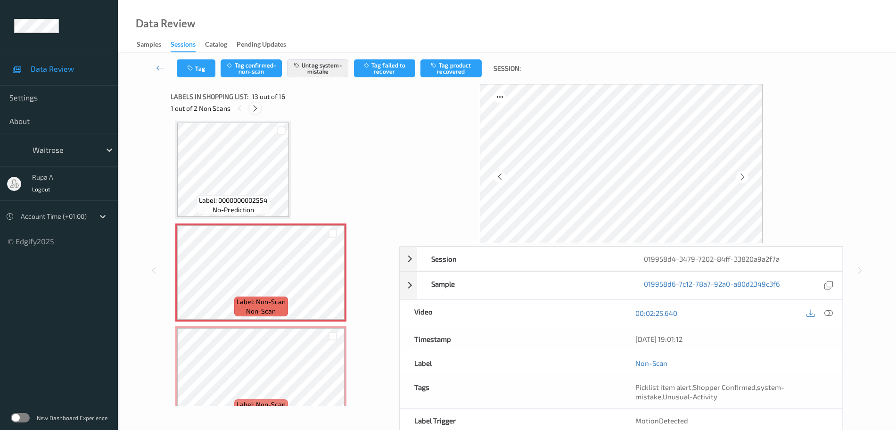
click at [258, 106] on icon at bounding box center [255, 108] width 8 height 8
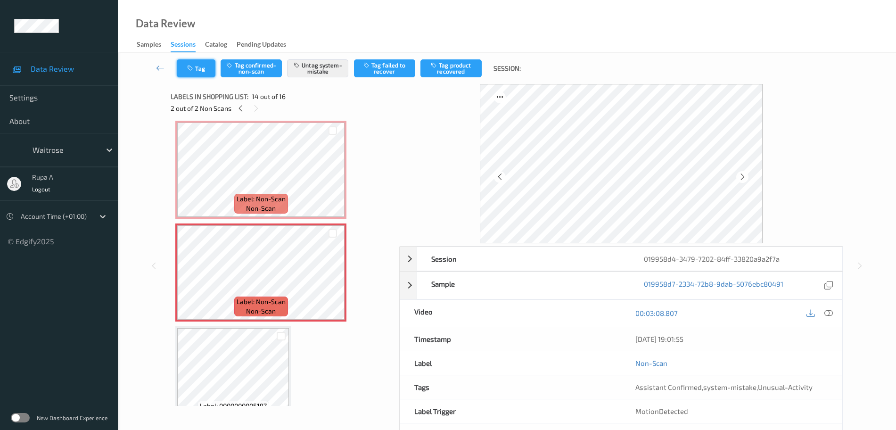
click at [205, 71] on button "Tag" at bounding box center [196, 68] width 39 height 18
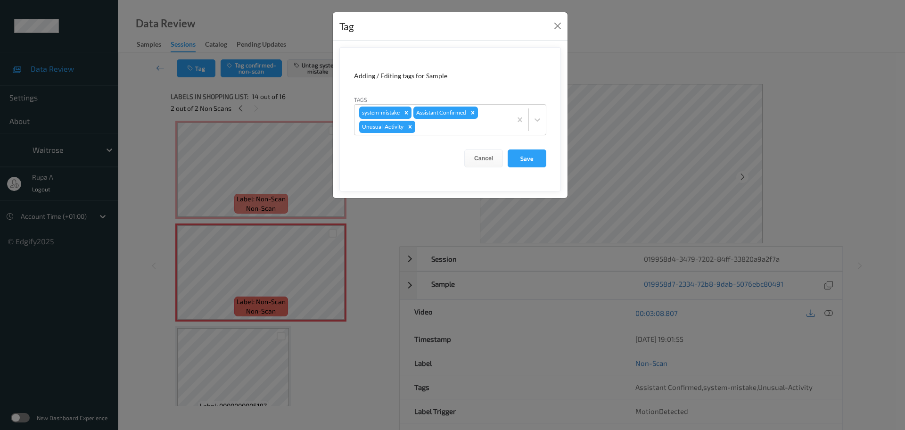
click at [187, 120] on div "Tag Adding / Editing tags for Sample Tags system-mistake Assistant Confirmed Un…" at bounding box center [452, 215] width 905 height 430
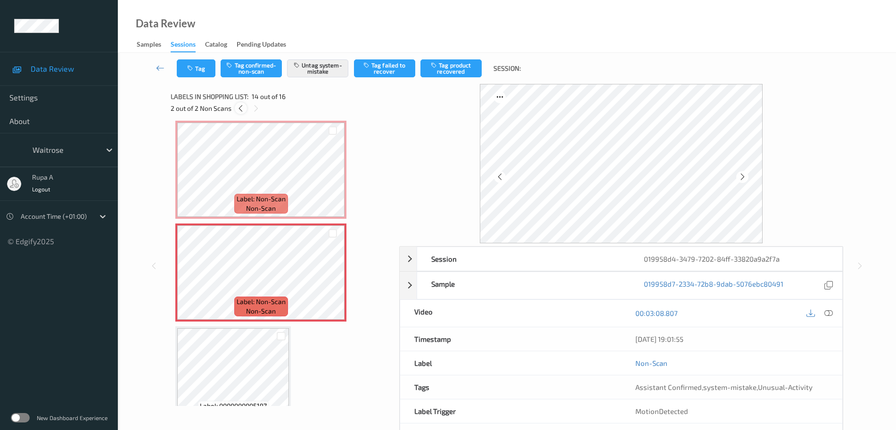
click at [241, 107] on icon at bounding box center [241, 108] width 8 height 8
